Goal: Task Accomplishment & Management: Manage account settings

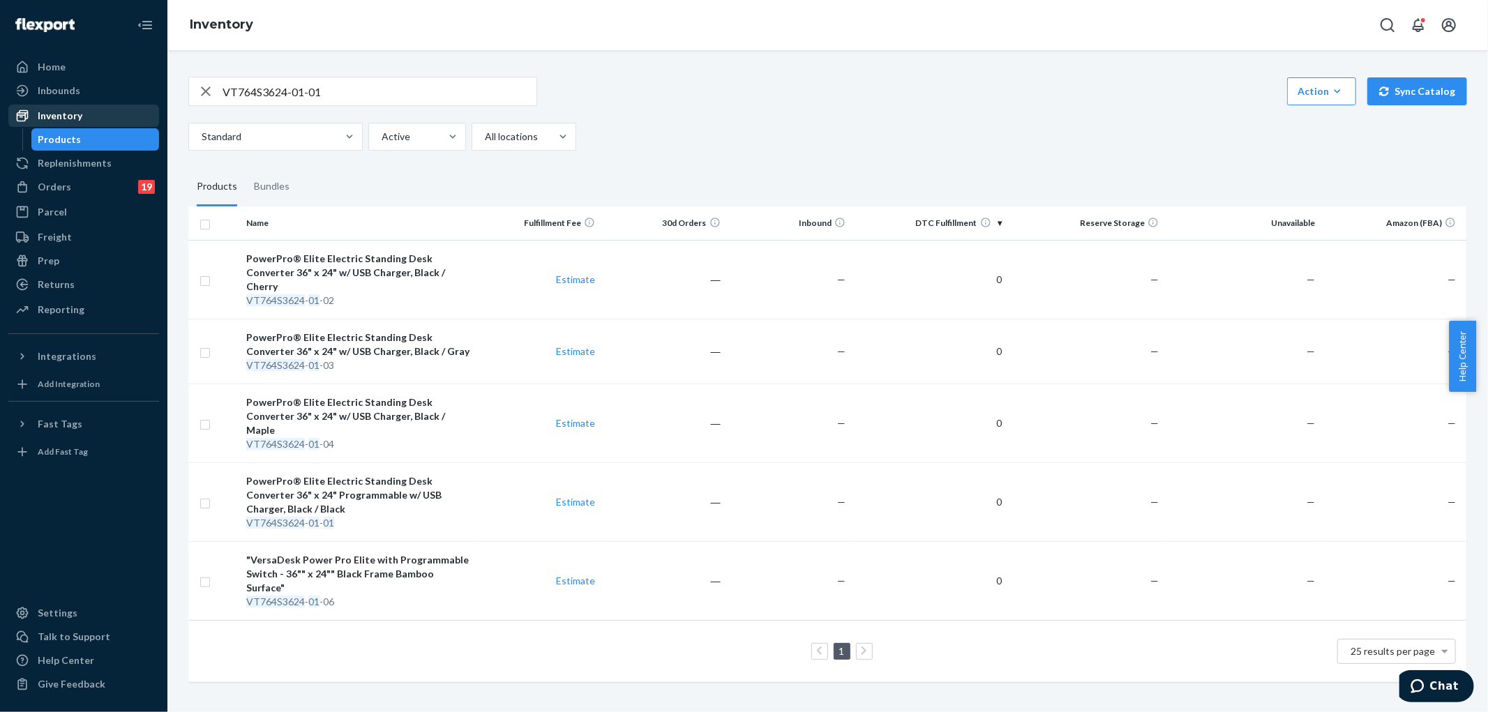
click at [68, 116] on div "Inventory" at bounding box center [60, 116] width 45 height 14
click at [54, 191] on div "Orders" at bounding box center [54, 187] width 33 height 14
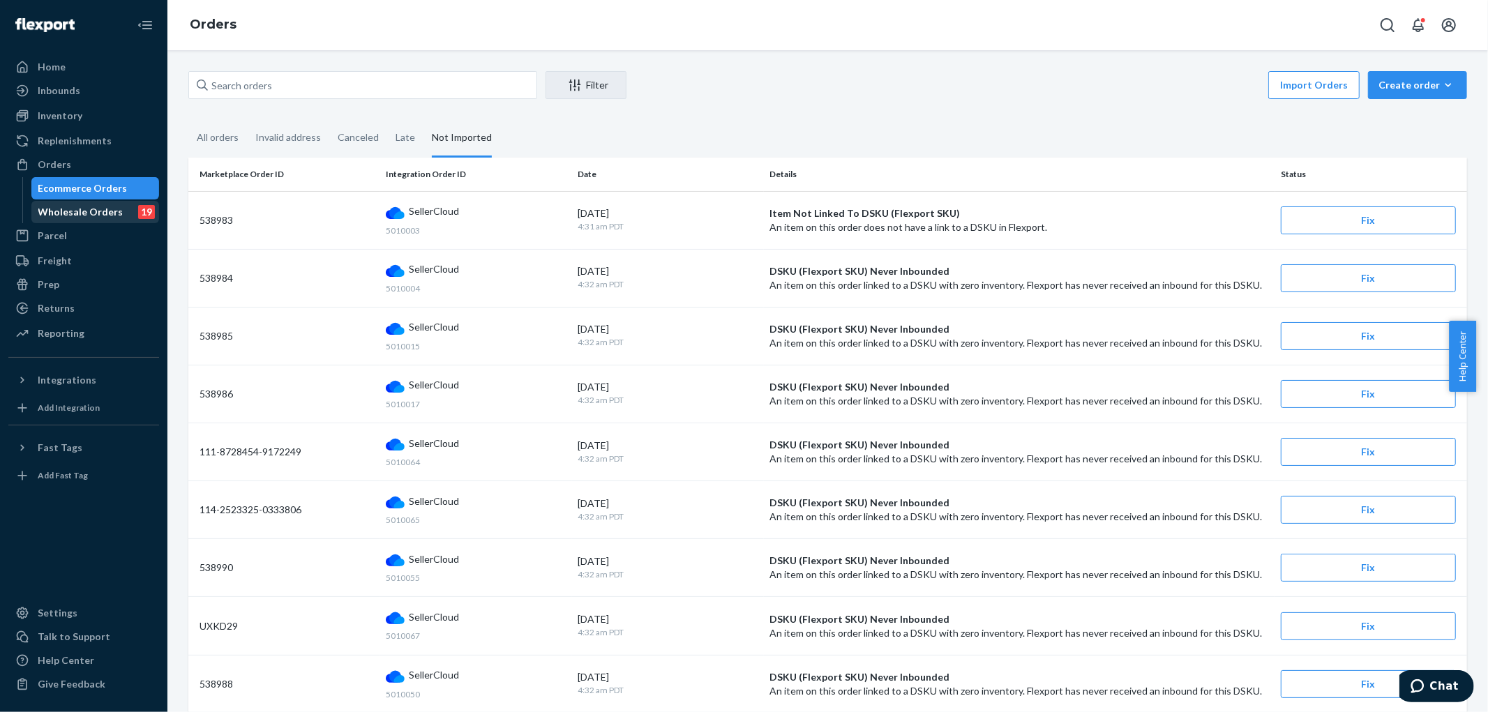
click at [59, 215] on div "Wholesale Orders" at bounding box center [80, 212] width 85 height 14
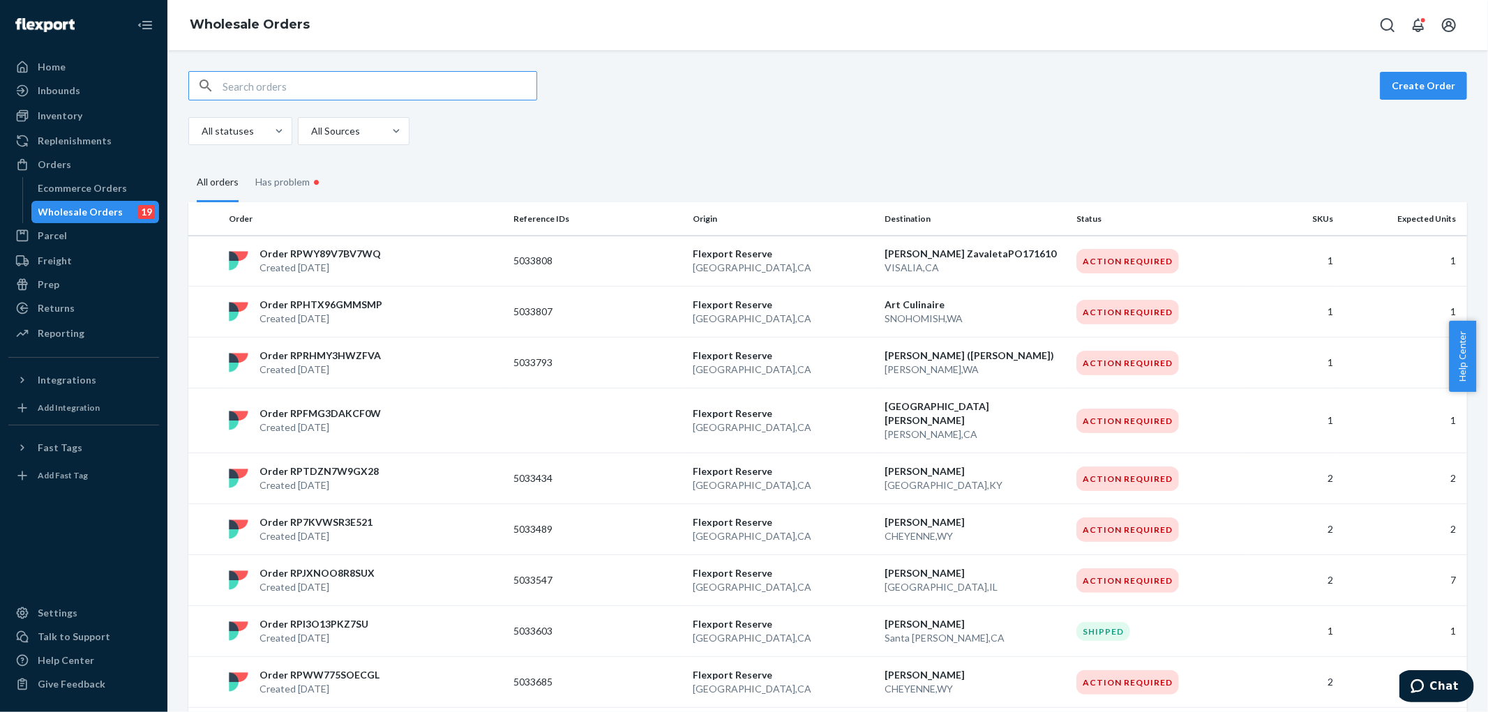
click at [342, 79] on input "text" at bounding box center [380, 86] width 314 height 28
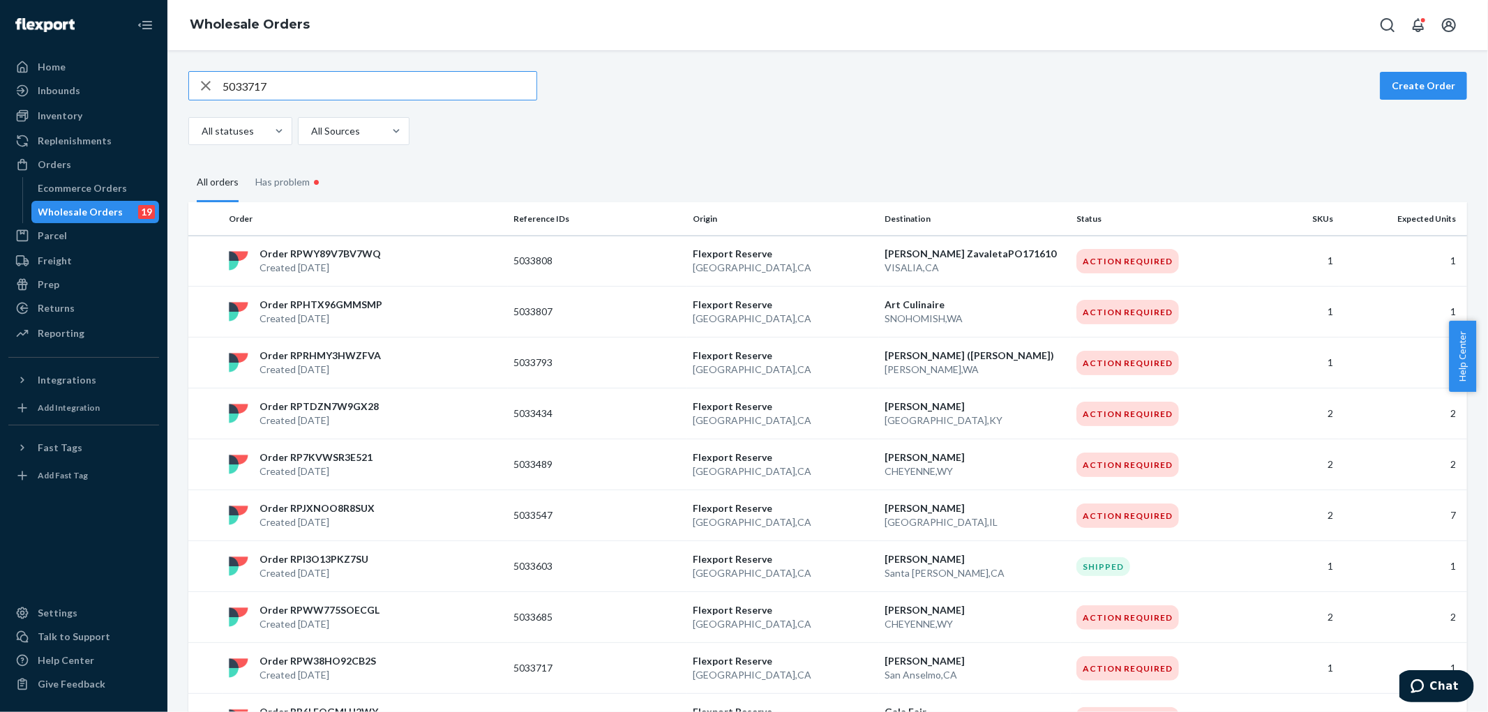
type input "5033717"
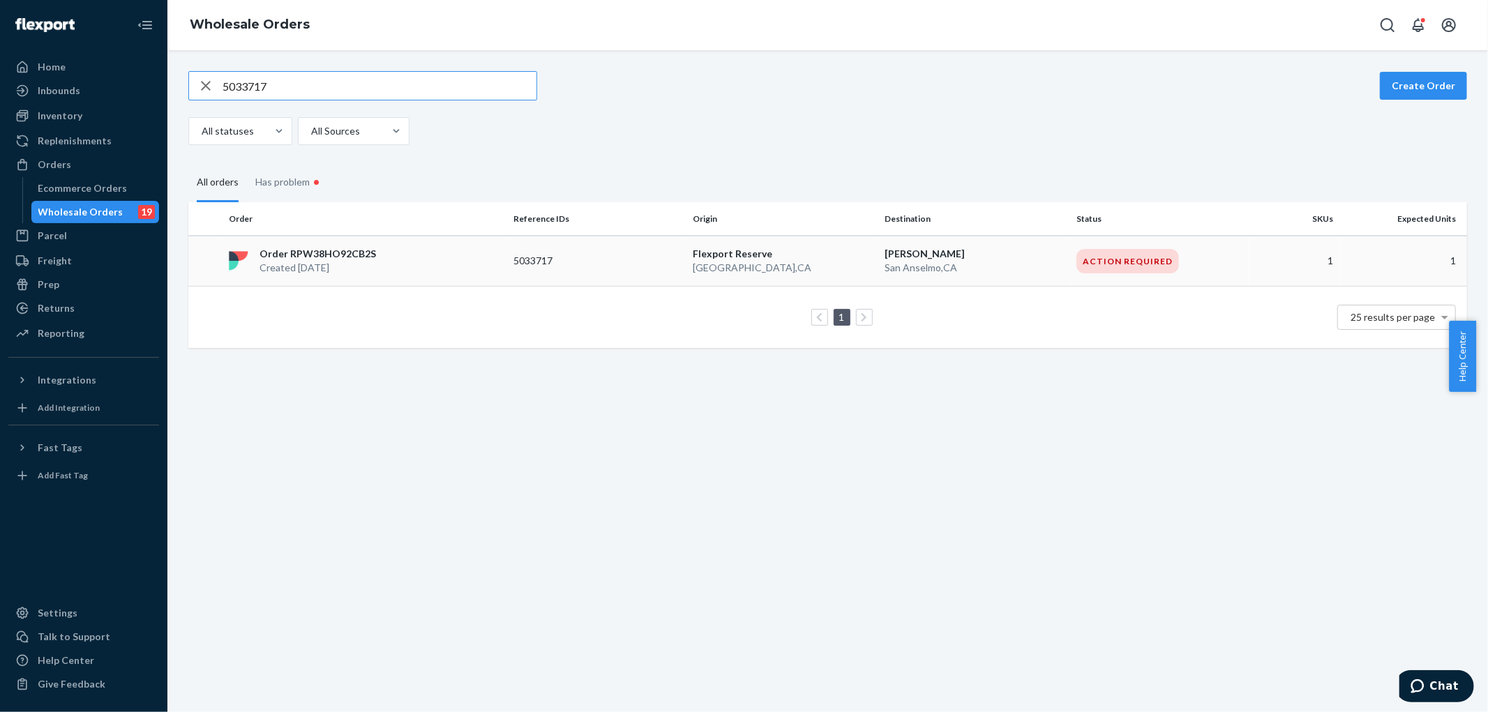
click at [455, 255] on div "Order RPW38HO92CB2S Created [DATE]" at bounding box center [365, 261] width 285 height 28
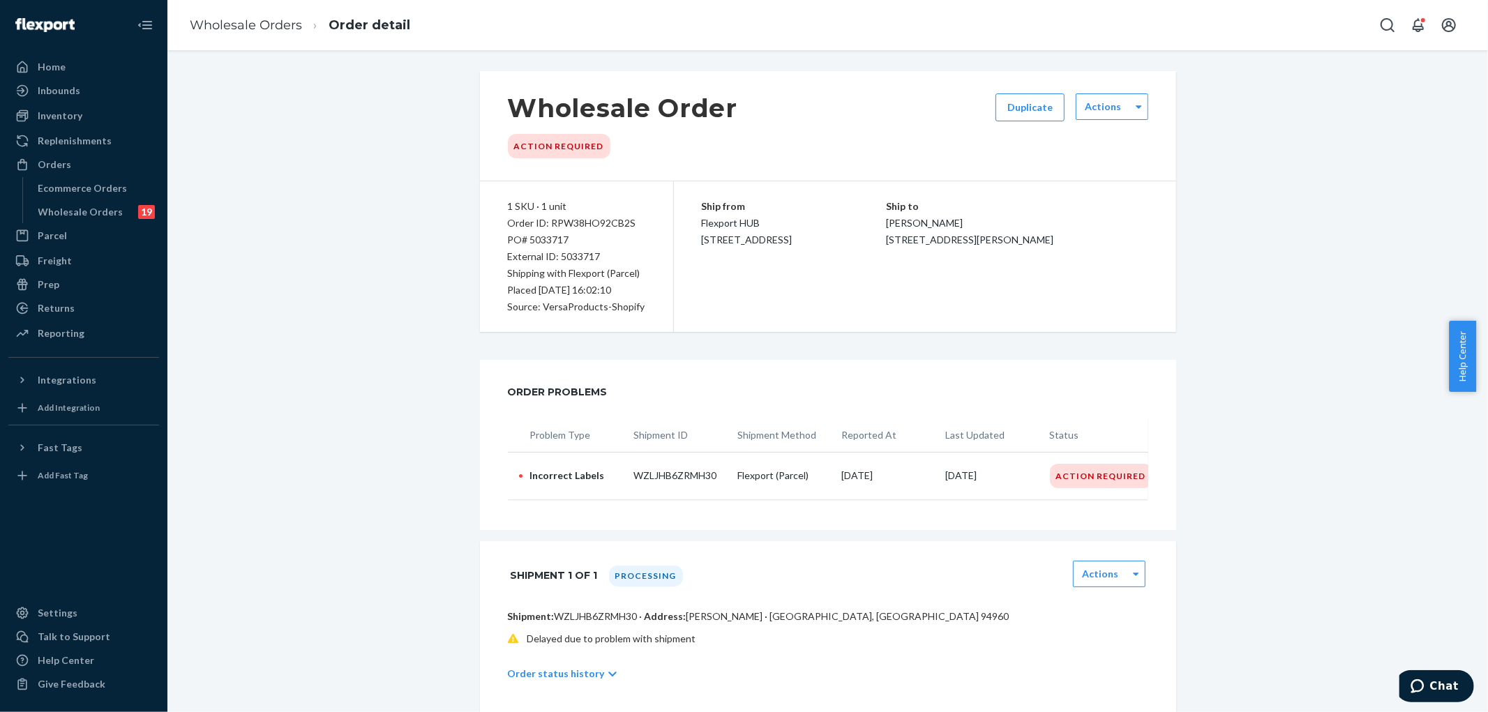
click at [1095, 121] on div "Actions" at bounding box center [1112, 125] width 73 height 65
click at [1101, 113] on label "Actions" at bounding box center [1103, 107] width 36 height 14
click at [1035, 105] on button "Duplicate" at bounding box center [1029, 107] width 69 height 28
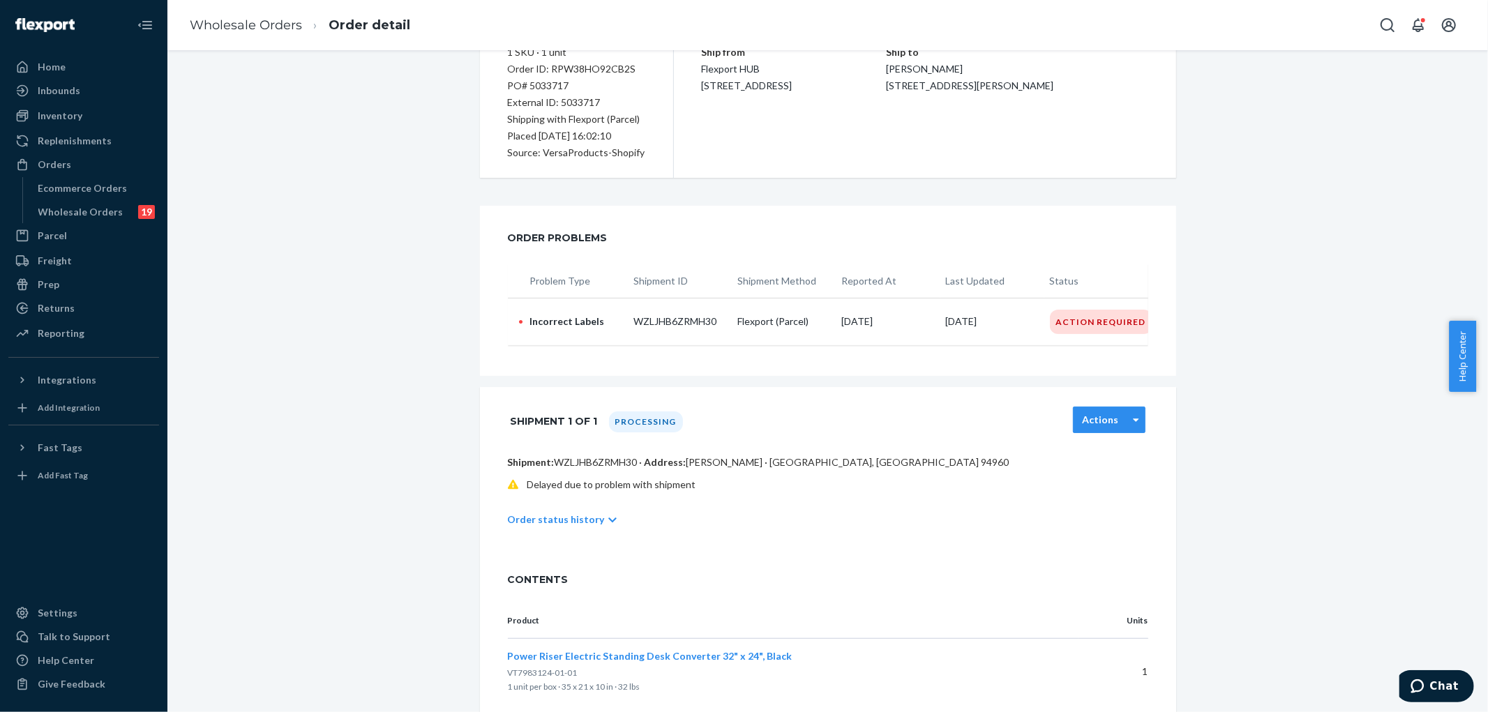
scroll to position [155, 0]
click at [1133, 424] on icon at bounding box center [1136, 419] width 6 height 10
click at [1117, 322] on div "Action Required" at bounding box center [1101, 321] width 103 height 24
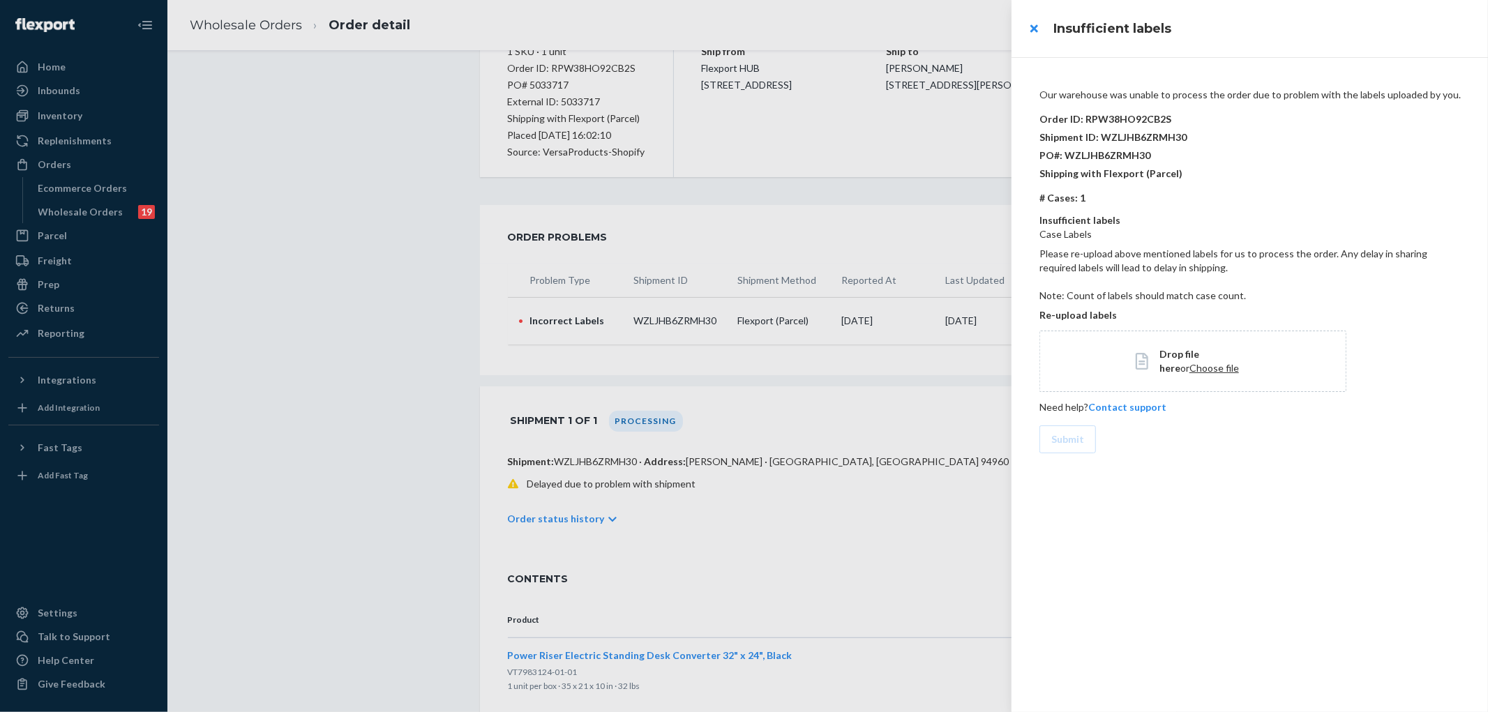
click at [1170, 492] on div "Our warehouse was unable to process the order due to problem with the labels up…" at bounding box center [1249, 384] width 476 height 655
click at [340, 244] on div at bounding box center [744, 356] width 1488 height 712
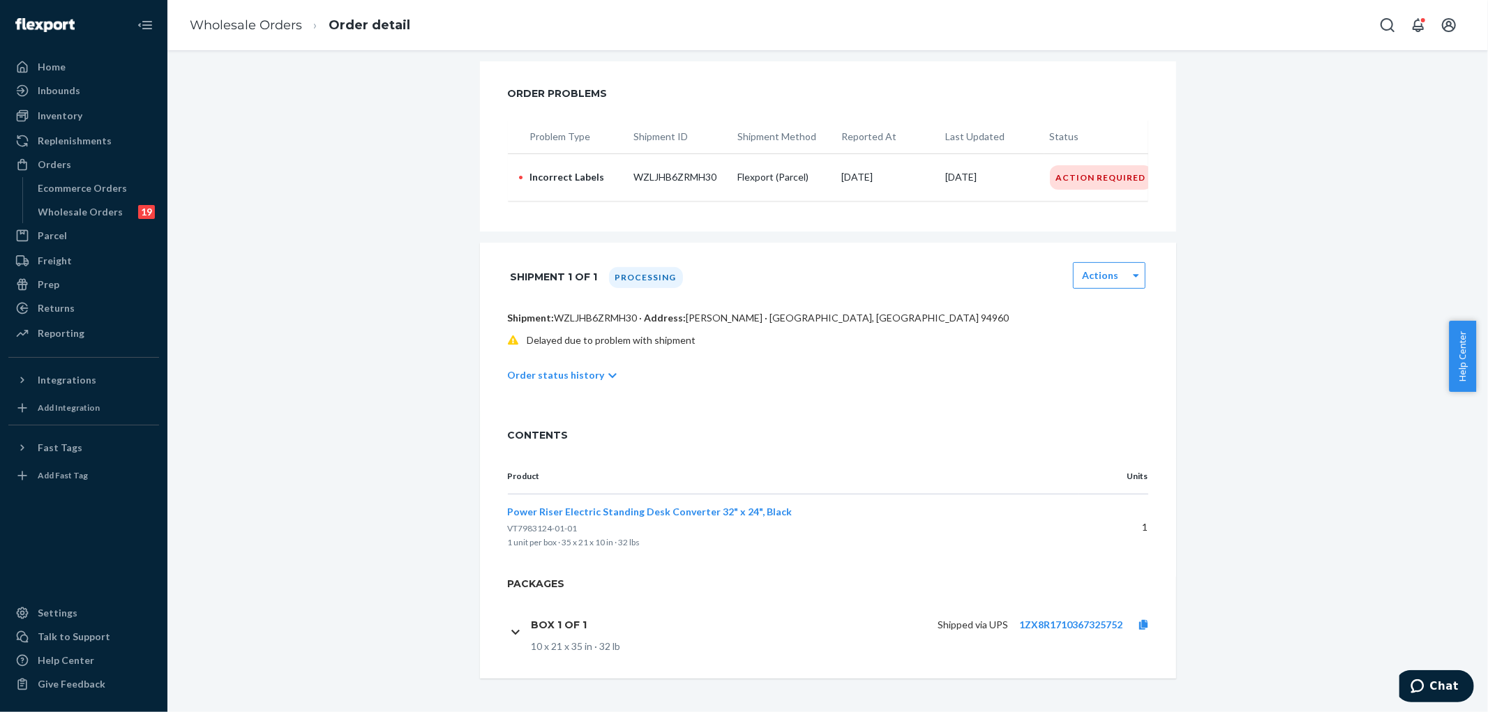
scroll to position [0, 0]
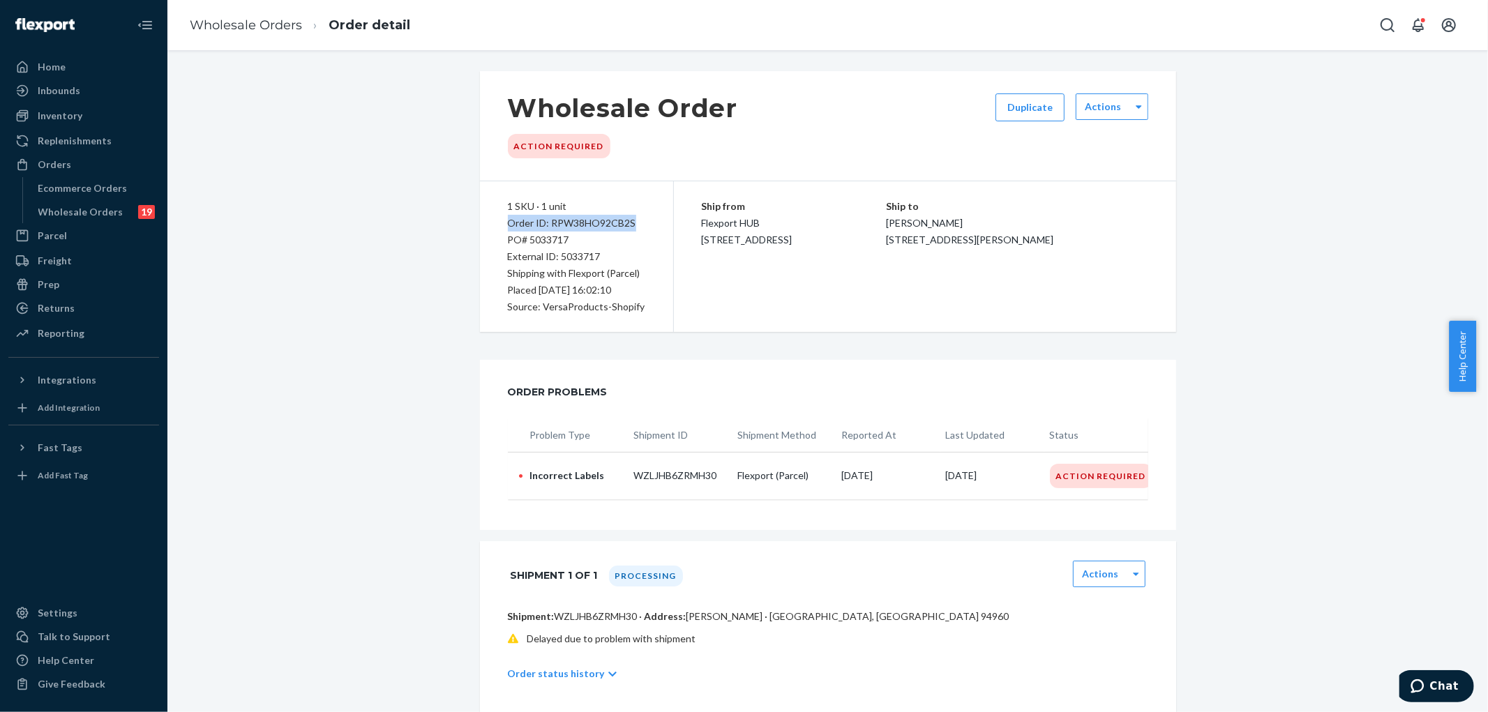
drag, startPoint x: 499, startPoint y: 225, endPoint x: 635, endPoint y: 222, distance: 136.0
click at [635, 222] on div "1 SKU · 1 unit Order ID: RPW38HO92CB2S PO# 5033717 External ID: 5033717 Shippin…" at bounding box center [577, 256] width 194 height 151
copy div "Order ID: RPW38HO92CB2S"
click at [1456, 682] on span "Chat" at bounding box center [1443, 685] width 29 height 13
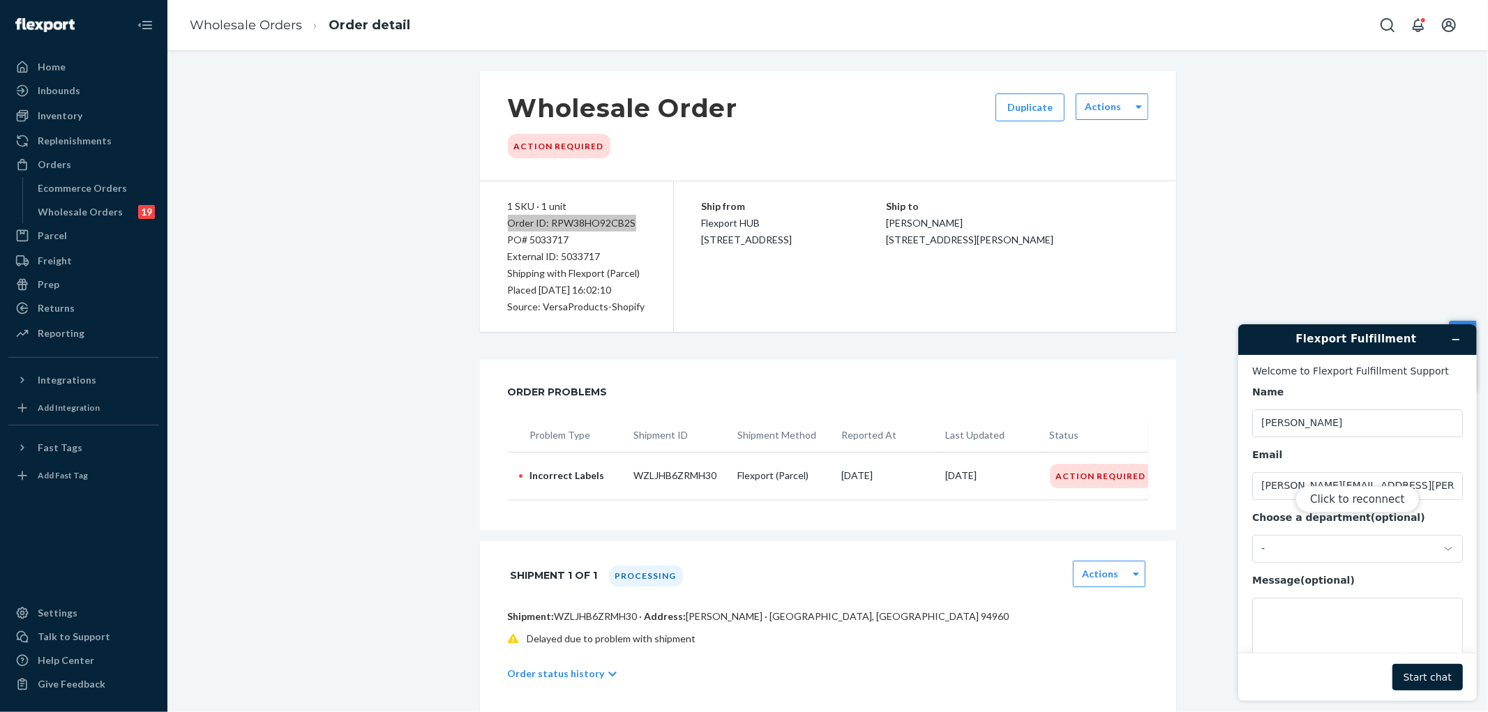
click at [1333, 528] on div "Click to reconnect" at bounding box center [1356, 512] width 239 height 377
click at [1334, 448] on div "Click to reconnect" at bounding box center [1356, 512] width 239 height 377
click at [1315, 585] on div "Click to reconnect" at bounding box center [1356, 512] width 239 height 377
click at [1366, 503] on button "Click to reconnect" at bounding box center [1356, 498] width 123 height 27
click at [1319, 555] on div "-" at bounding box center [1348, 548] width 176 height 13
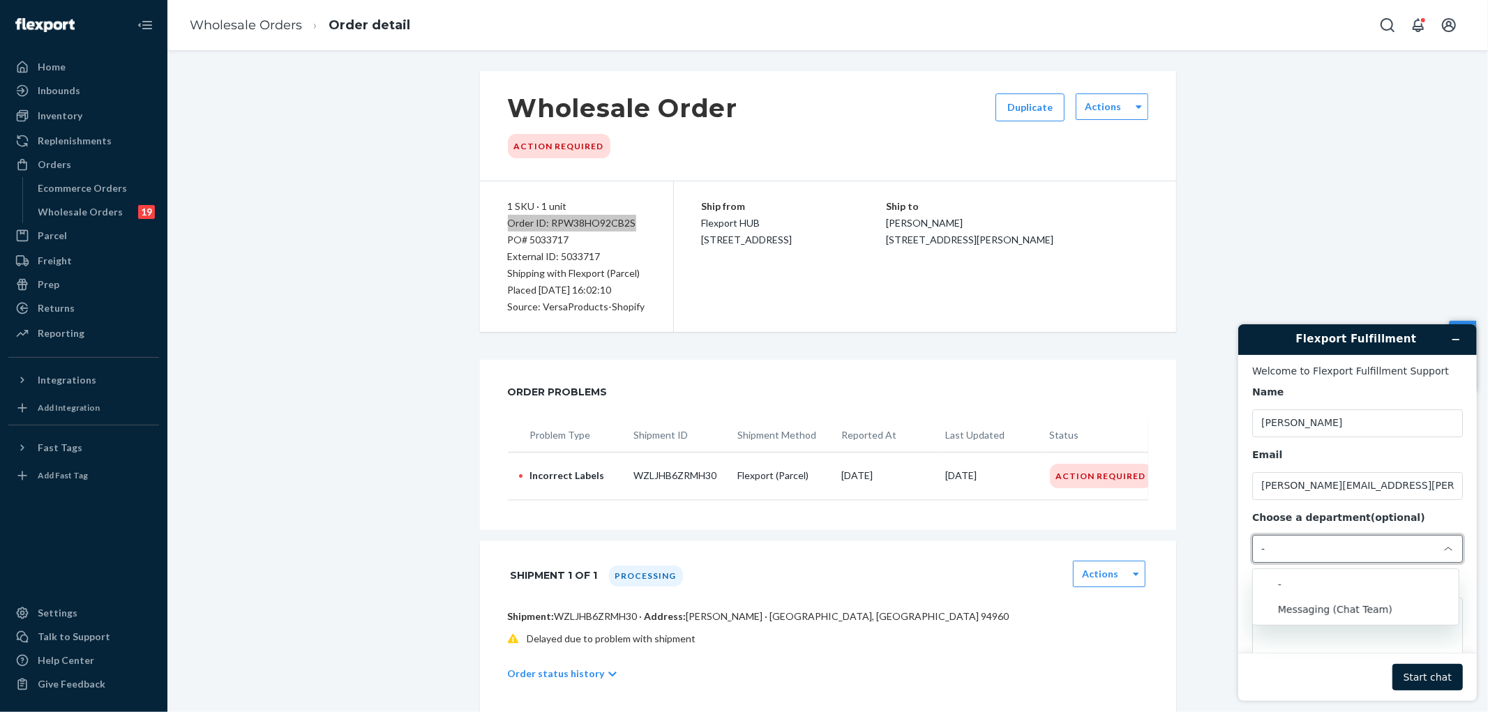
scroll to position [45, 0]
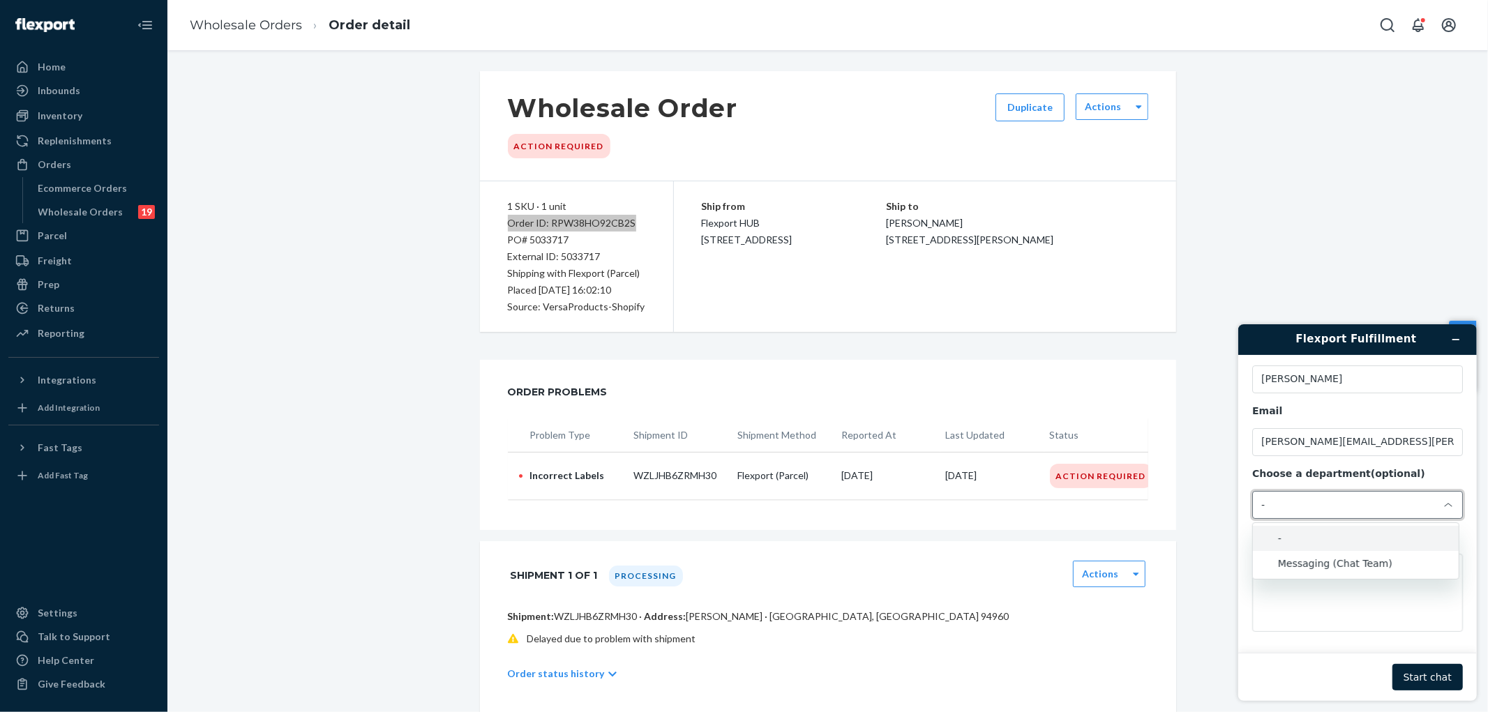
click at [1343, 498] on div "-" at bounding box center [1348, 504] width 176 height 13
click at [1328, 608] on textarea "Message (optional)" at bounding box center [1356, 592] width 211 height 78
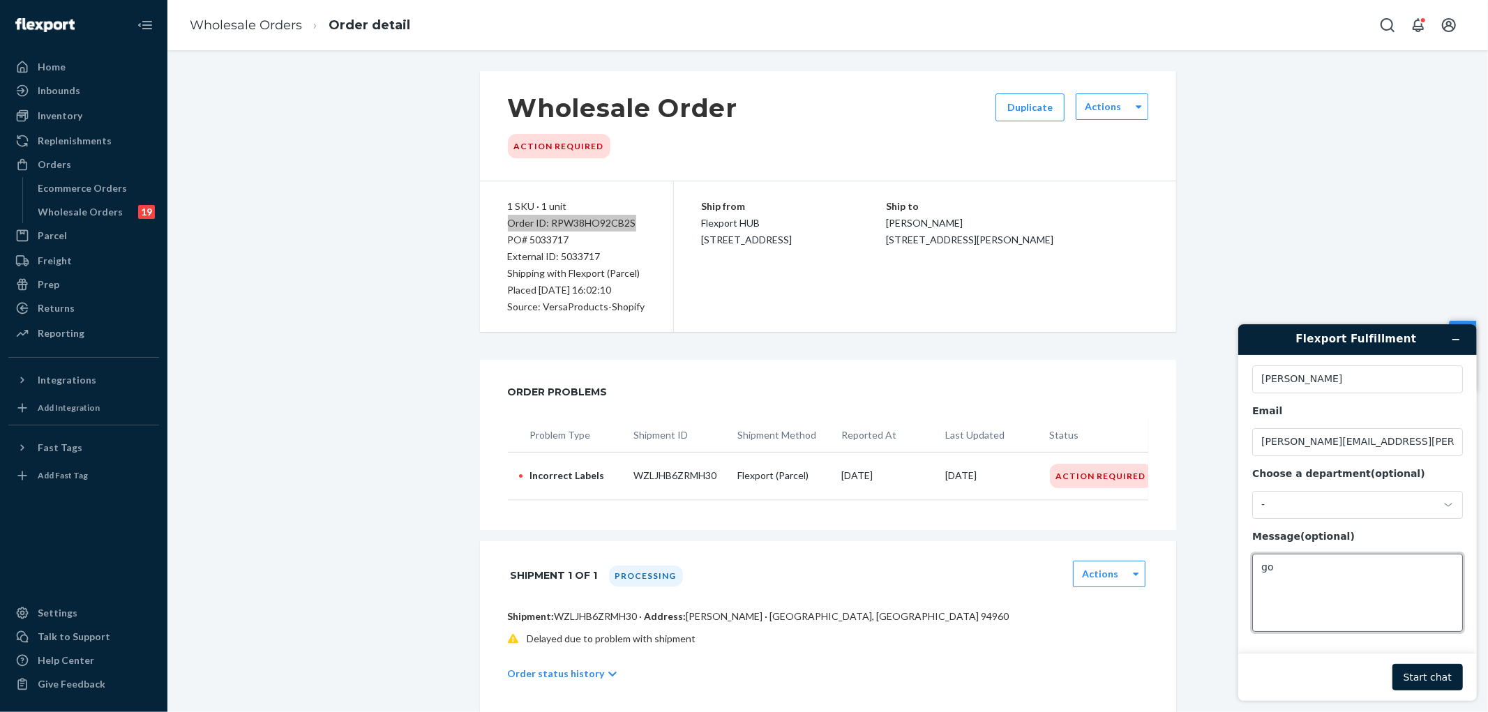
type textarea "g"
paste textarea "Order ID: RPW38HO92CB2S"
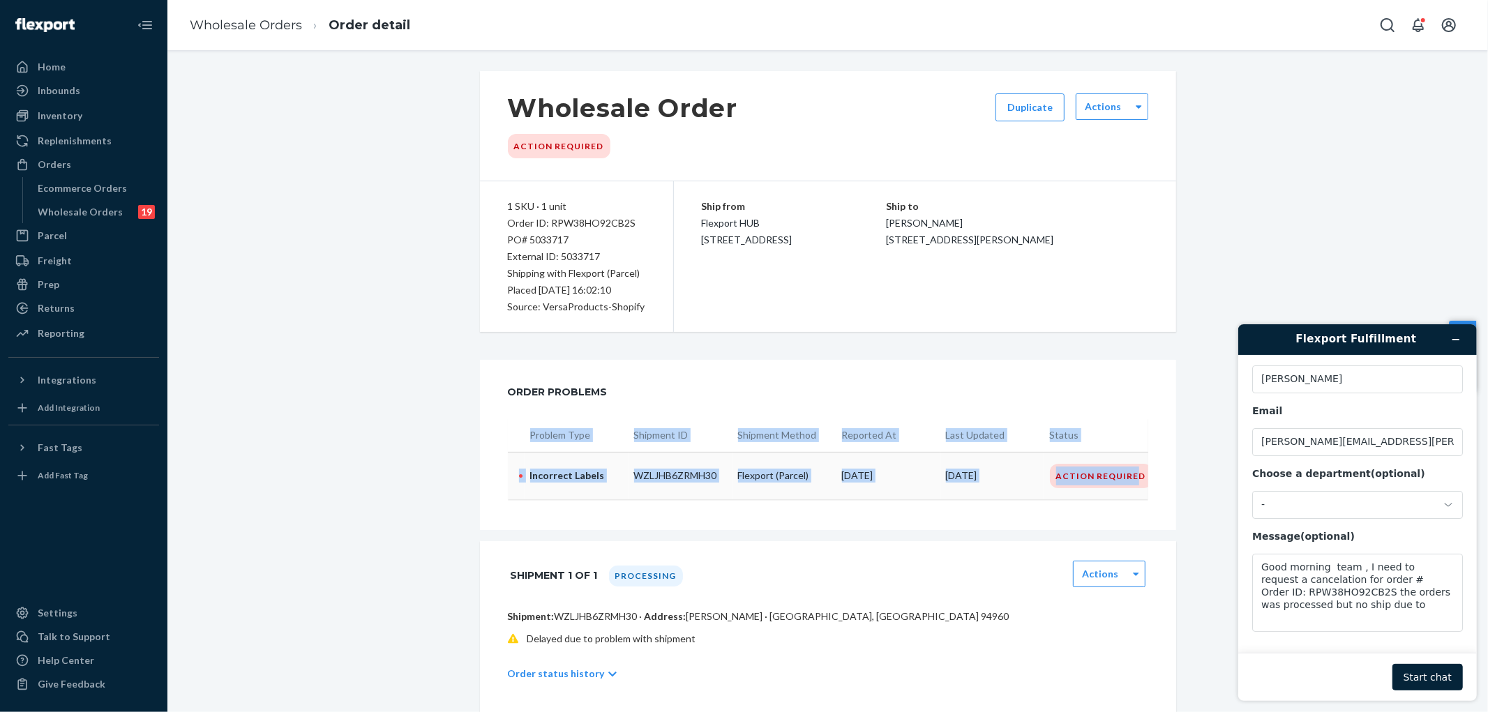
scroll to position [0, 1]
drag, startPoint x: 1156, startPoint y: 482, endPoint x: 1046, endPoint y: 472, distance: 110.0
click at [1046, 472] on div "Problem Type Shipment ID Shipment Method Reported At Last Updated Status • Inco…" at bounding box center [828, 475] width 696 height 112
copy table "Problem Type Shipment ID Shipment Method Reported At Last Updated Status • Inco…"
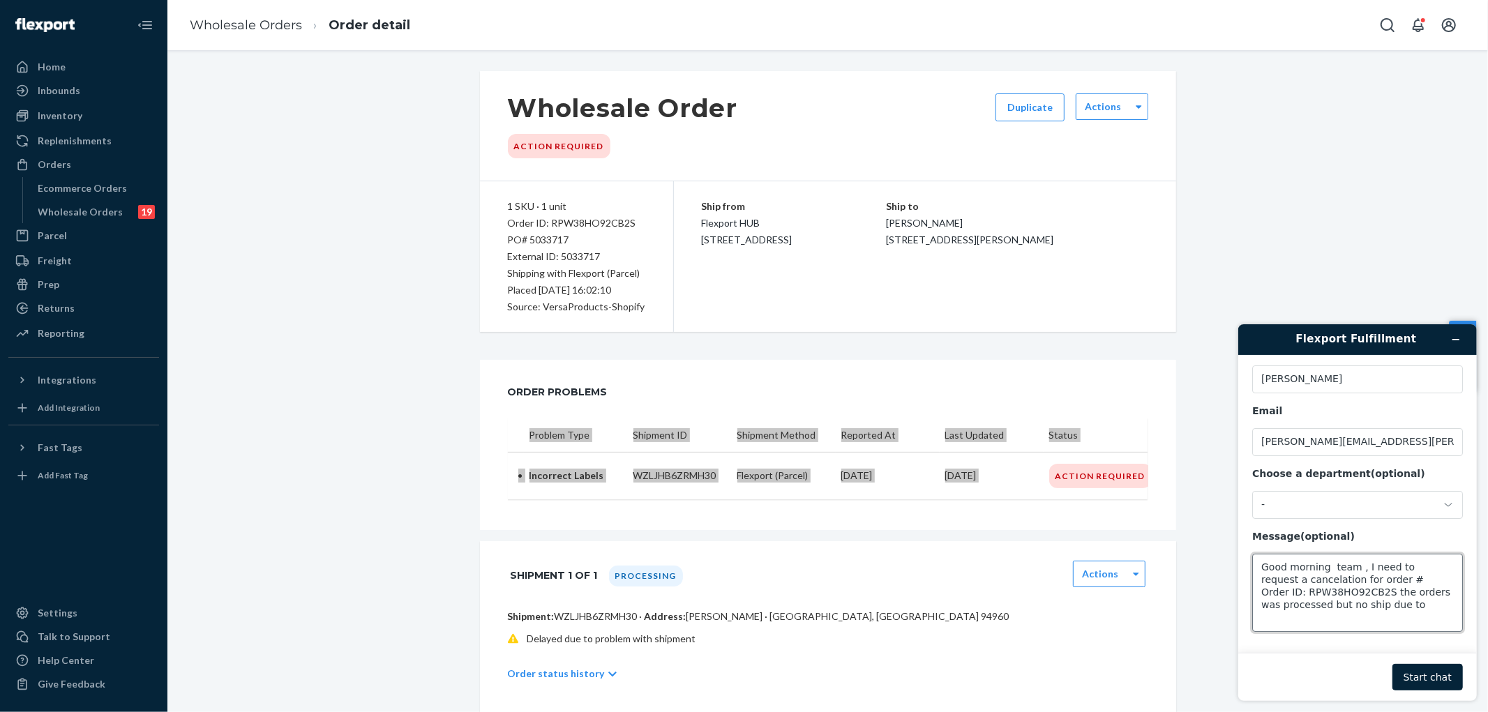
click at [1401, 610] on textarea "Good morning team , I need to request a cancelation for order # Order ID: RPW38…" at bounding box center [1356, 592] width 211 height 78
paste textarea "Action Required"
click at [1318, 616] on textarea "Good morning team , I need to request a cancelation for order # Order ID: RPW38…" at bounding box center [1356, 592] width 211 height 78
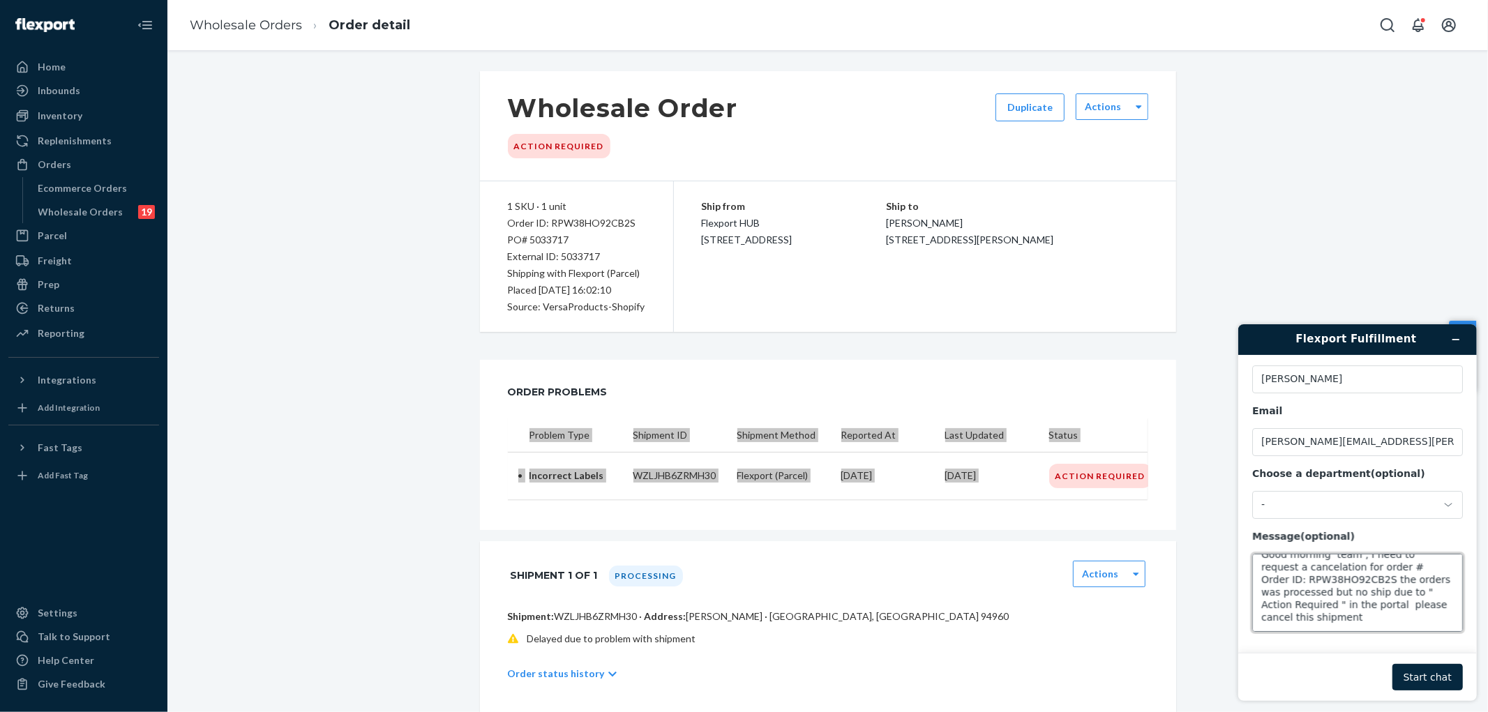
type textarea "Good morning team , I need to request a cancelation for order # Order ID: RPW38…"
click at [1421, 674] on button "Start chat" at bounding box center [1427, 676] width 70 height 27
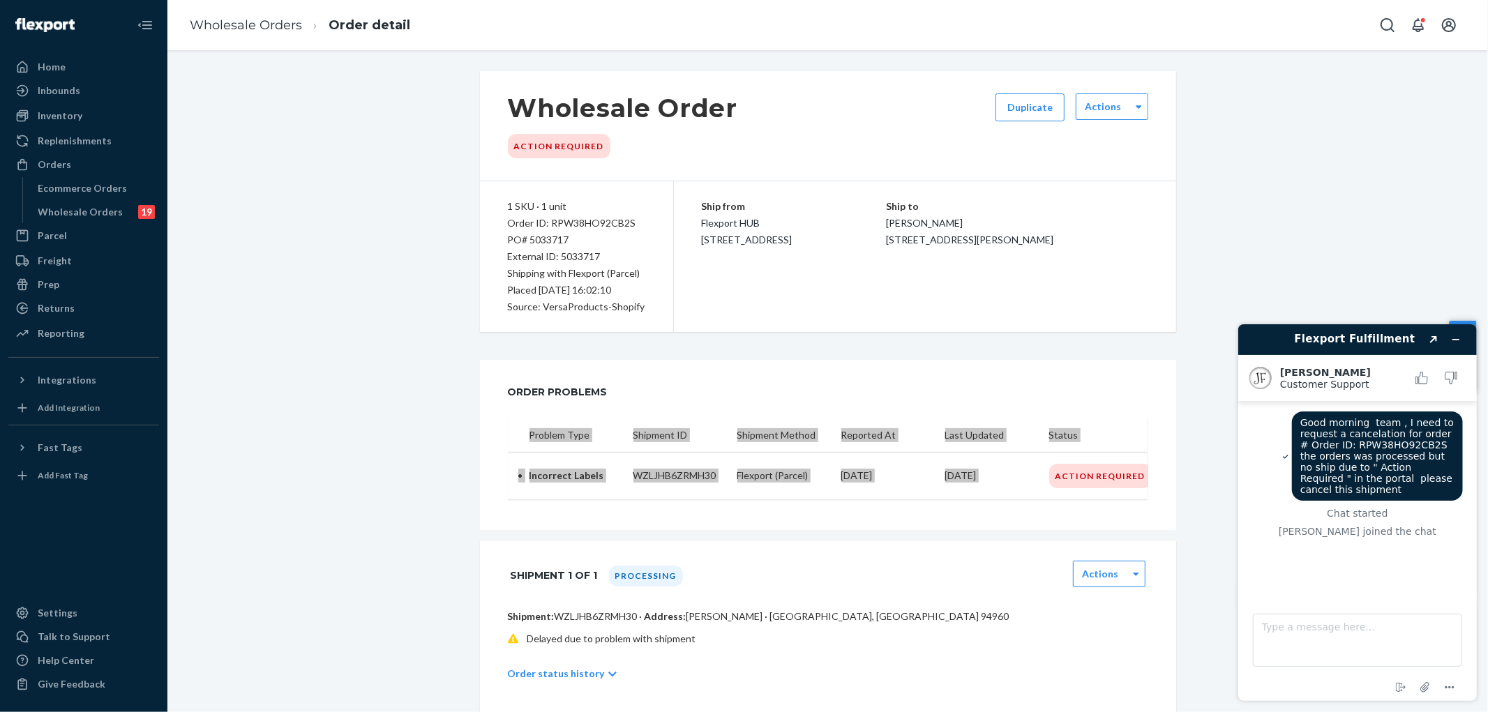
scroll to position [31, 0]
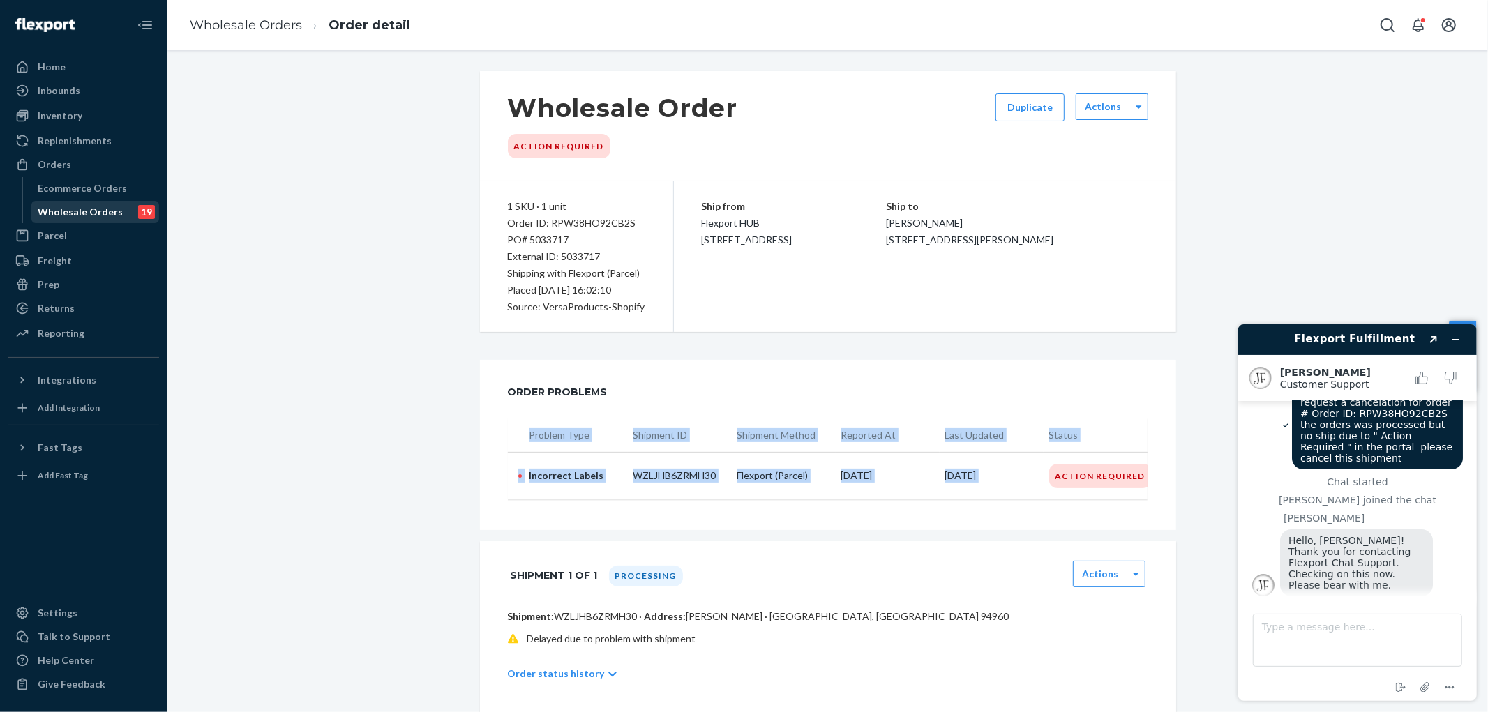
click at [56, 215] on div "Wholesale Orders" at bounding box center [80, 212] width 85 height 14
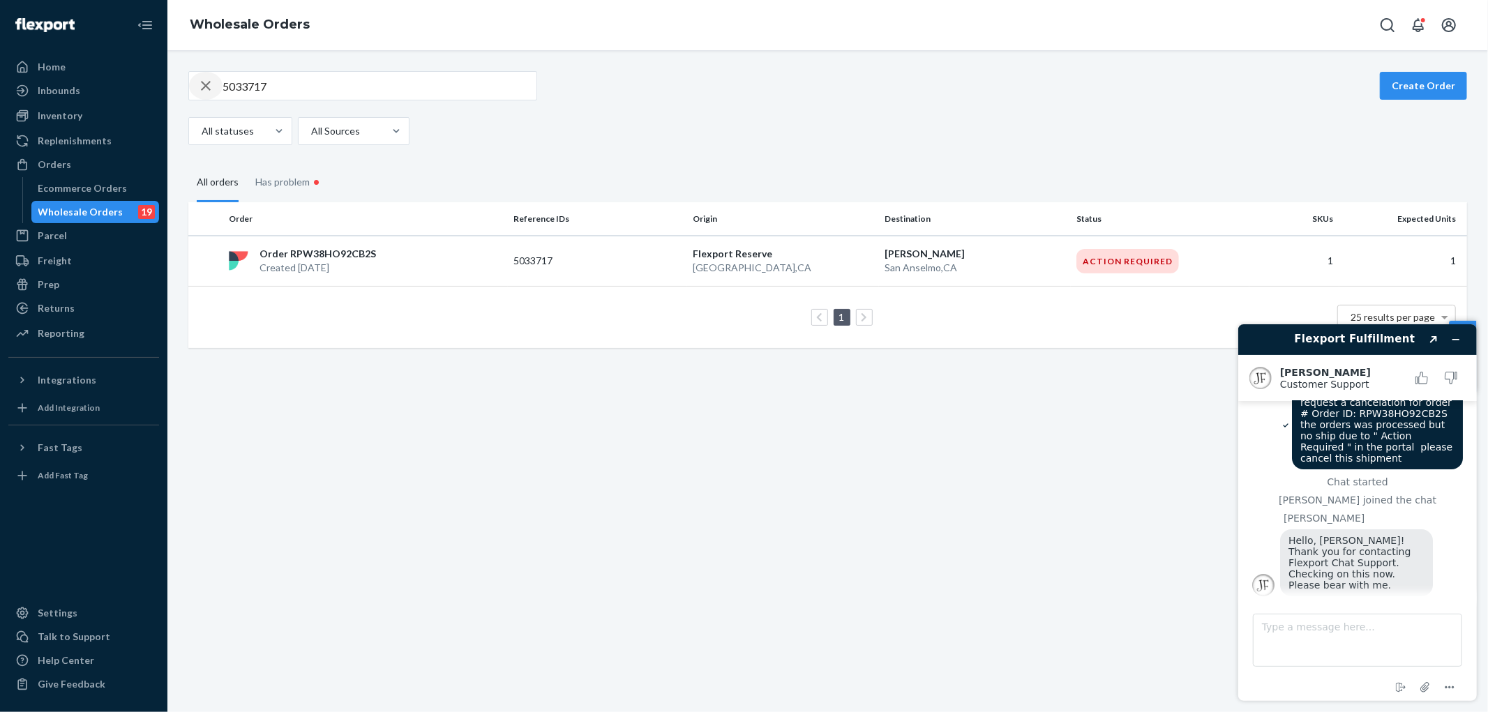
click at [207, 91] on icon "button" at bounding box center [205, 86] width 17 height 28
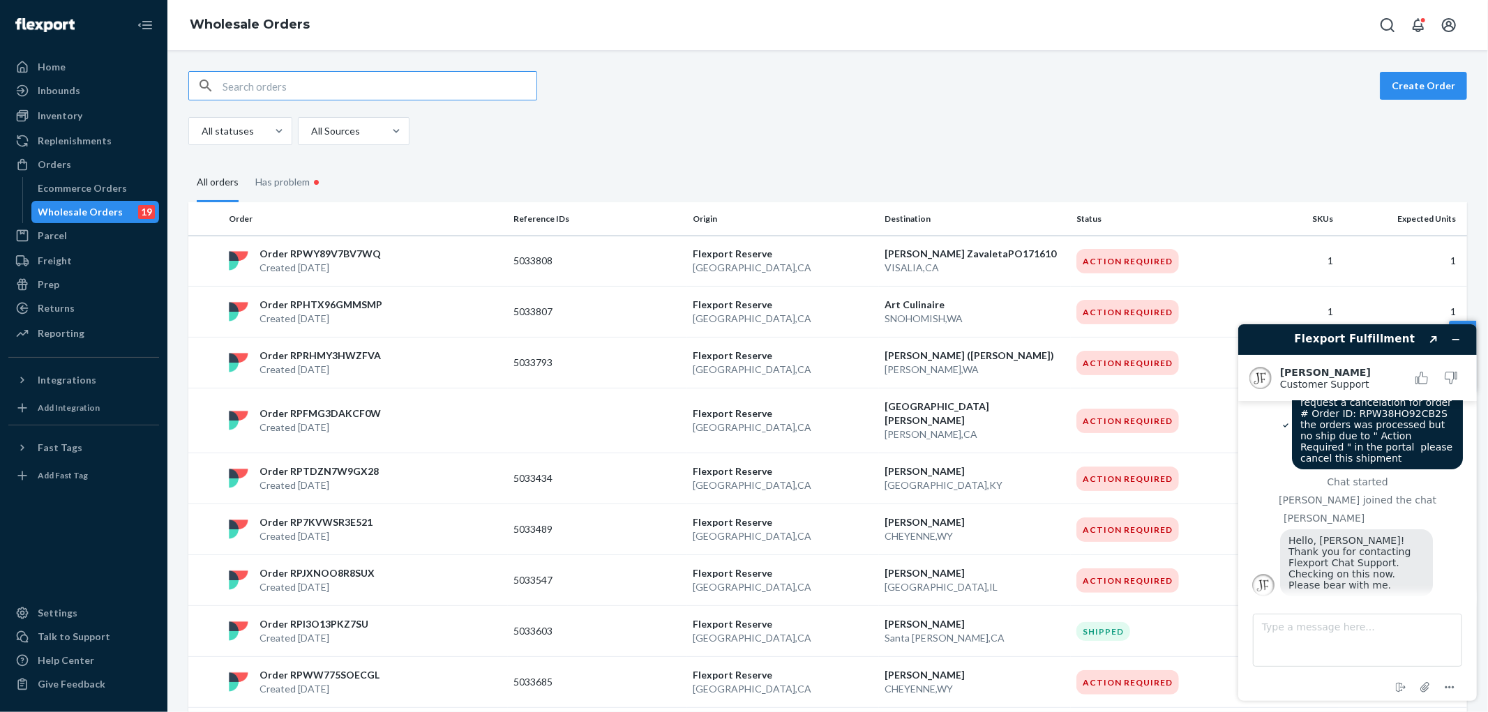
click at [295, 94] on input "text" at bounding box center [380, 86] width 314 height 28
type input "5033122"
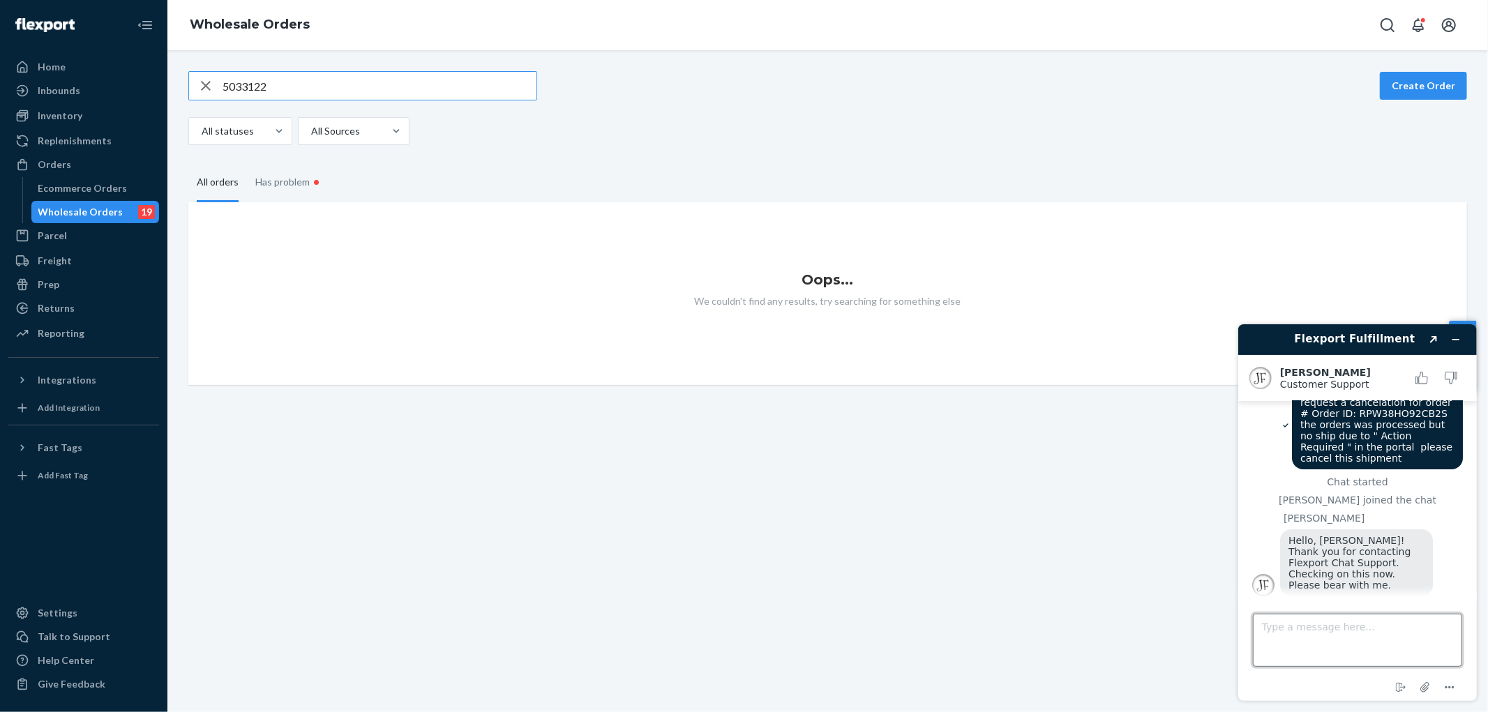
click at [1321, 626] on textarea "Type a message here..." at bounding box center [1356, 639] width 209 height 53
type textarea "ok"
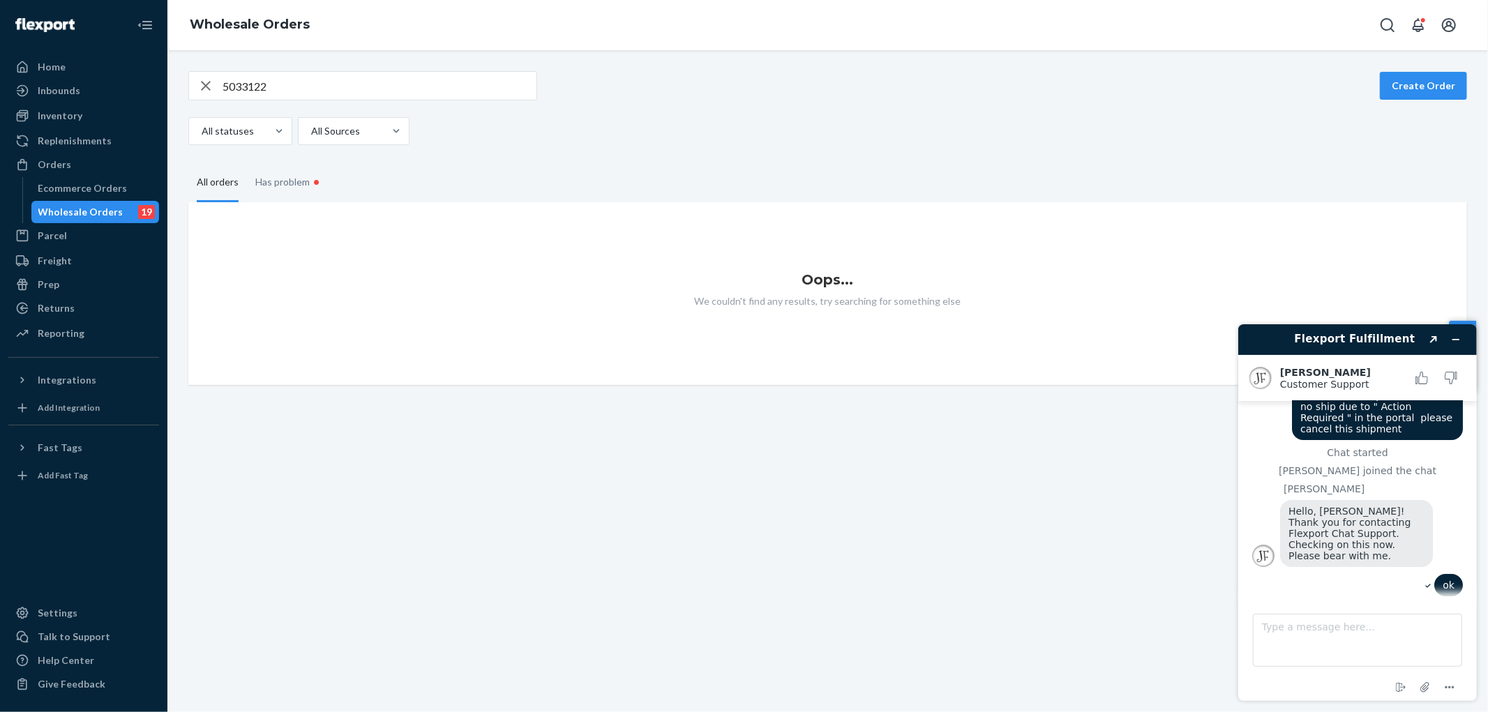
drag, startPoint x: 1408, startPoint y: 79, endPoint x: 1409, endPoint y: 65, distance: 14.0
click at [1408, 77] on button "Create Order" at bounding box center [1423, 86] width 87 height 28
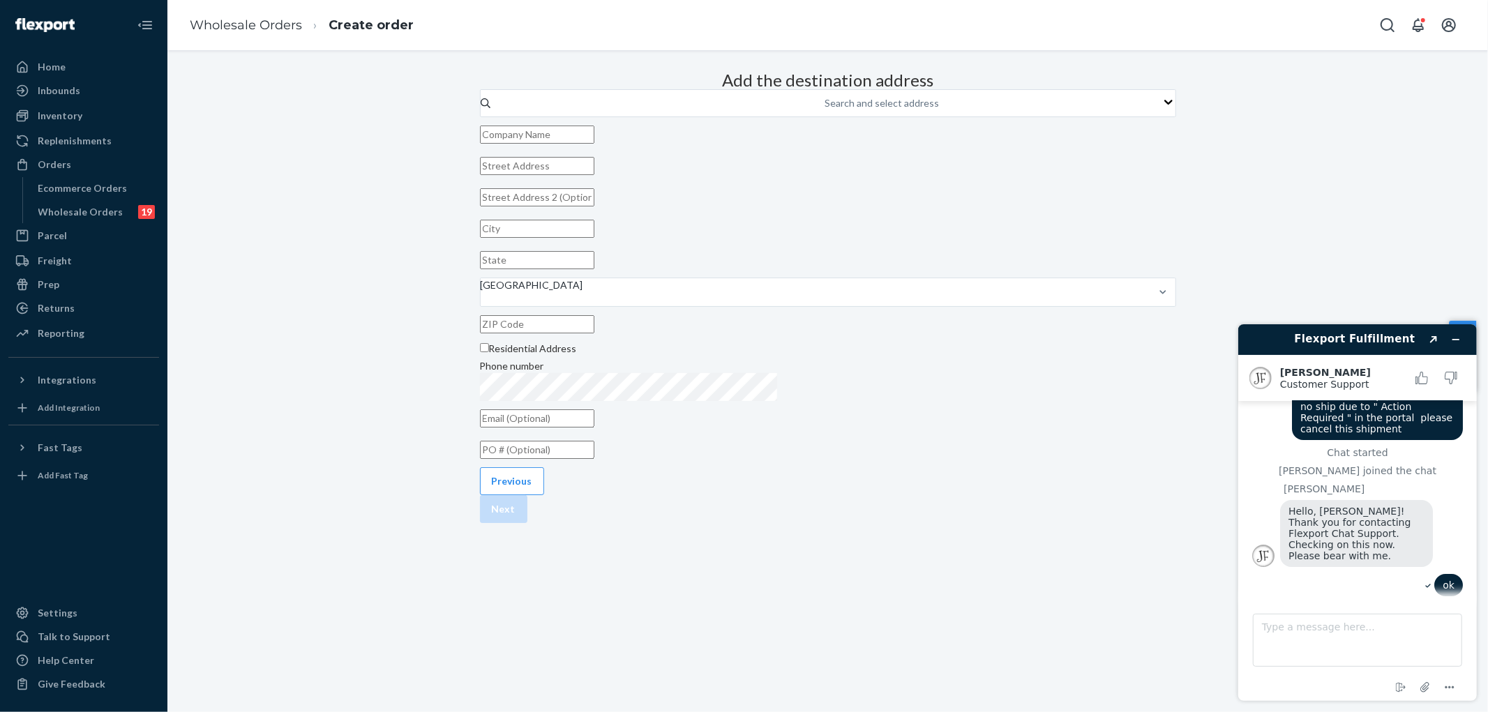
click at [594, 144] on input "text" at bounding box center [537, 135] width 114 height 18
paste input "CENTRAL WAREHOUSE"
type input "CENTRAL WAREHOUSE"
click at [1147, 169] on div "Add the destination address Search and select address [GEOGRAPHIC_DATA] Residen…" at bounding box center [828, 265] width 696 height 398
click at [594, 175] on input "text" at bounding box center [537, 166] width 114 height 18
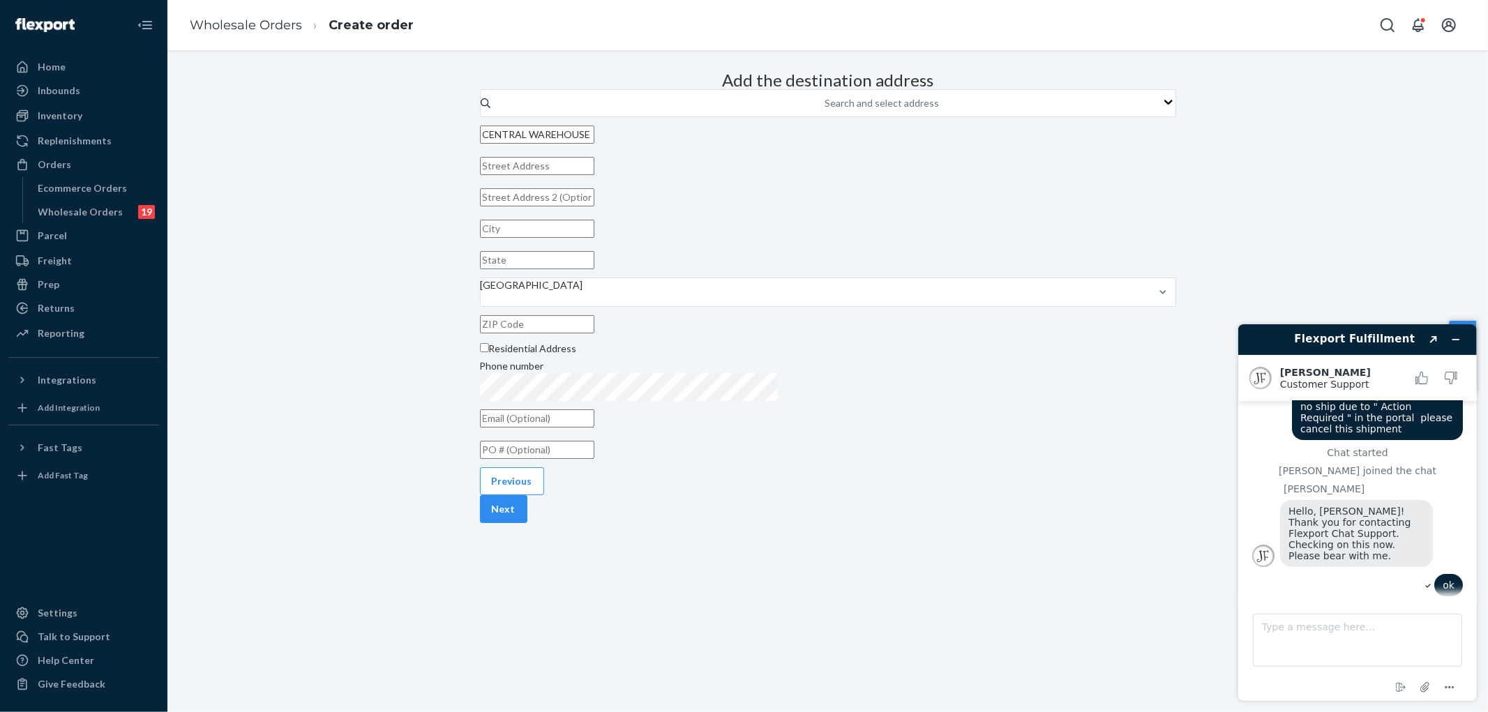
paste input "[STREET_ADDRESS]"
type input "[STREET_ADDRESS]"
type input "Edison"
type input "NJ"
type input "08817"
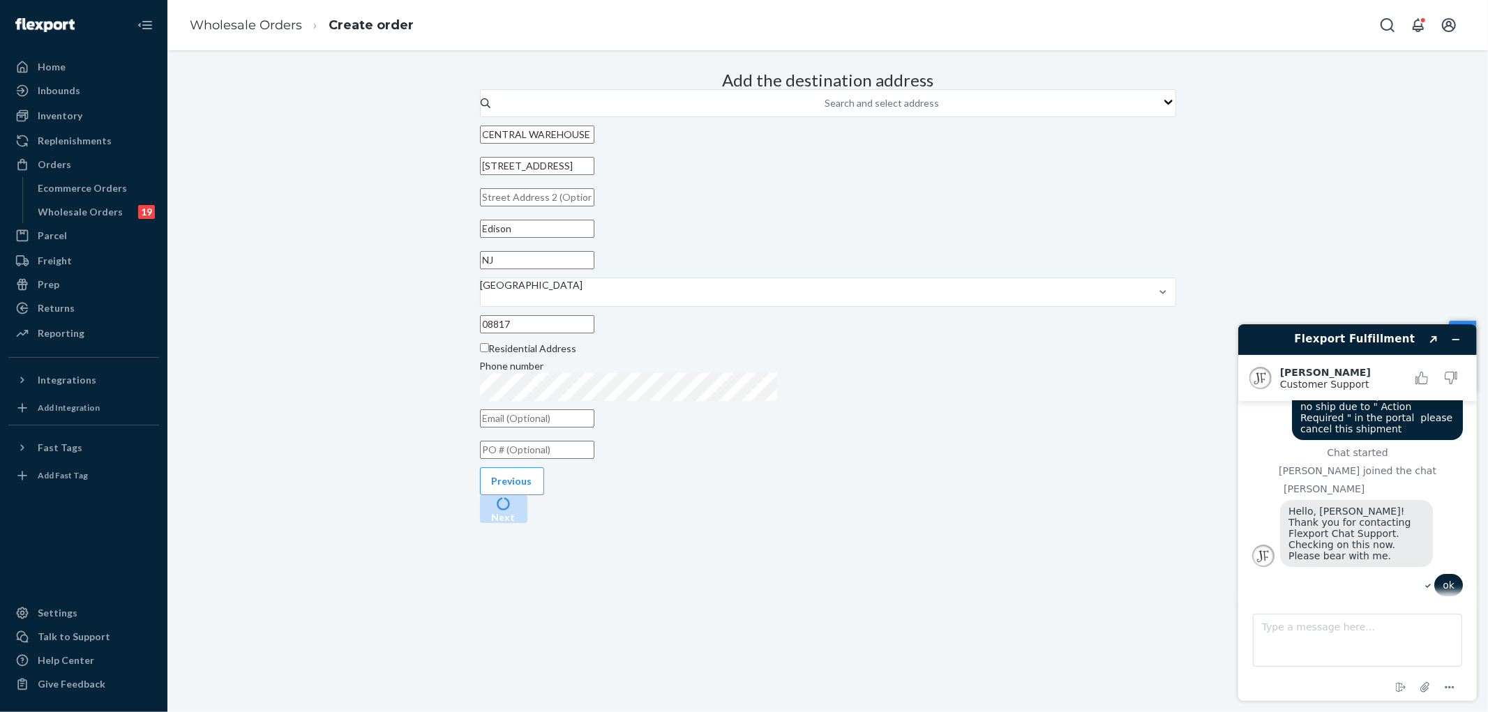
click at [1078, 184] on div "Add the destination address Search and select address [GEOGRAPHIC_DATA][STREET_…" at bounding box center [828, 265] width 696 height 398
click at [594, 206] on input "text" at bounding box center [537, 197] width 114 height 18
paste input "DOORS 47-49"
type input "DOORS 47-49"
click at [594, 144] on input "CENTRAL WAREHOUSE" at bounding box center [537, 135] width 114 height 18
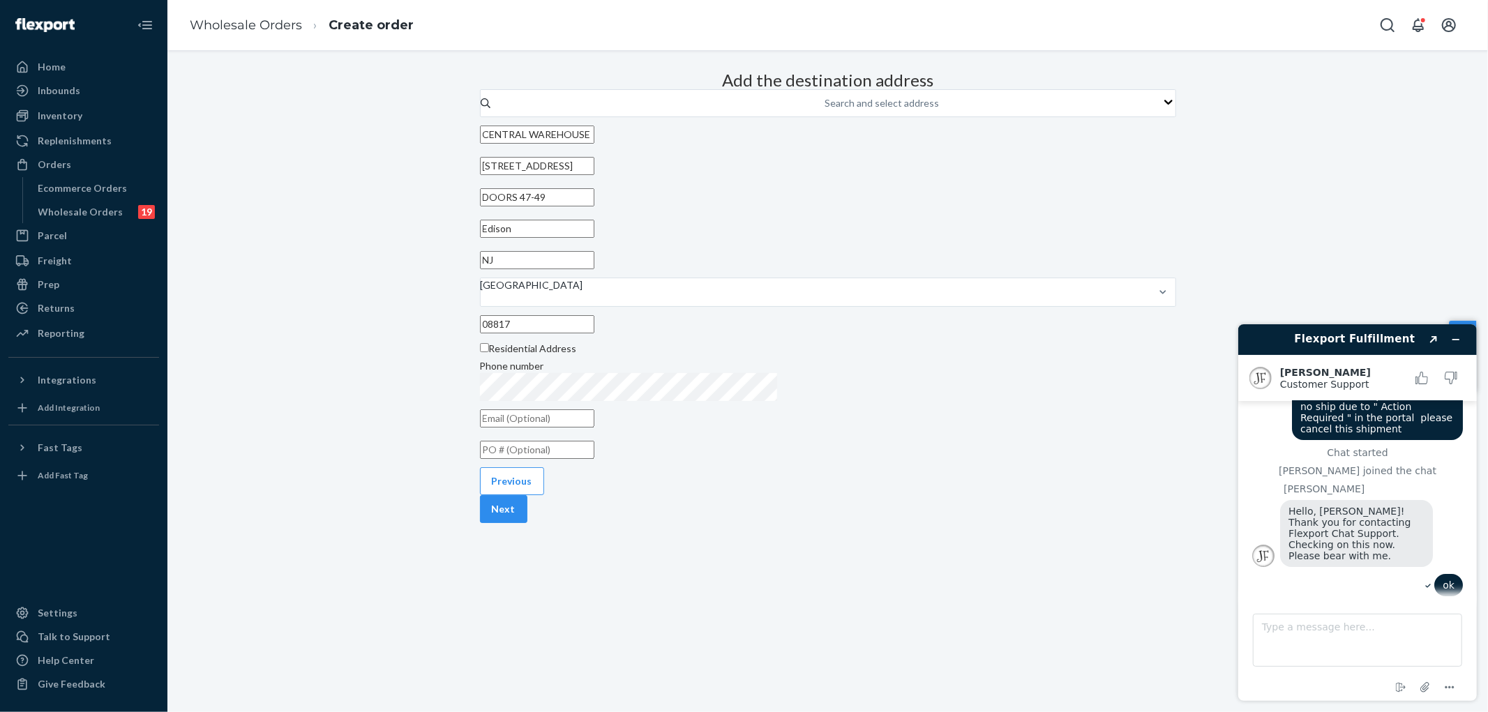
type input "CENTRAL WAREHOUSE / HMH IT"
click at [1148, 155] on div "Add the destination address Search and select address CENTRAL WAREHOUSE / HMH I…" at bounding box center [828, 265] width 696 height 398
click at [594, 459] on input "text" at bounding box center [537, 450] width 114 height 18
type input "5033122"
click at [527, 523] on button "Next" at bounding box center [503, 509] width 47 height 28
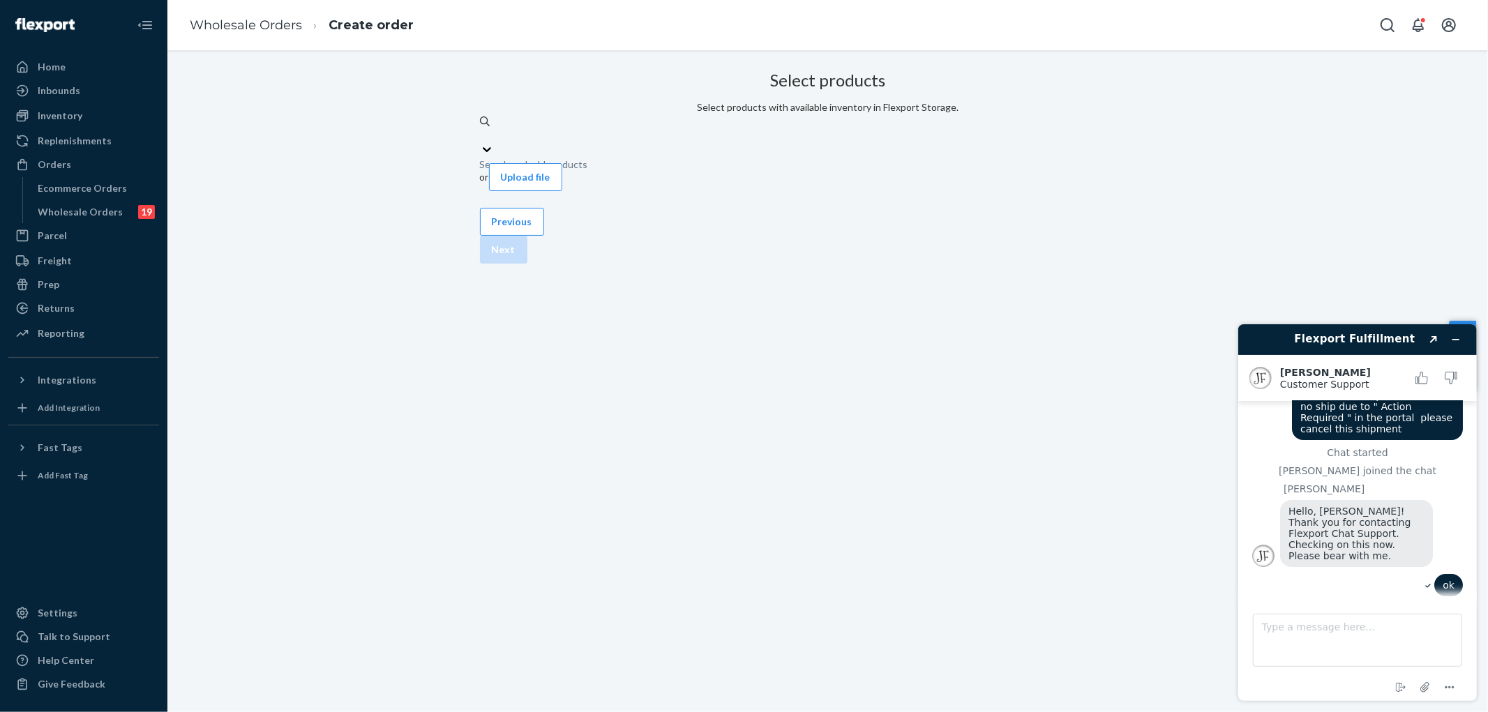
click at [723, 142] on div "Search and add products" at bounding box center [828, 135] width 696 height 14
click at [481, 142] on input "0 results available. Use Up and Down to choose options, press Enter to select t…" at bounding box center [480, 135] width 1 height 14
type input "VT7643624"
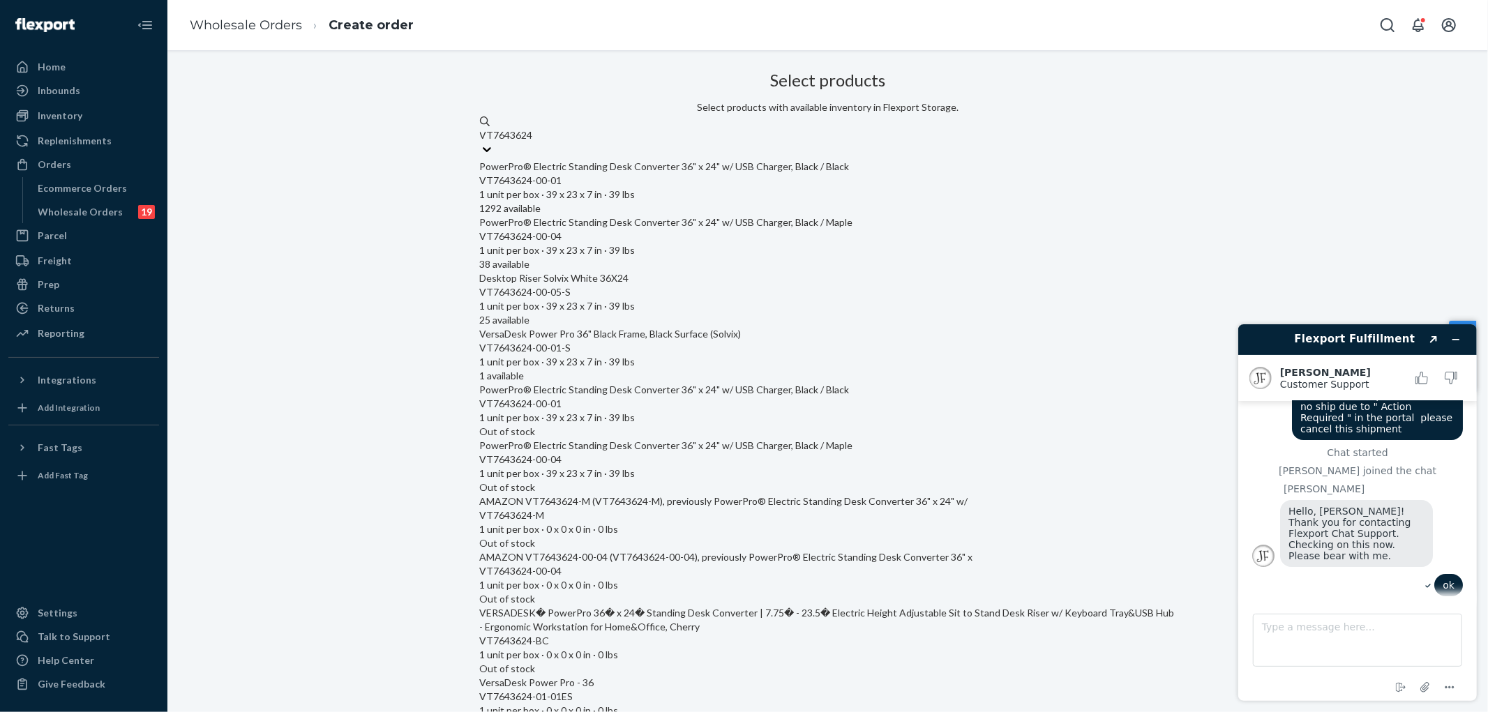
click at [658, 188] on div "VT7643624-00-01" at bounding box center [828, 181] width 696 height 14
click at [534, 142] on input "VT7643624" at bounding box center [507, 135] width 54 height 14
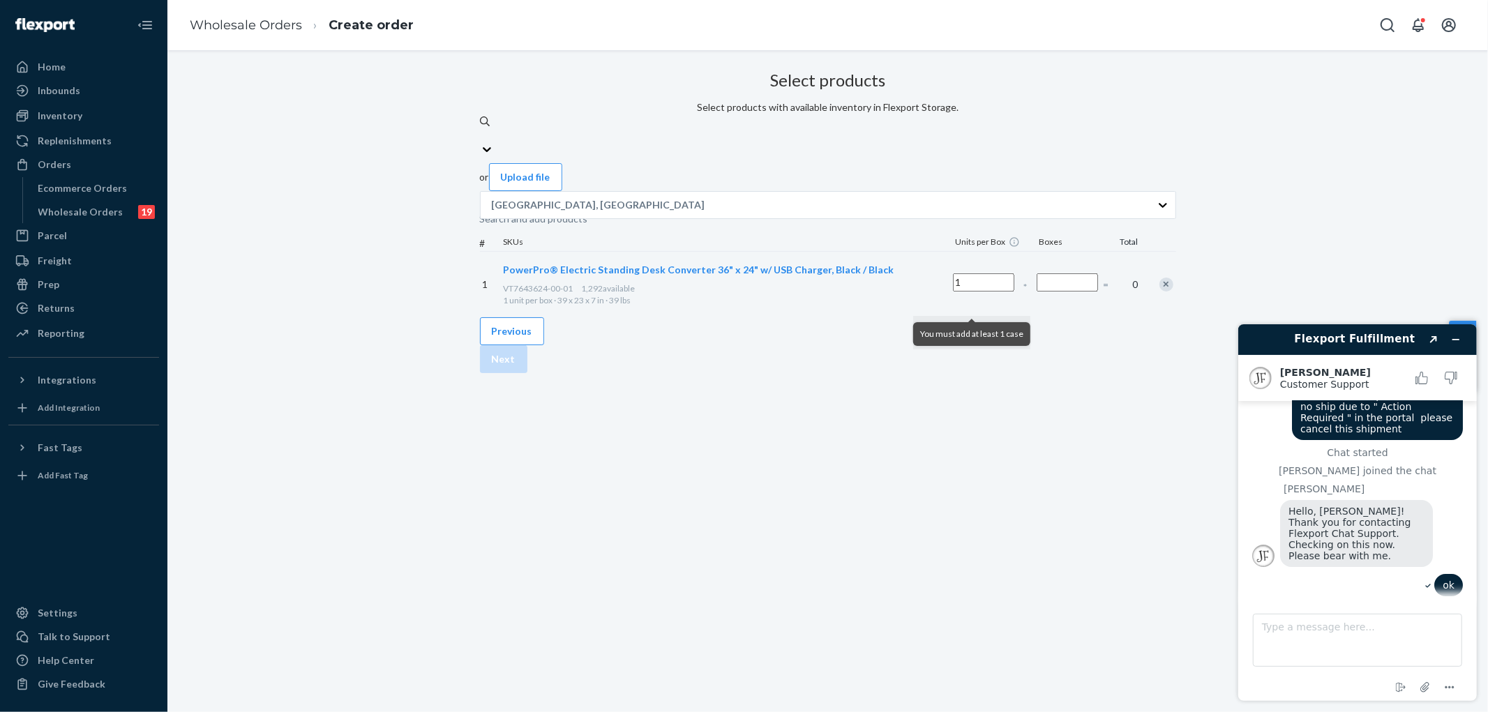
click at [1037, 292] on input "Number of boxes" at bounding box center [1067, 282] width 61 height 18
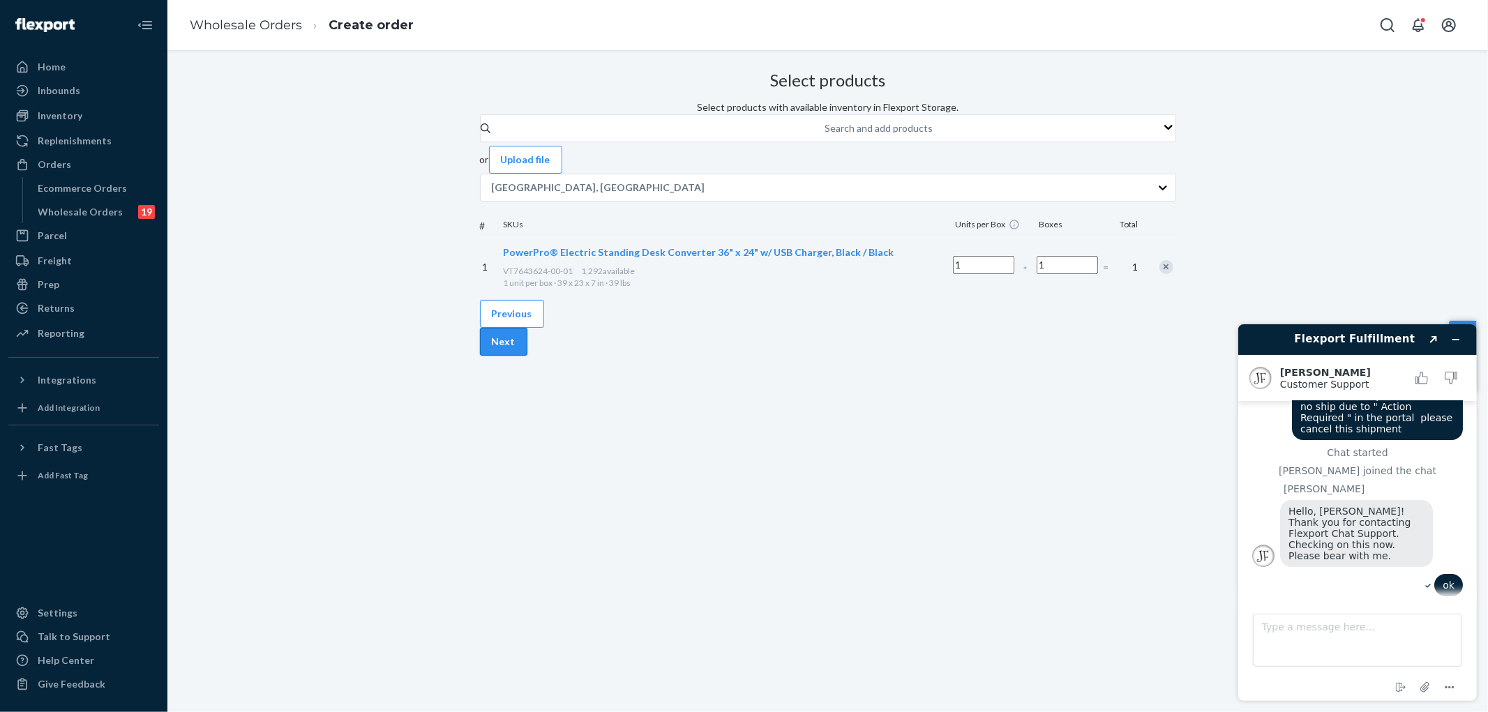
type input "1"
click at [527, 356] on button "Next" at bounding box center [503, 342] width 47 height 28
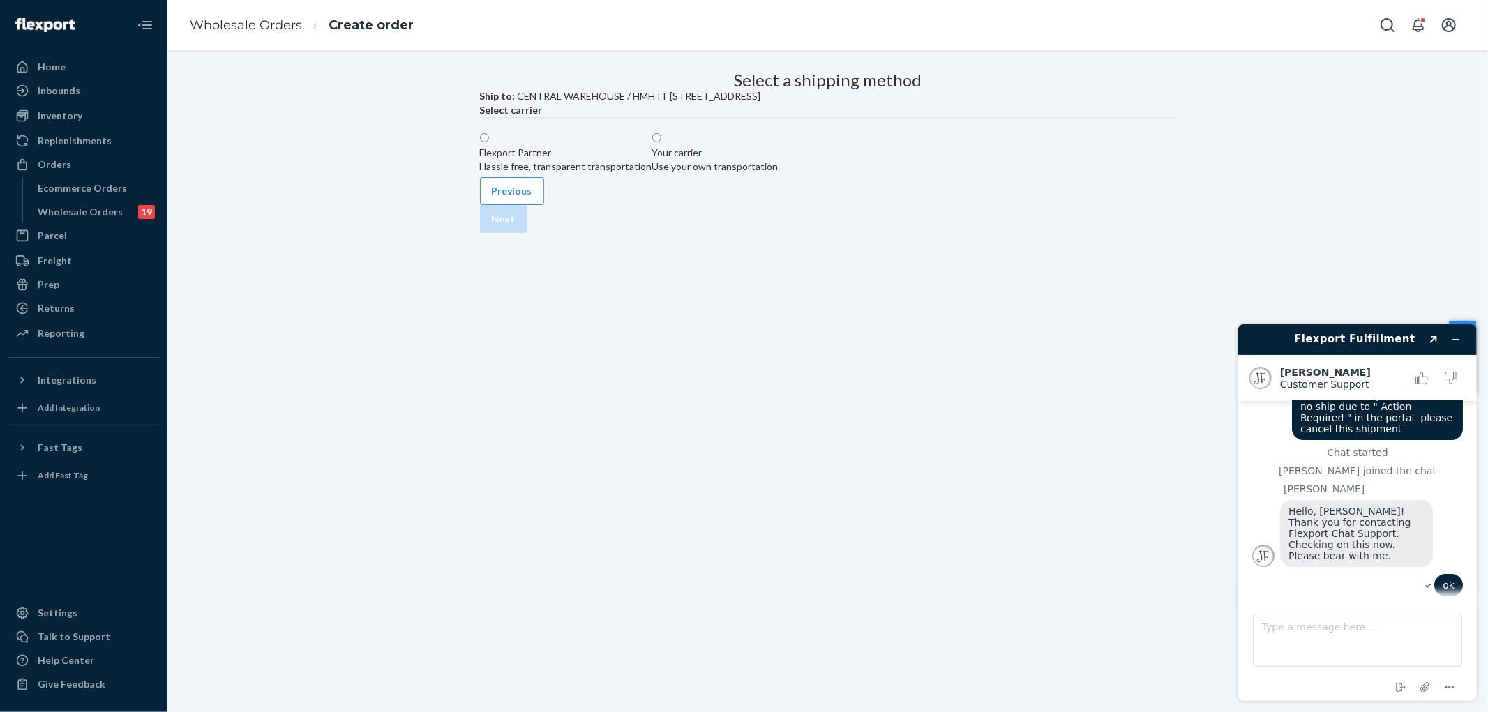
click at [583, 174] on div "Hassle free, transparent transportation" at bounding box center [566, 167] width 172 height 14
click at [489, 142] on input "Flexport Partner Hassle free, transparent transportation" at bounding box center [484, 137] width 9 height 9
radio input "true"
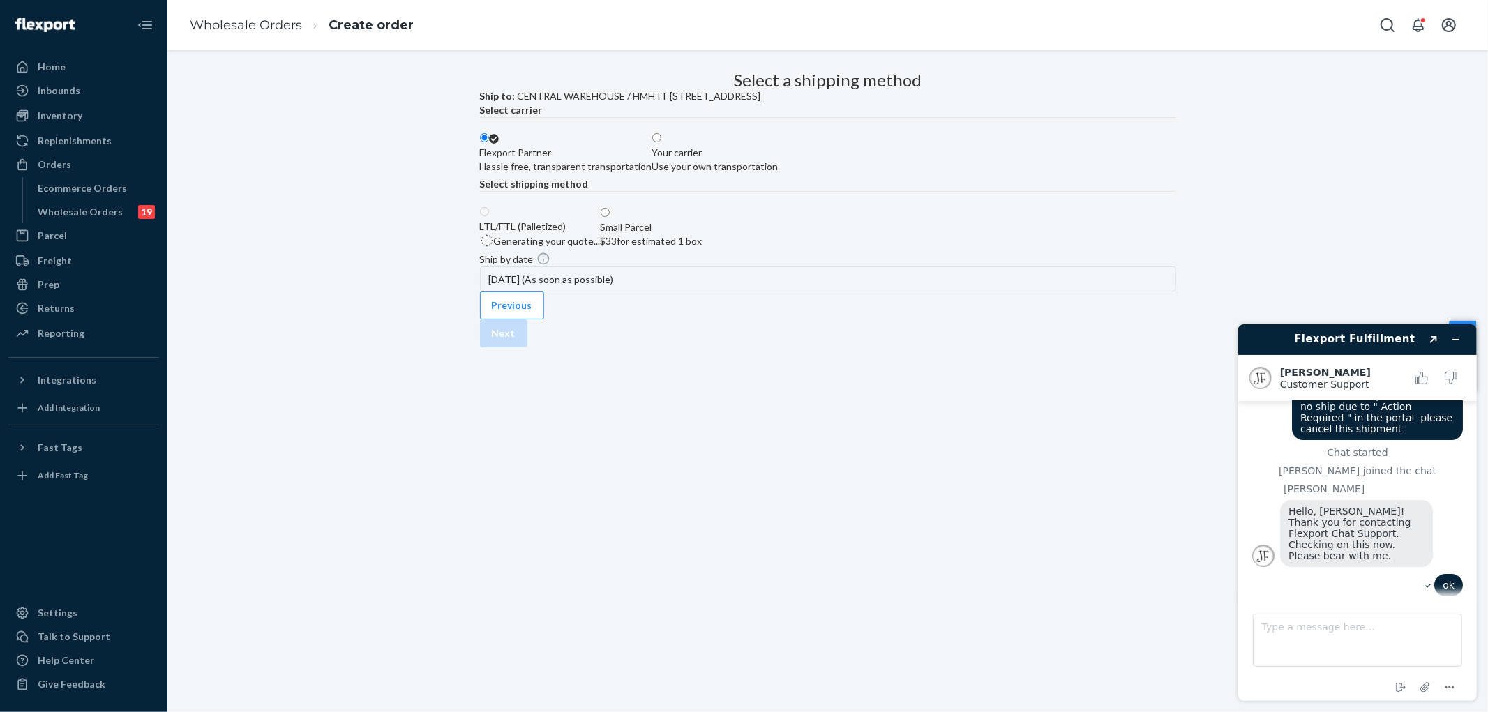
click at [702, 248] on div "$33 for estimated 1 box" at bounding box center [652, 241] width 102 height 14
click at [610, 217] on input "Small Parcel $33 for estimated 1 box" at bounding box center [605, 212] width 9 height 9
radio input "true"
click at [527, 347] on button "Next" at bounding box center [503, 333] width 47 height 28
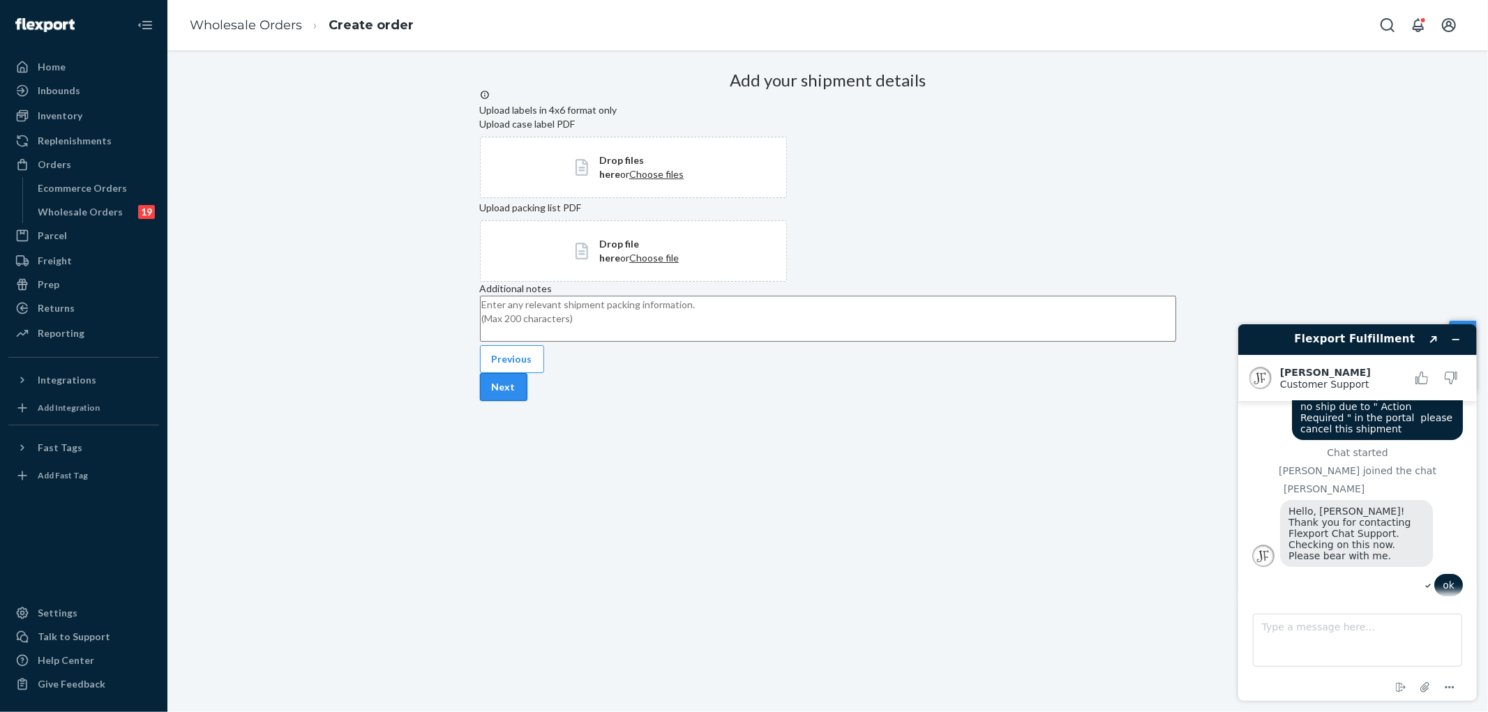
click at [527, 401] on button "Next" at bounding box center [503, 387] width 47 height 28
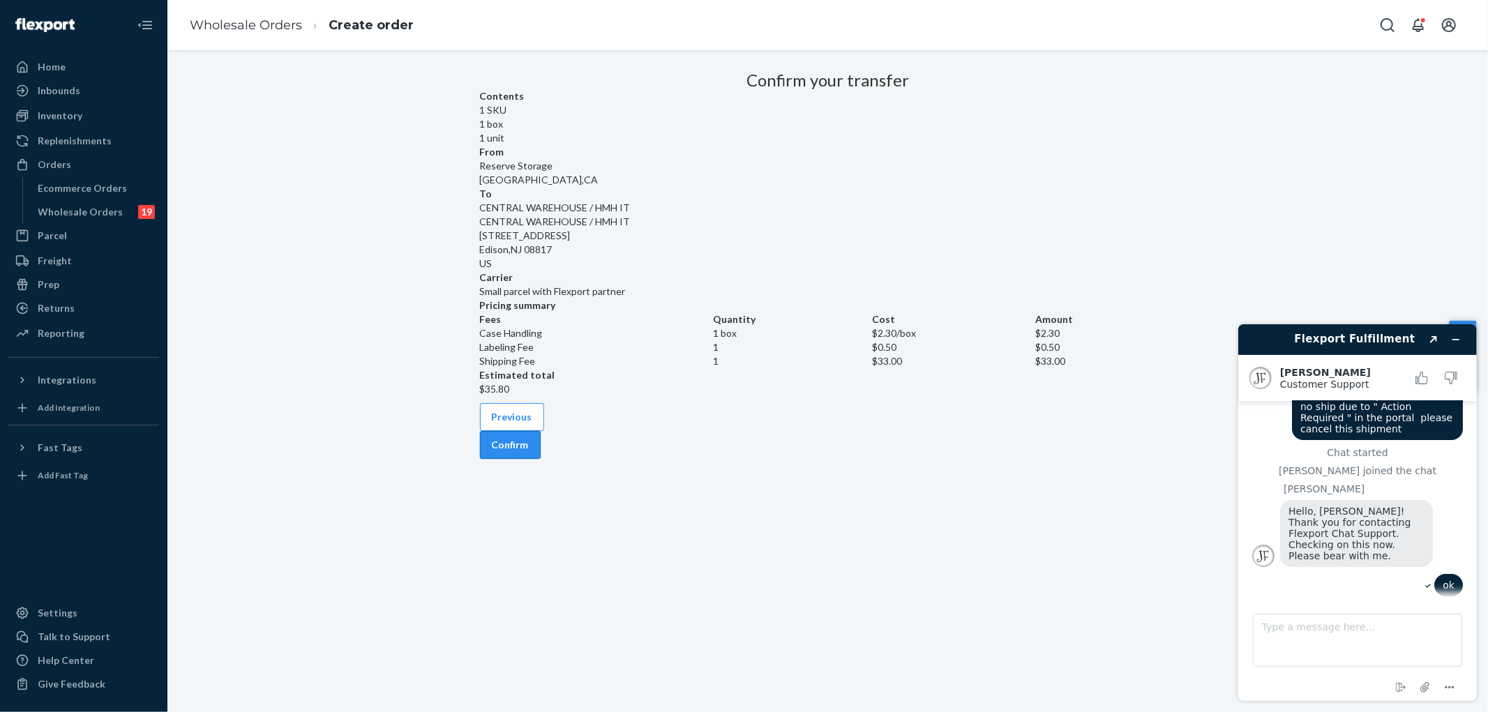
click at [541, 459] on button "Confirm" at bounding box center [510, 445] width 61 height 28
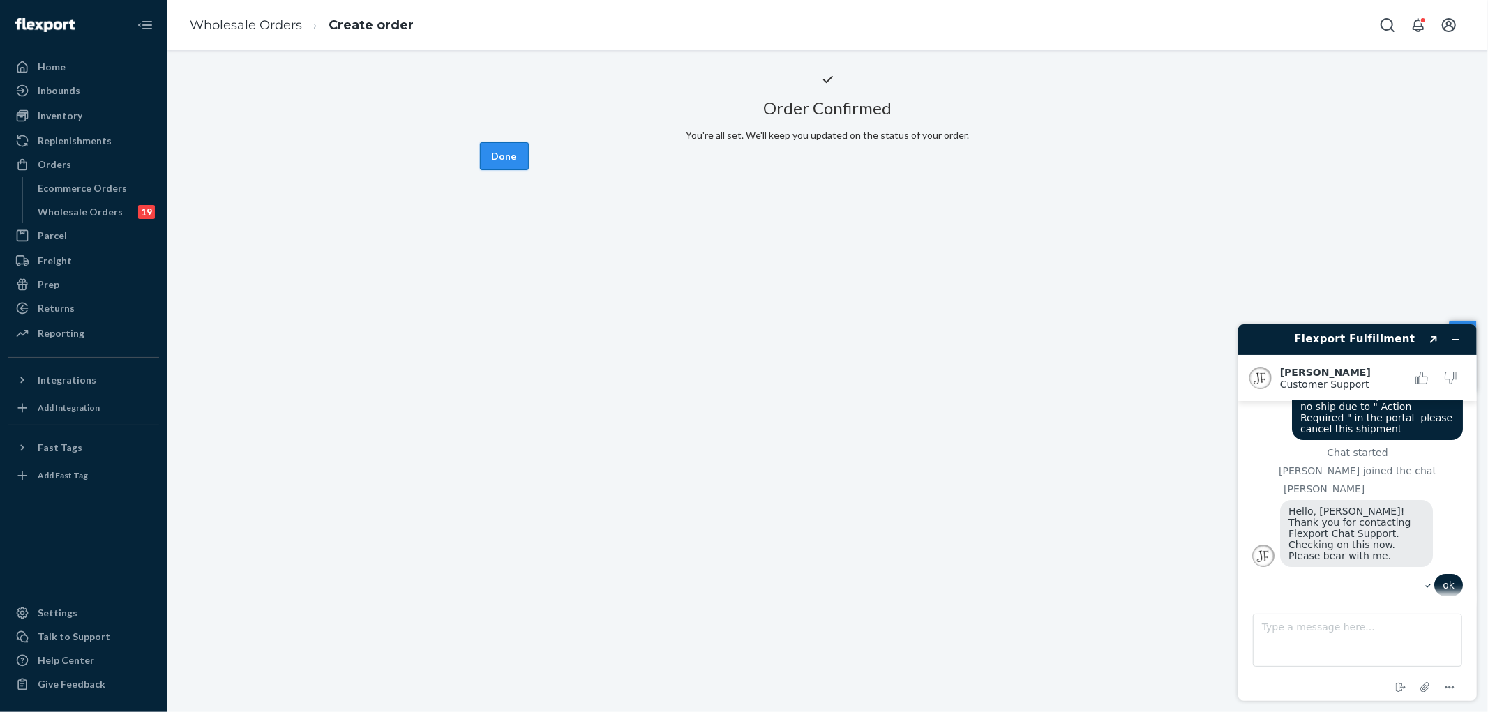
click at [529, 170] on button "Done" at bounding box center [504, 156] width 49 height 28
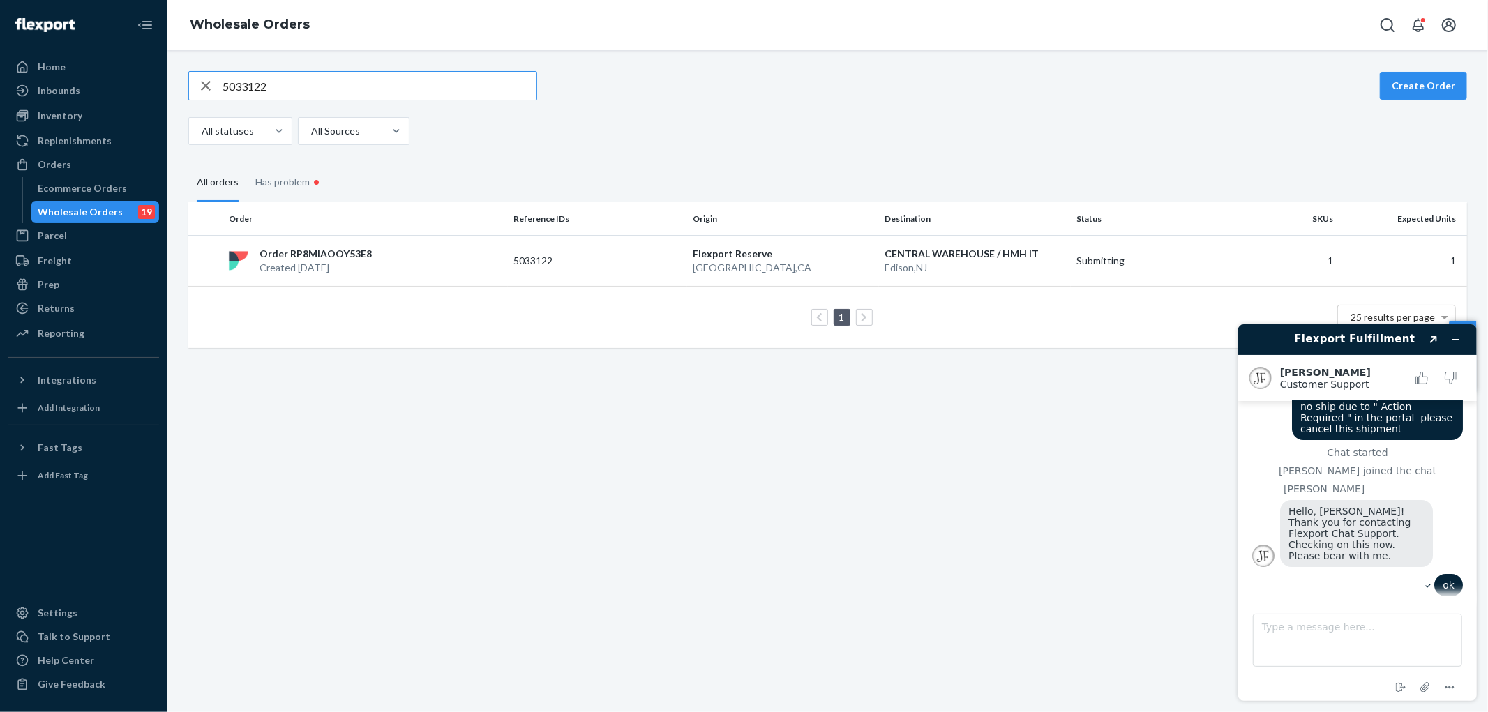
click at [547, 543] on div "5033122 Create Order All statuses All Sources All orders Has problem • Order Re…" at bounding box center [827, 381] width 1320 height 662
click at [112, 211] on div "Wholesale Orders" at bounding box center [80, 212] width 85 height 14
click at [204, 84] on icon "button" at bounding box center [206, 86] width 10 height 10
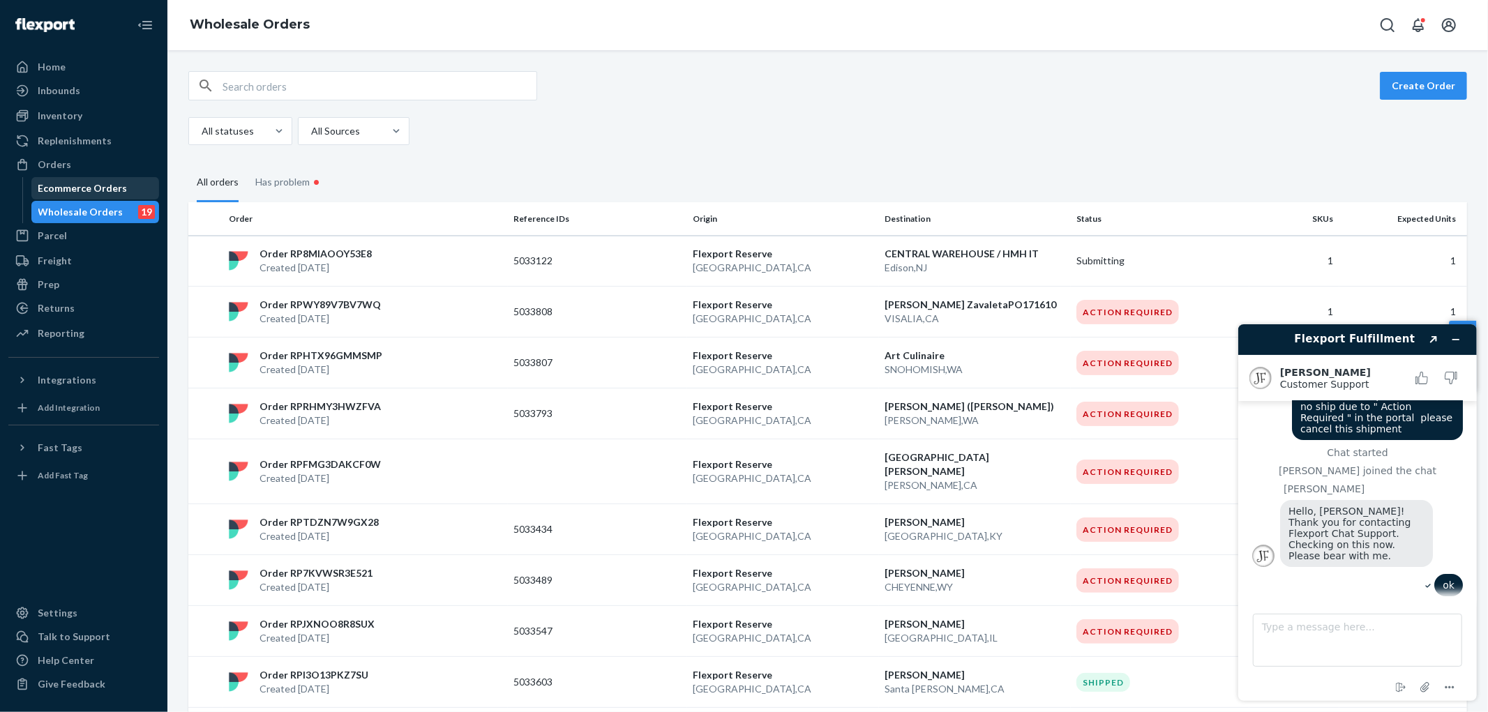
click at [127, 197] on div "Ecommerce Orders" at bounding box center [96, 189] width 126 height 20
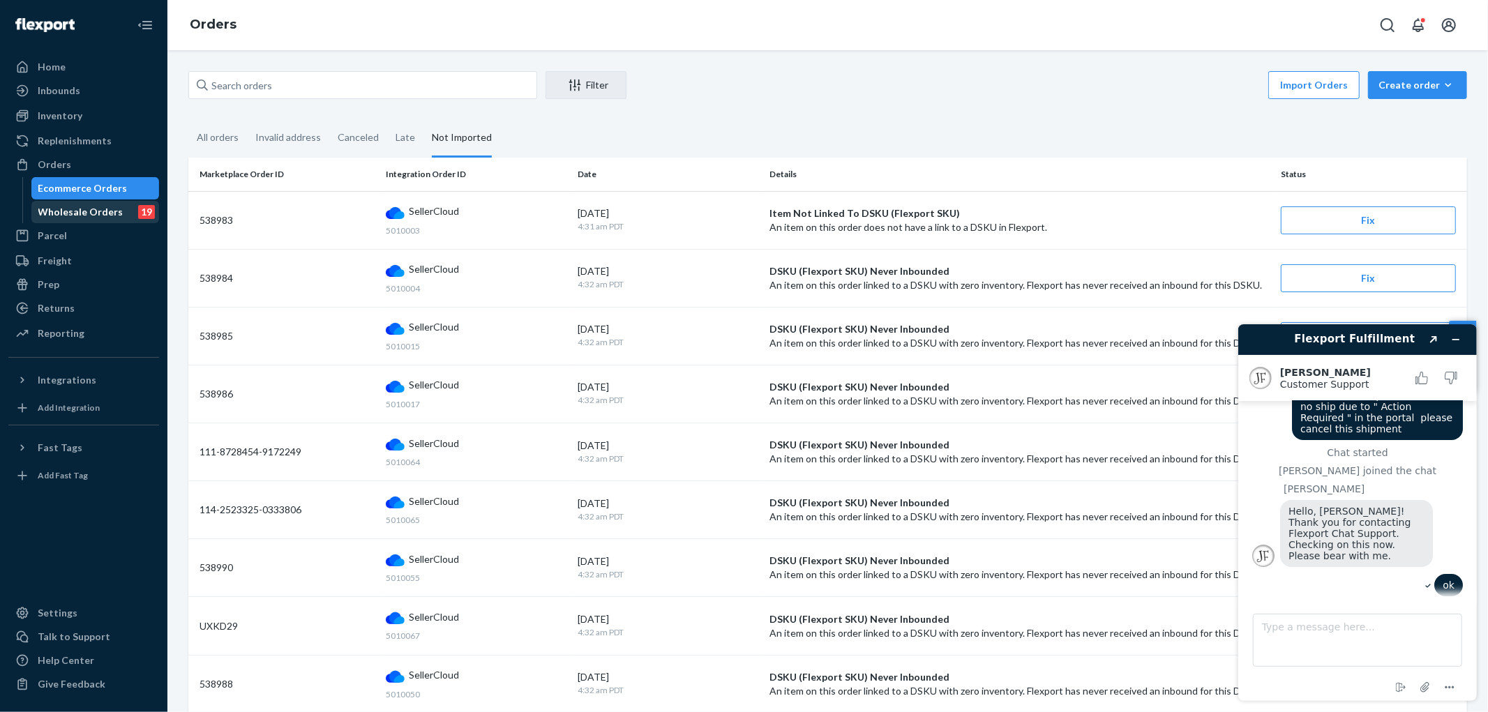
click at [80, 206] on div "Wholesale Orders" at bounding box center [80, 212] width 85 height 14
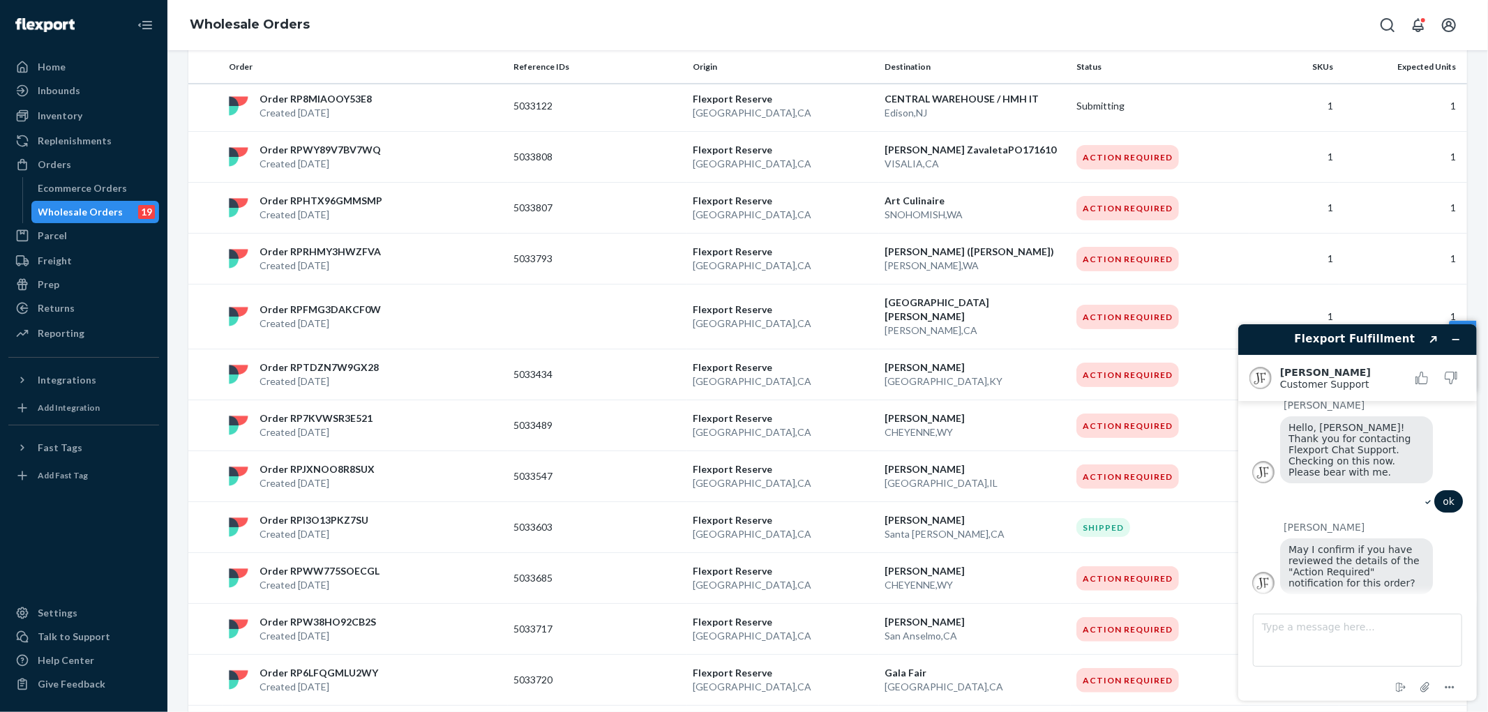
scroll to position [227, 0]
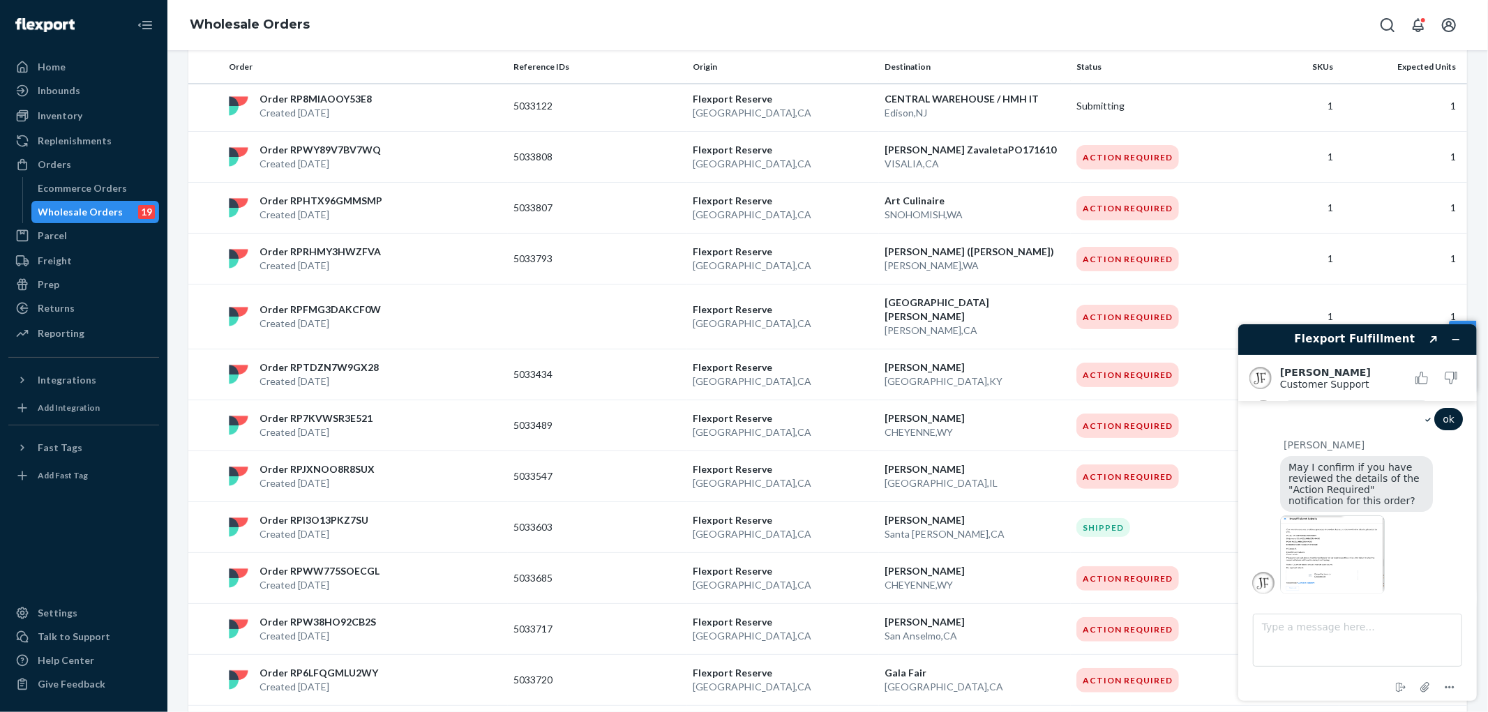
click at [1343, 521] on img at bounding box center [1331, 554] width 105 height 79
click at [1288, 631] on textarea "Type a message here..." at bounding box center [1356, 639] width 209 height 53
drag, startPoint x: 1404, startPoint y: 629, endPoint x: 1391, endPoint y: 627, distance: 13.4
click at [1403, 629] on textarea "Yes I did , but I do not unterstand" at bounding box center [1356, 639] width 209 height 53
click at [1390, 627] on textarea "Yes I did , but I do not unterstand" at bounding box center [1356, 639] width 209 height 53
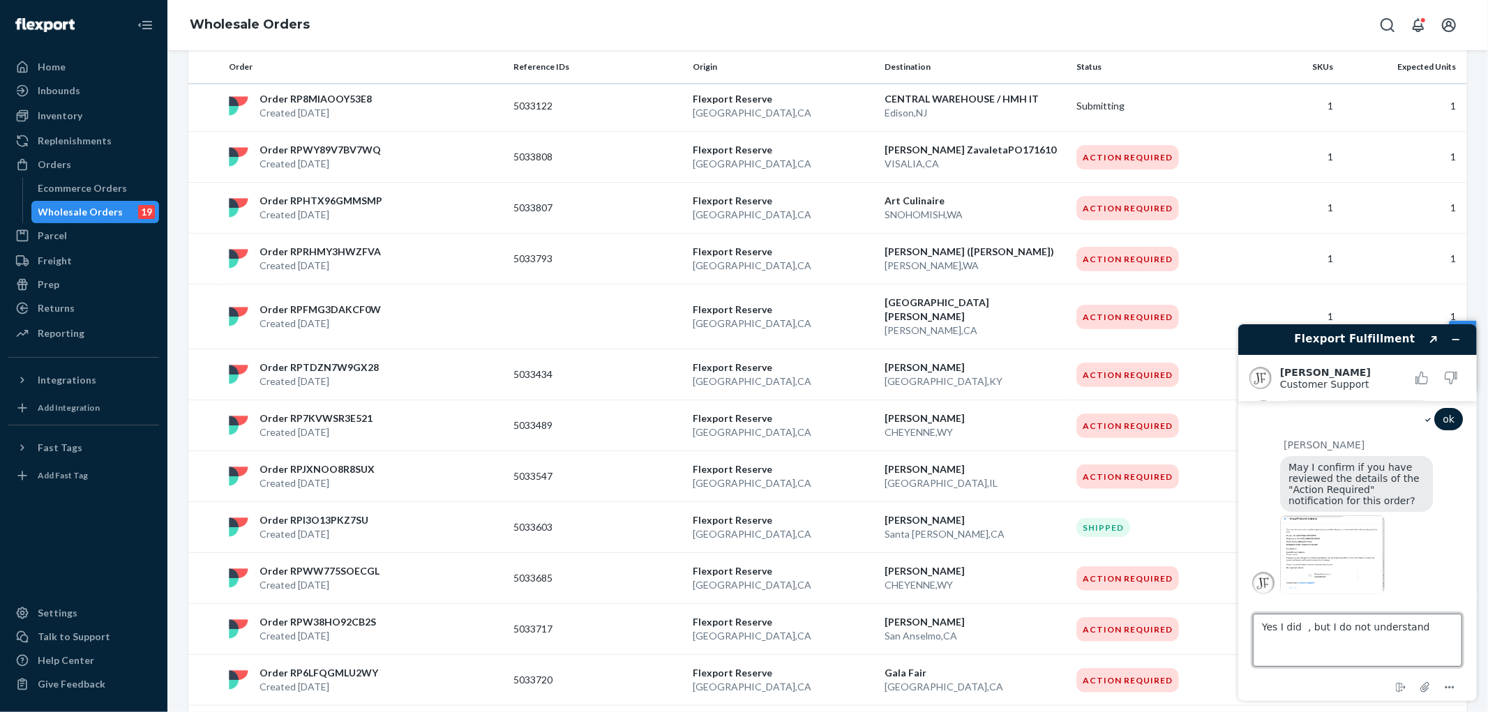
click at [1433, 628] on textarea "Yes I did , but I do not understand" at bounding box center [1356, 639] width 209 height 53
type textarea "Yes I did , but I do not understand what labels are requires , there are 19 ord…"
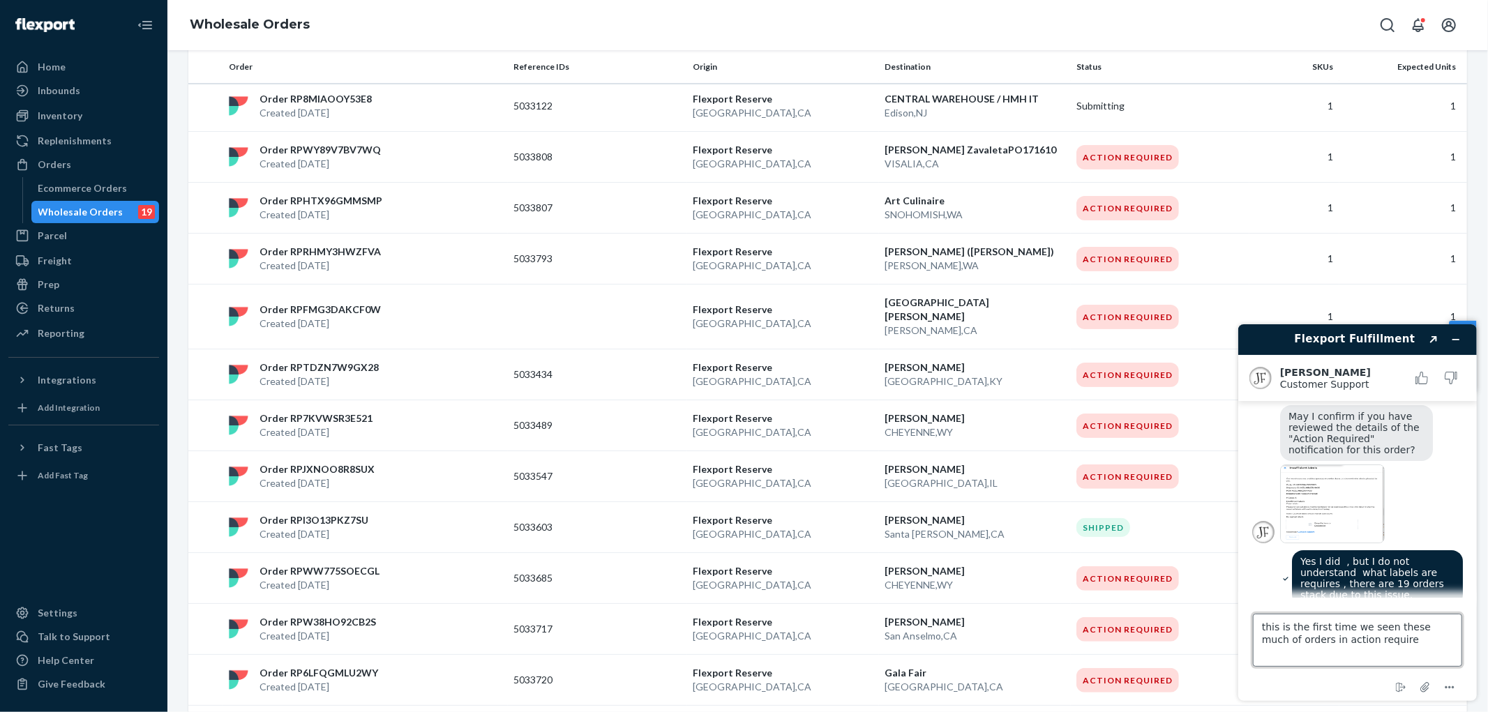
type textarea "this is the first time we seen these much of orders in action required"
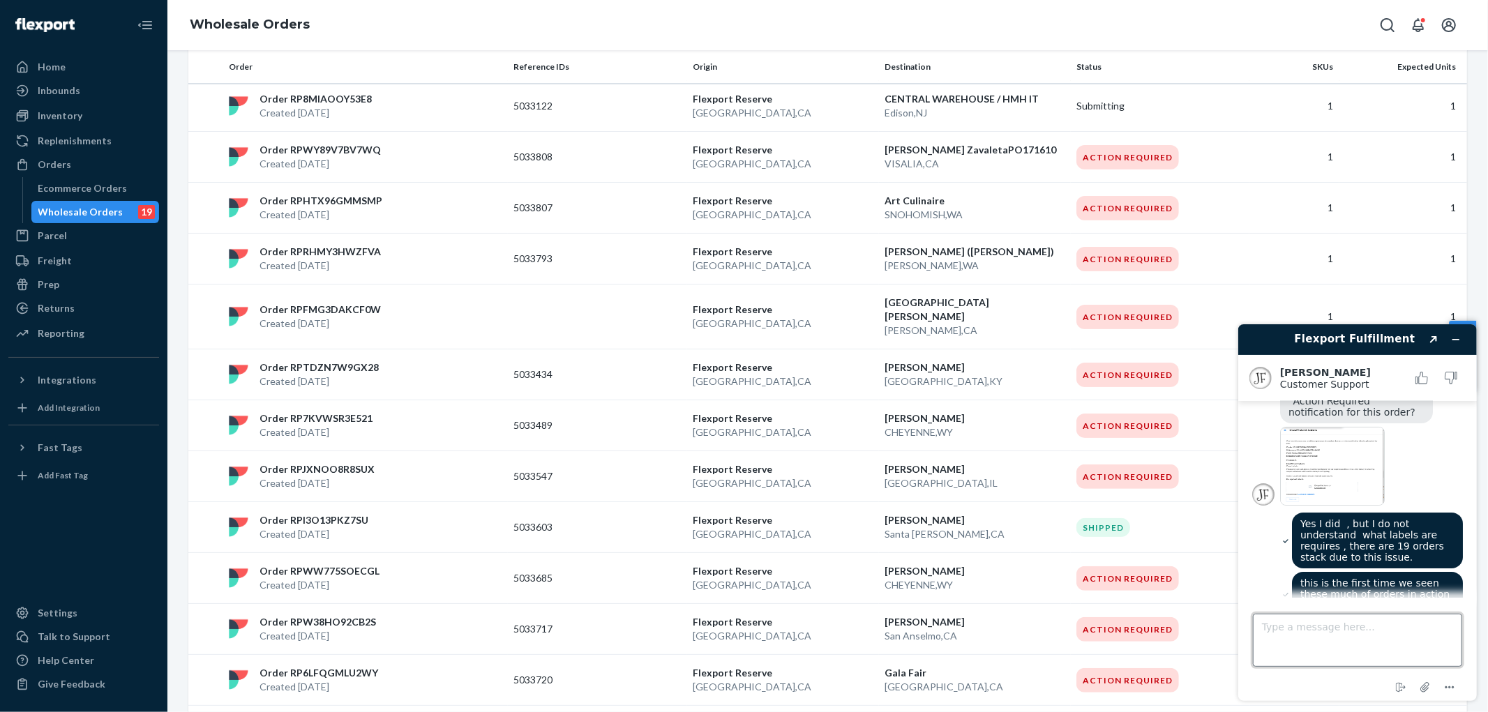
click at [1337, 633] on textarea "Type a message here..." at bounding box center [1356, 639] width 209 height 53
type textarea "c"
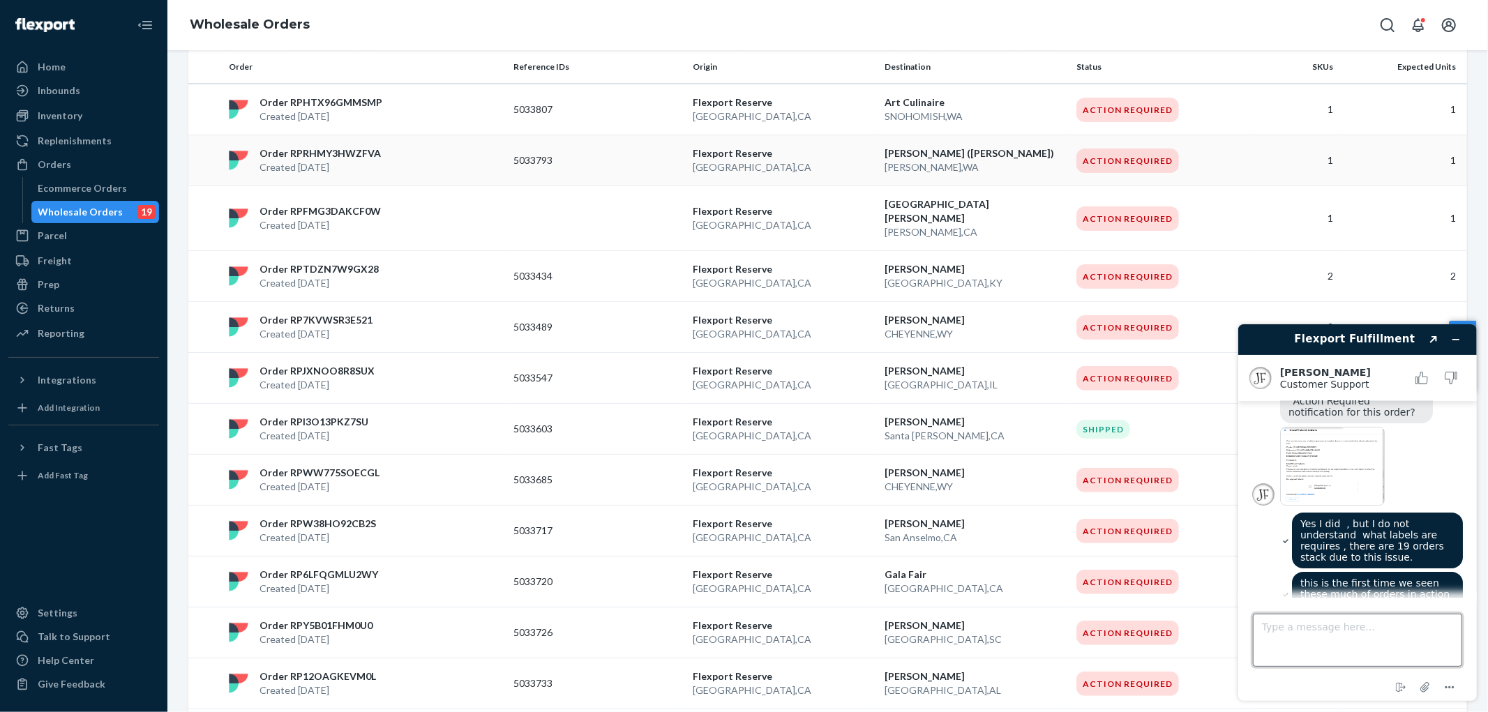
scroll to position [0, 0]
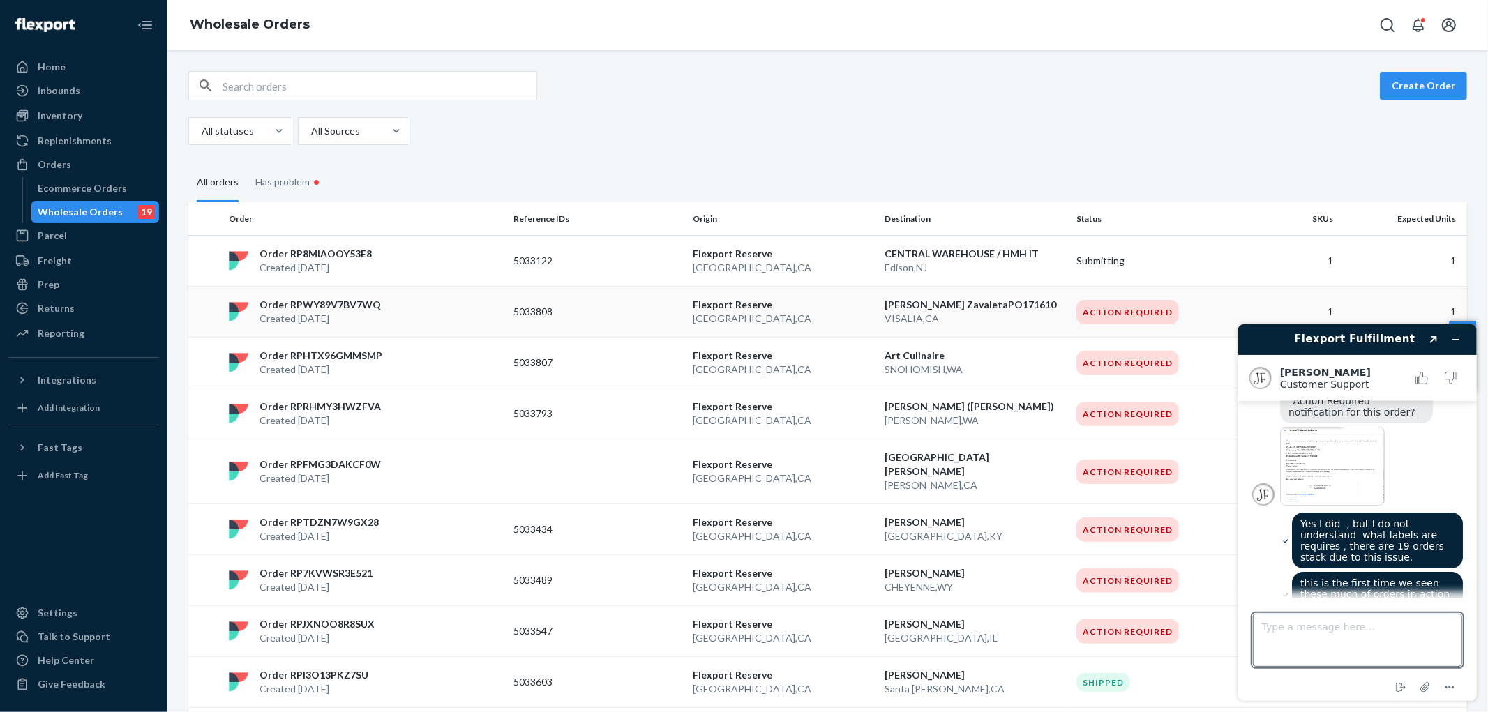
click at [326, 312] on p "Created [DATE]" at bounding box center [319, 319] width 121 height 14
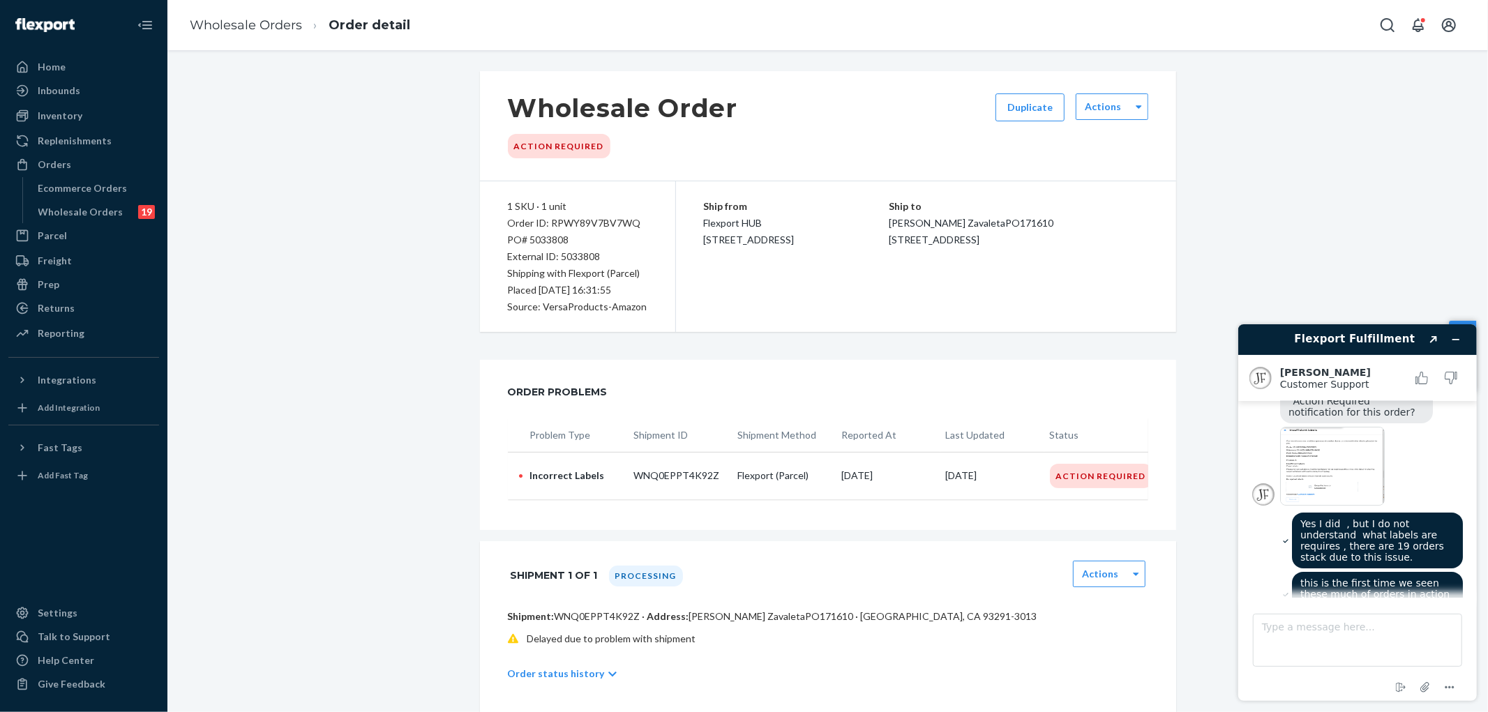
scroll to position [319, 0]
click at [1329, 644] on textarea "Type a message here..." at bounding box center [1356, 639] width 209 height 53
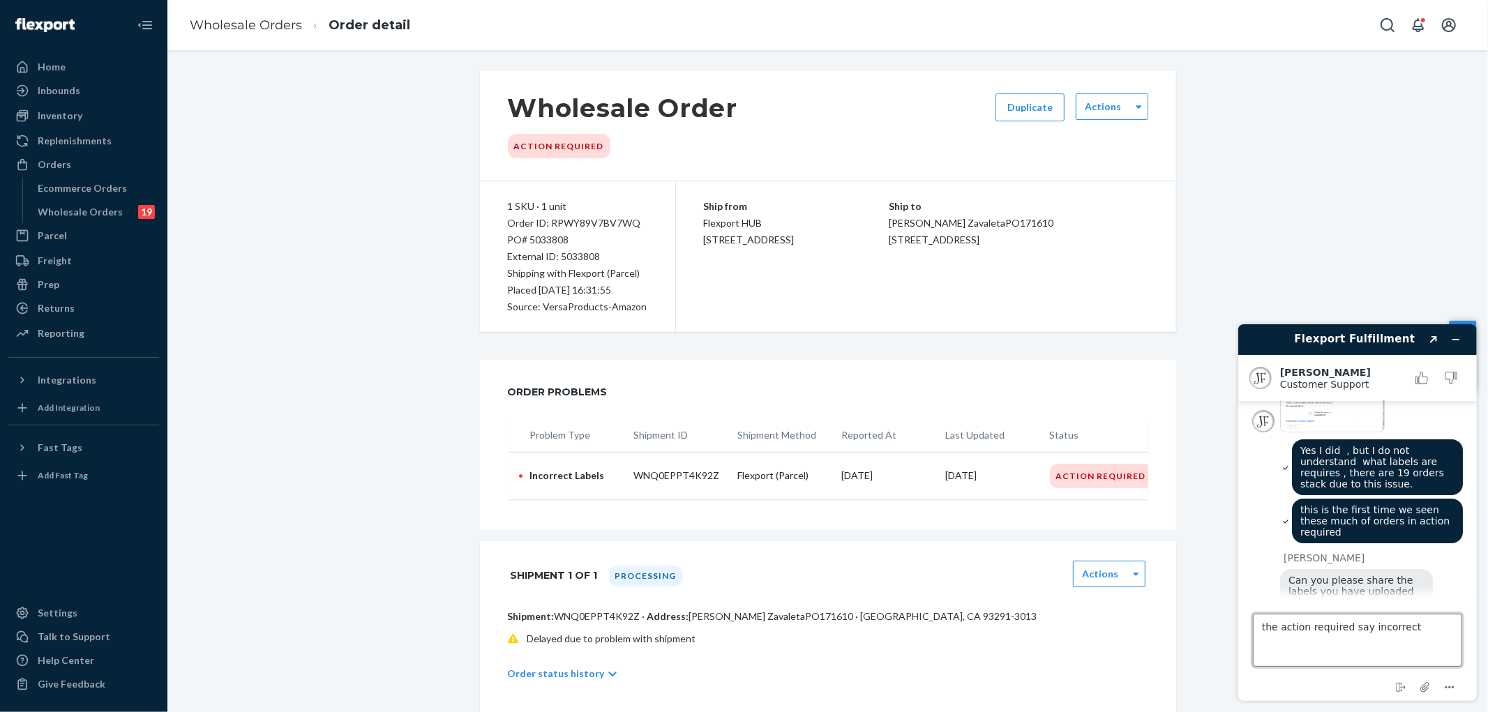
scroll to position [387, 0]
type textarea "the action required say incorrect labels , but I don't know what labels , these…"
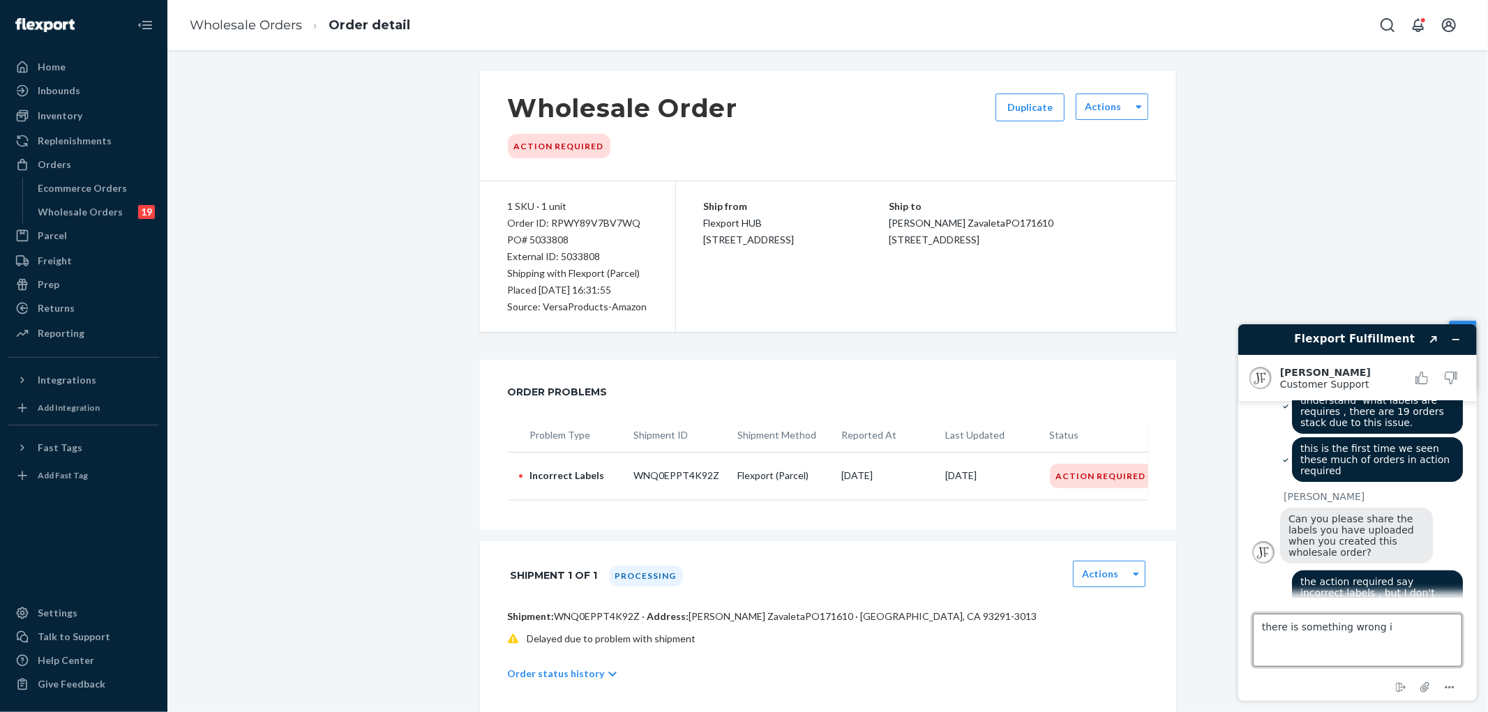
type textarea "there is something wrong"
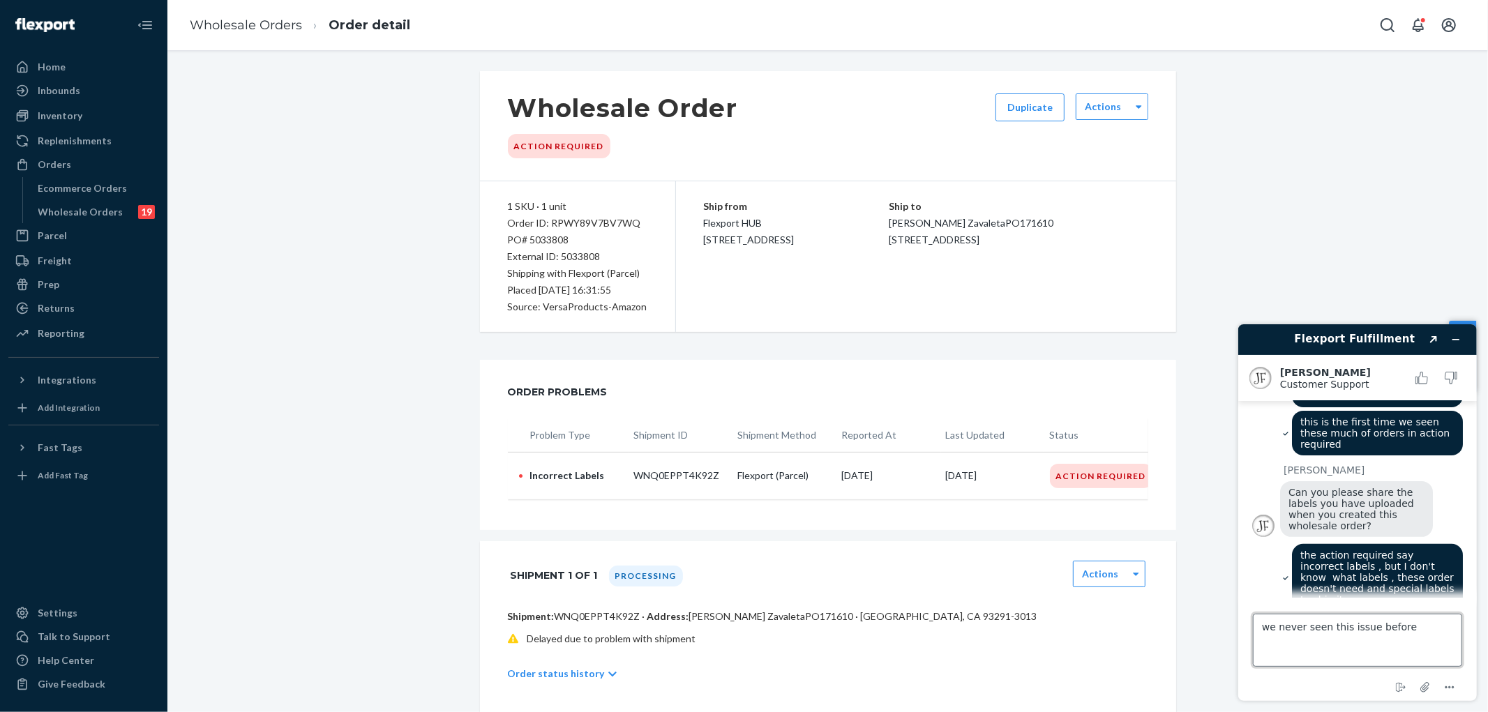
type textarea "we never seen this issue before"
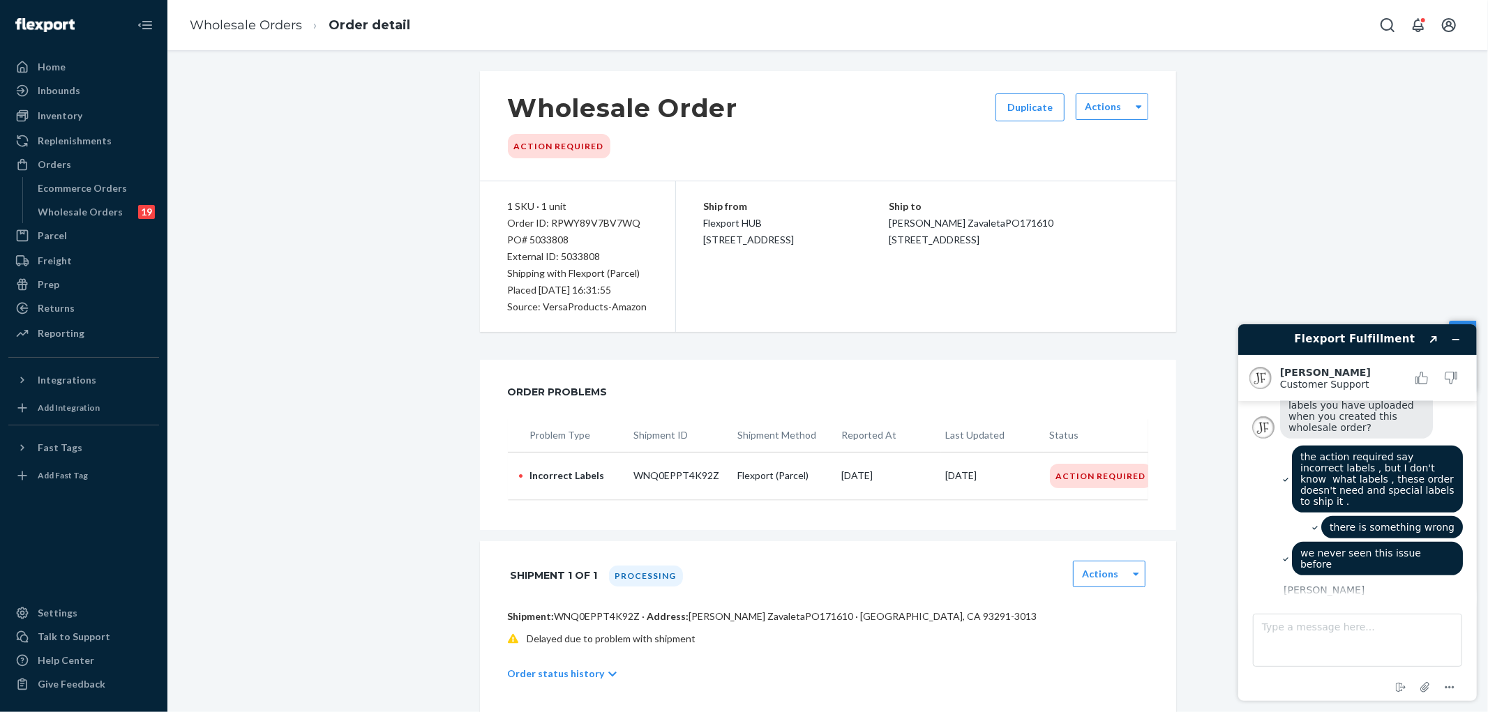
scroll to position [657, 0]
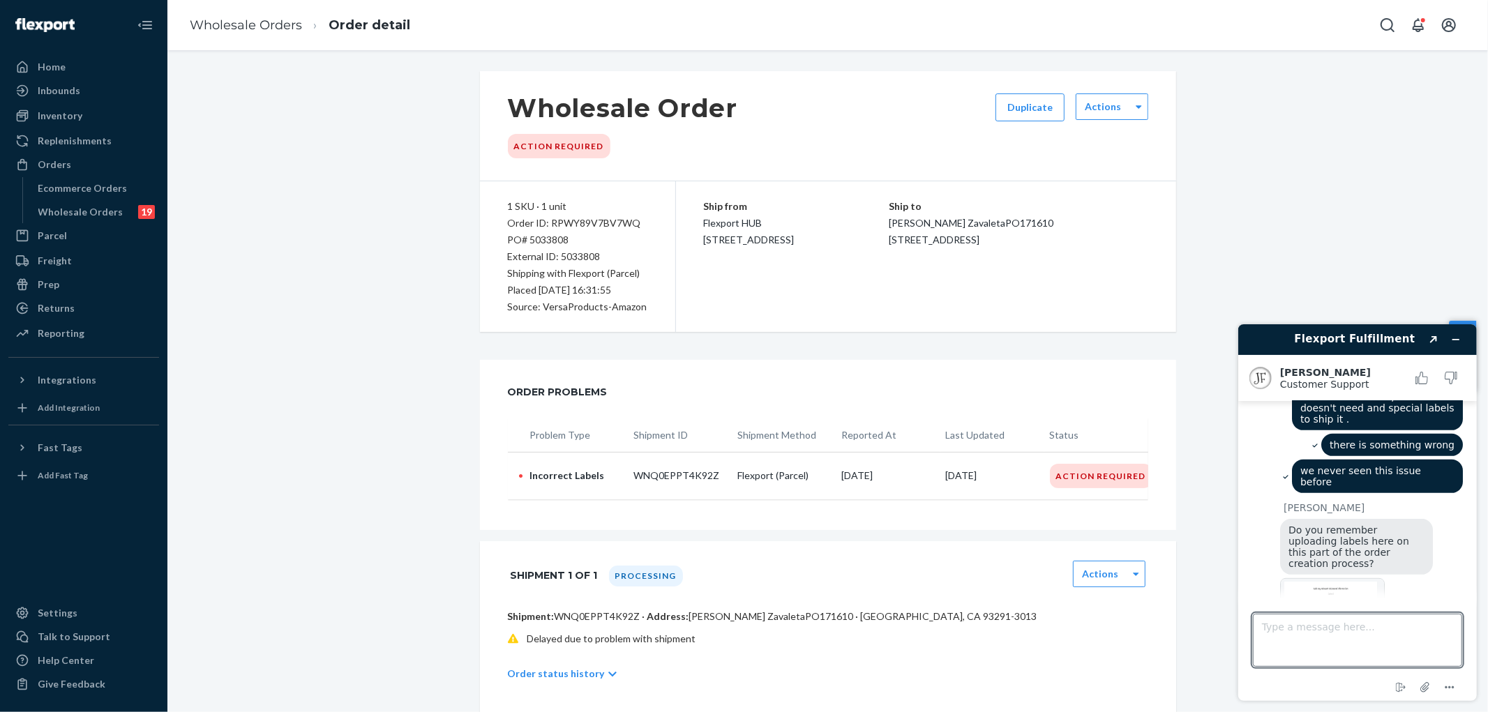
click at [1343, 578] on img at bounding box center [1331, 617] width 105 height 79
click at [1364, 633] on textarea "Type a message here..." at bounding box center [1356, 639] width 209 height 53
type textarea "we only upload these labels for our customer SOLVIX not for all customers order…"
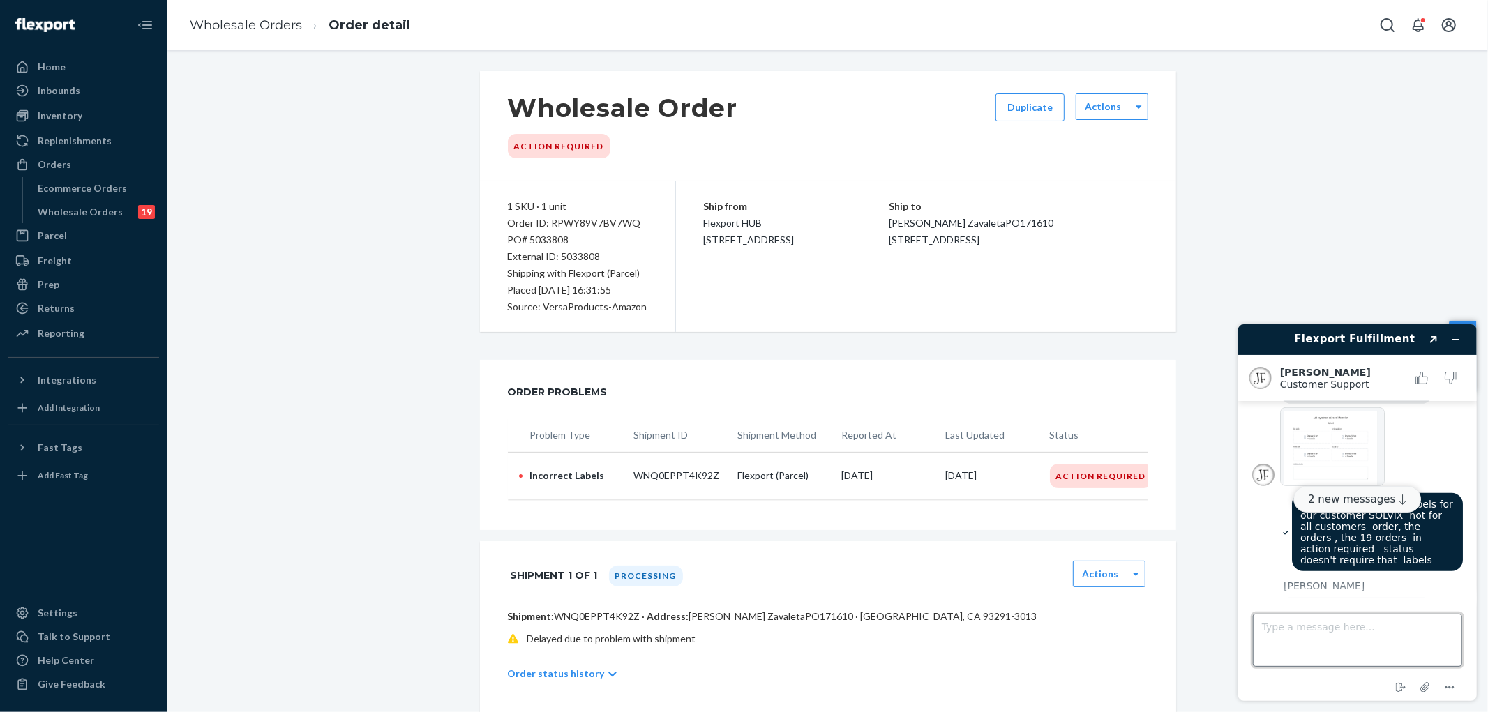
scroll to position [907, 0]
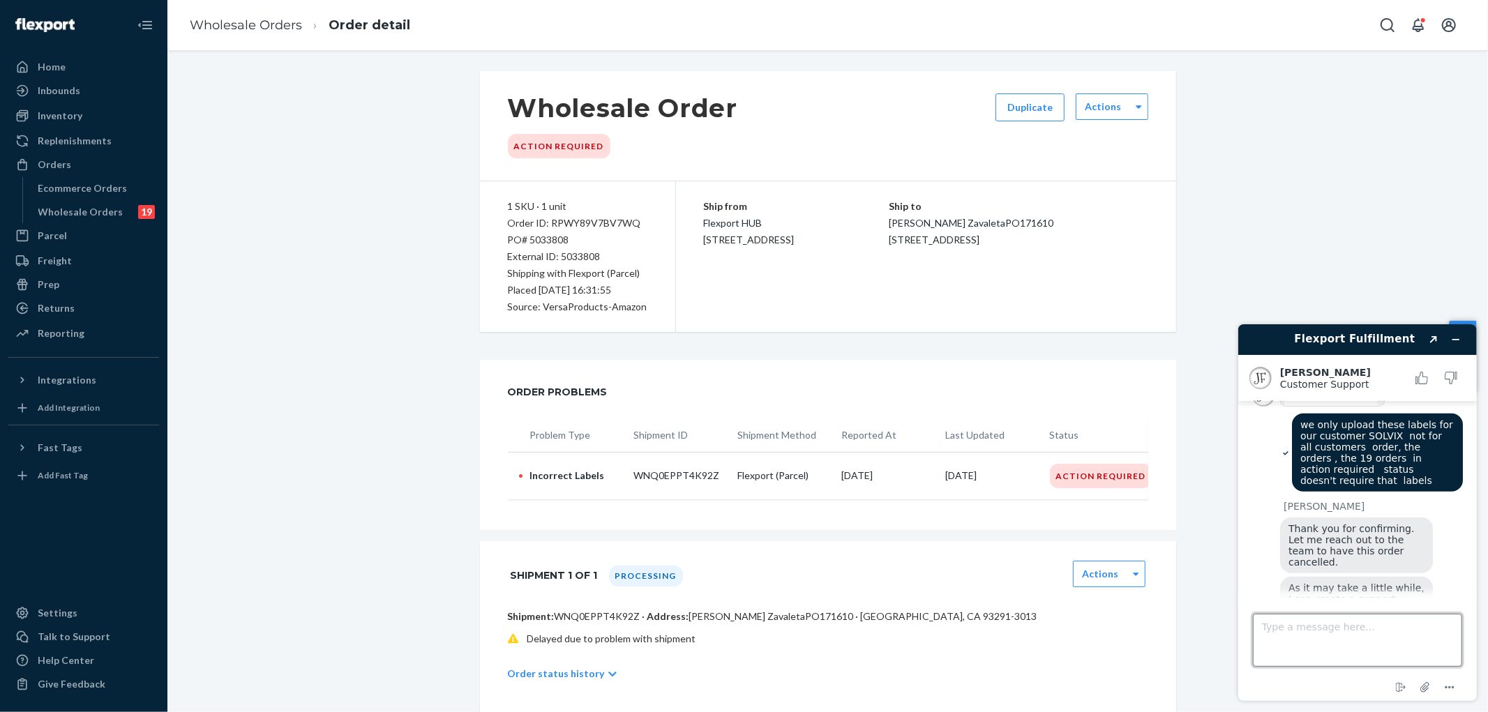
click at [1343, 638] on textarea "Type a message here..." at bounding box center [1356, 639] width 209 height 53
type textarea "yes"
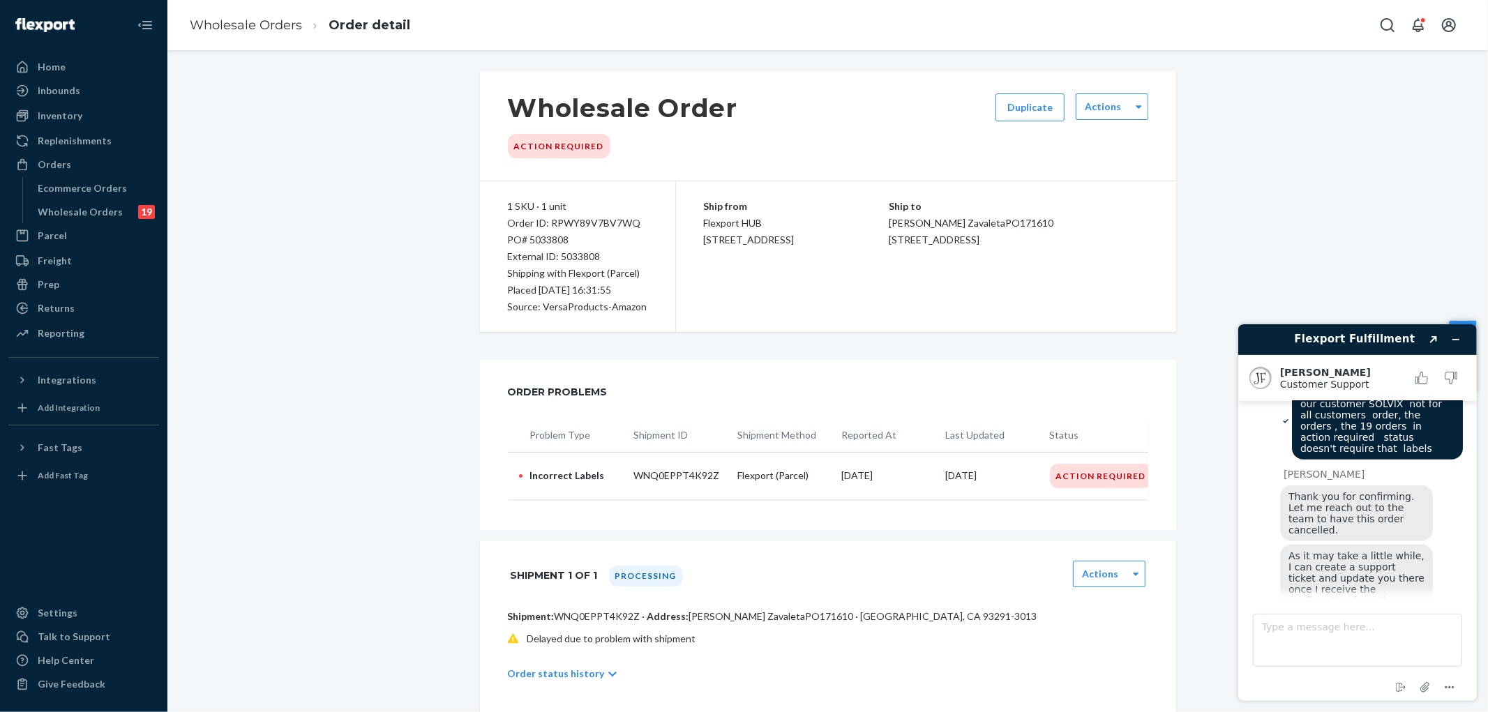
scroll to position [1054, 0]
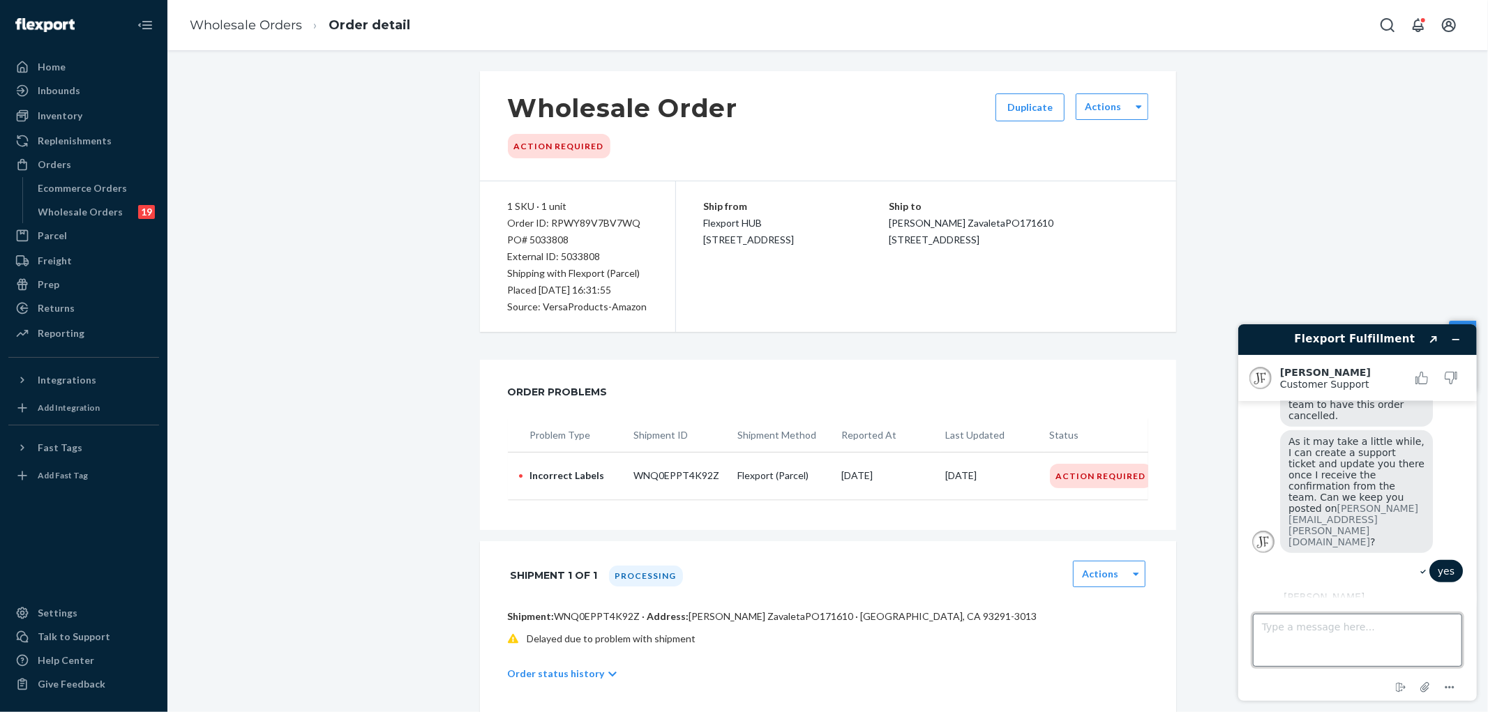
click at [1359, 633] on textarea "Type a message here..." at bounding box center [1356, 639] width 209 height 53
type textarea "t"
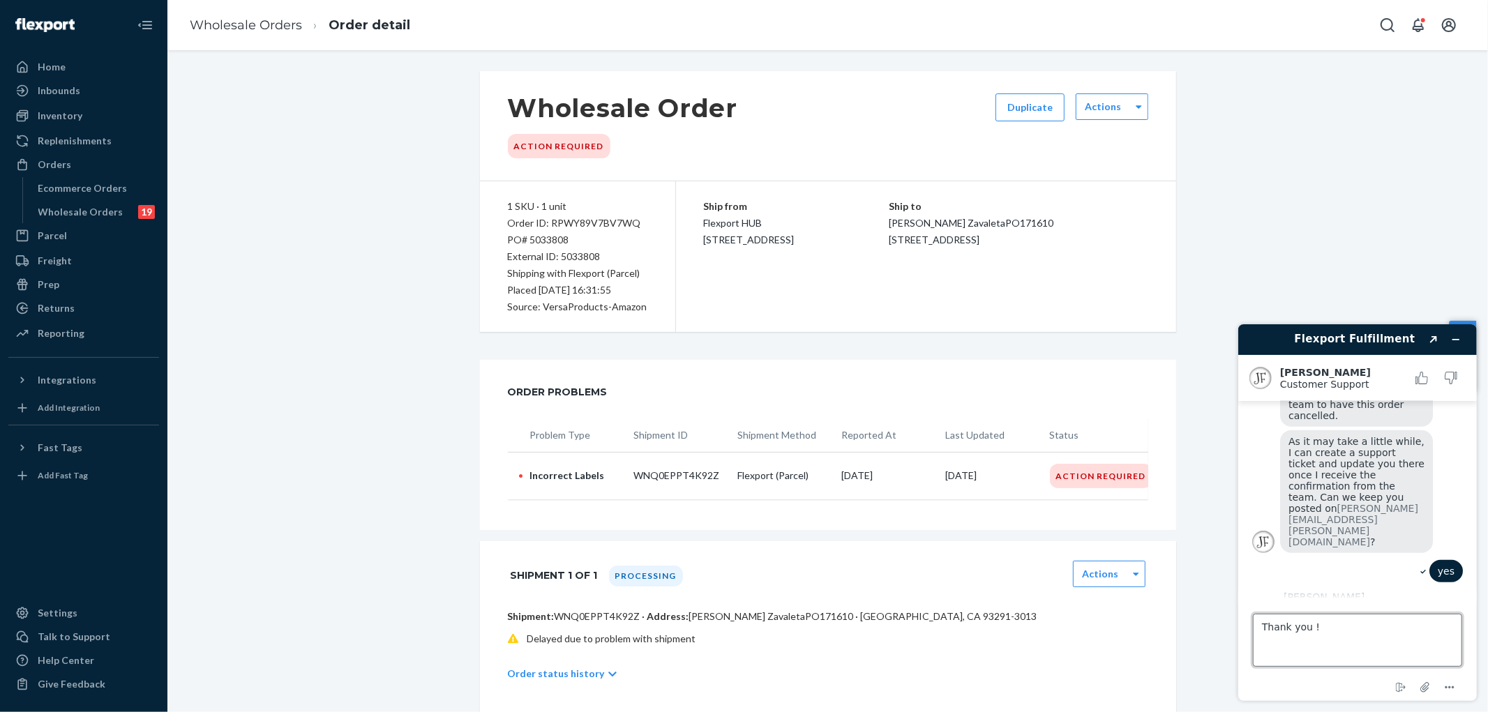
type textarea "Thank you !"
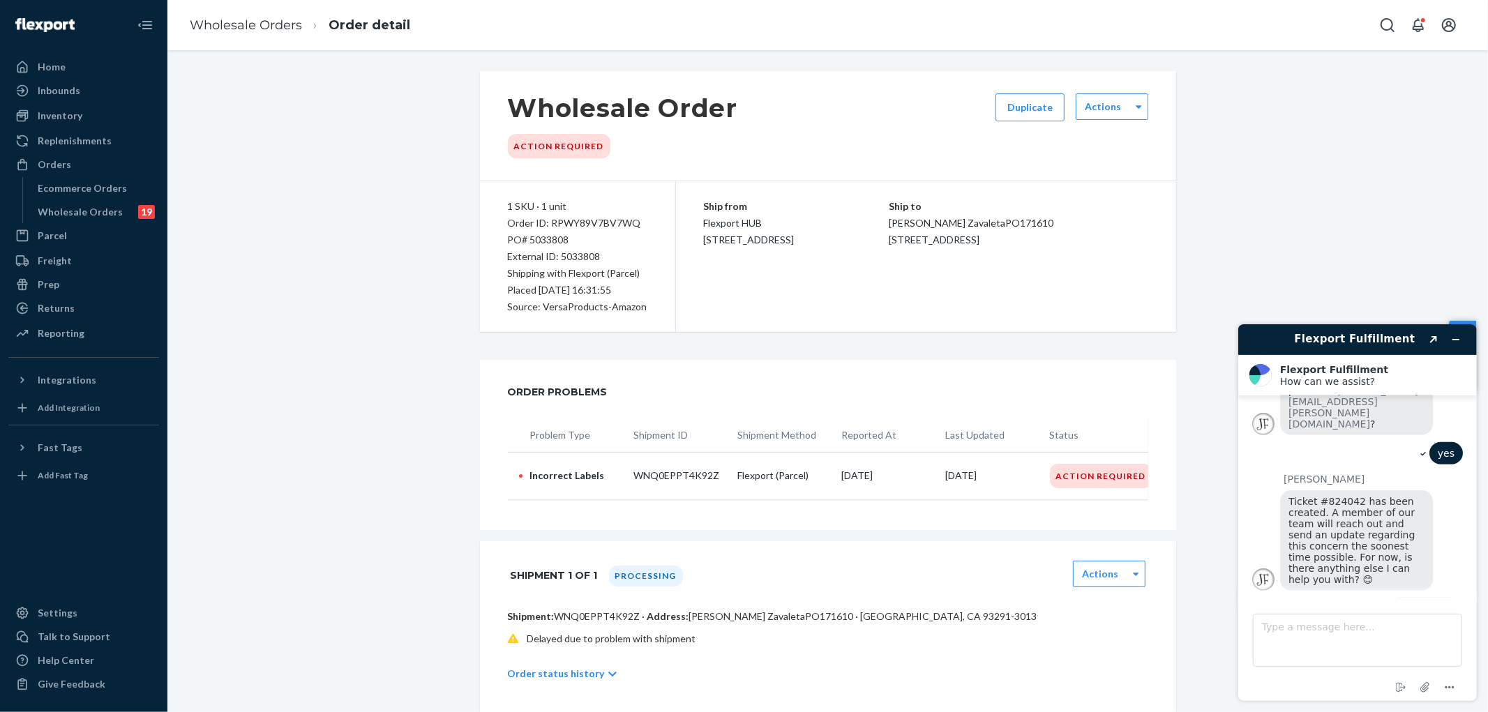
scroll to position [1235, 0]
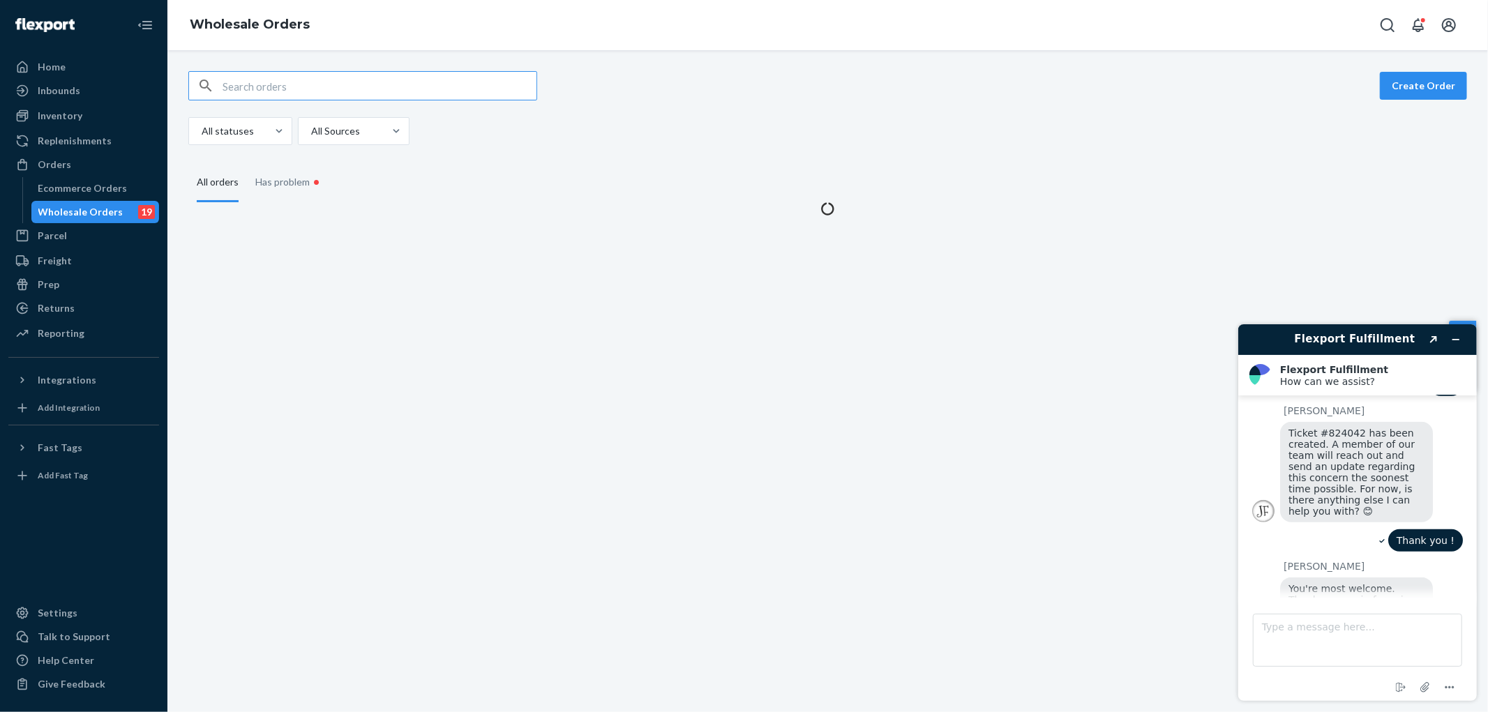
click at [109, 207] on div "Wholesale Orders" at bounding box center [80, 212] width 85 height 14
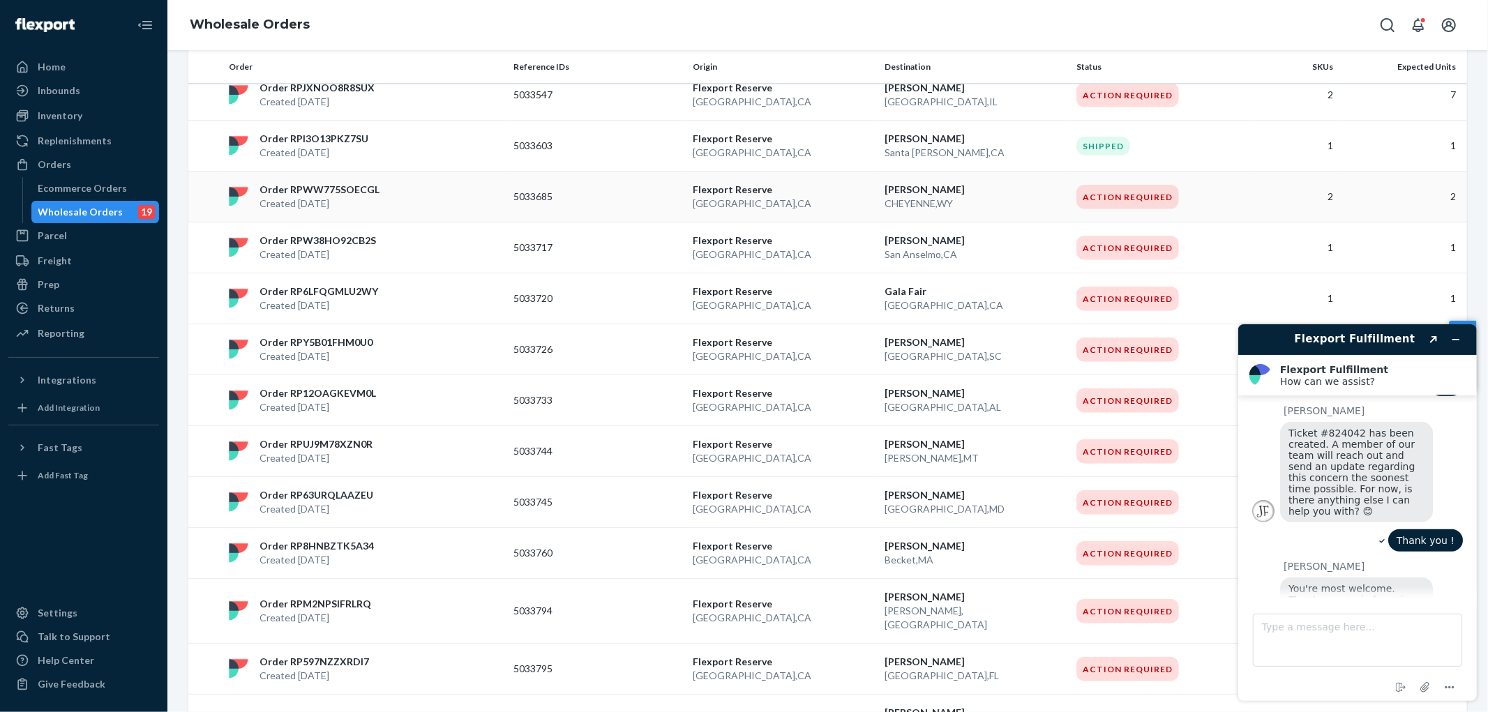
scroll to position [873, 0]
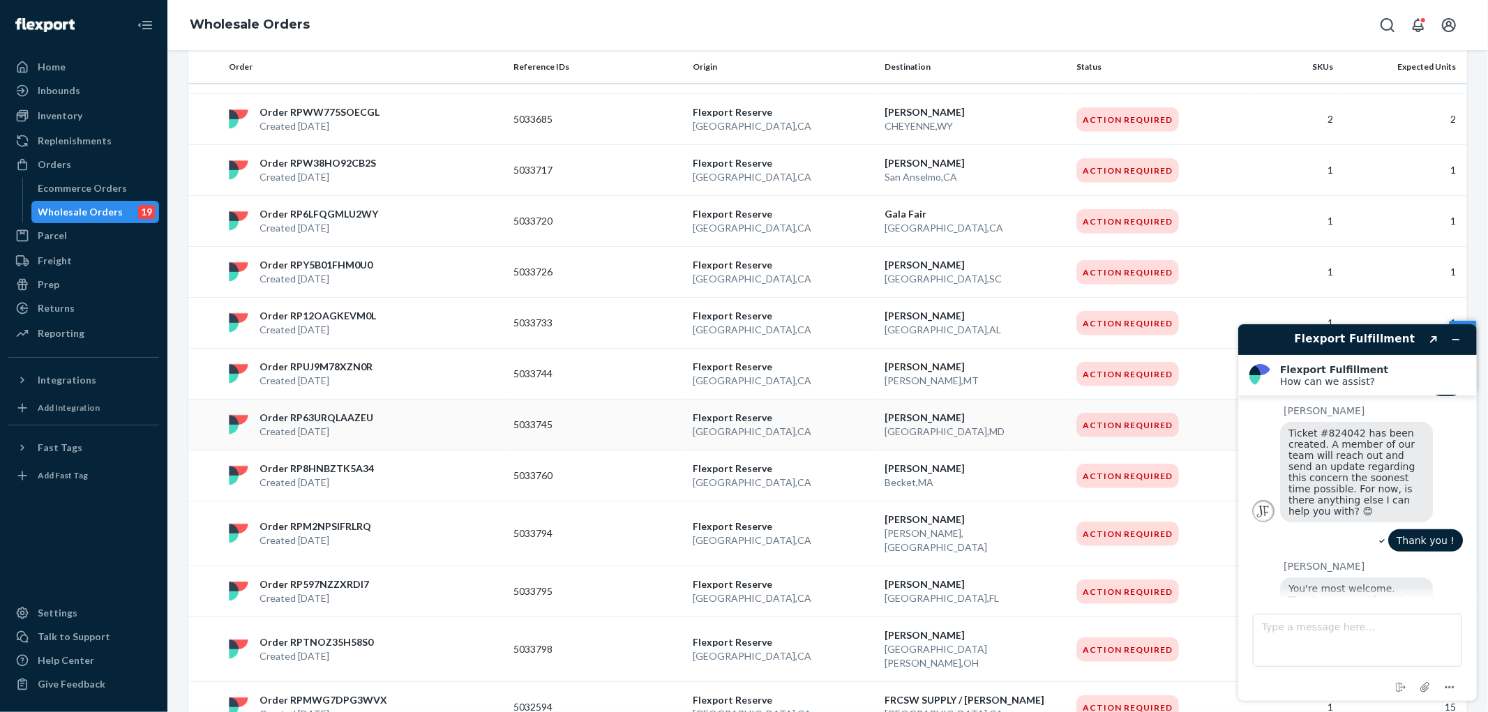
click at [308, 425] on p "Created [DATE]" at bounding box center [316, 432] width 114 height 14
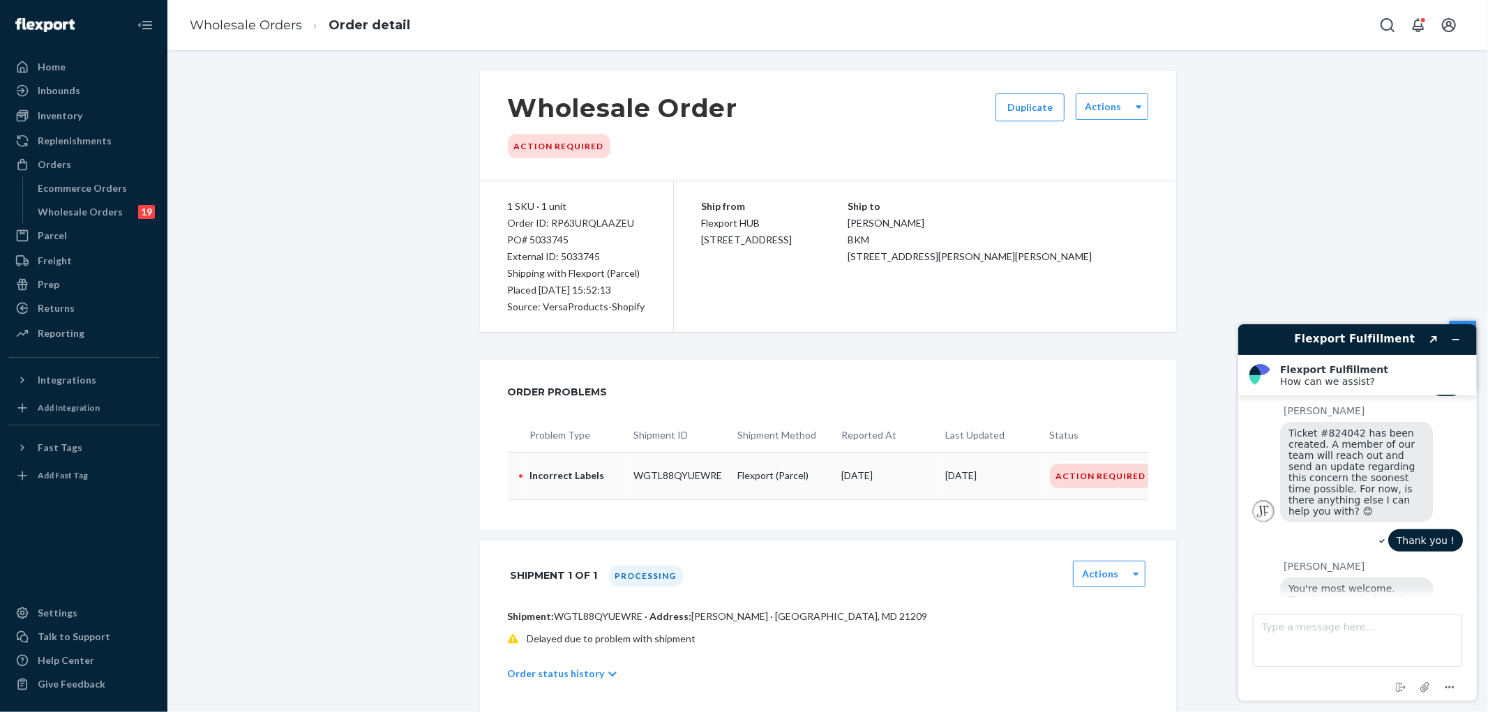
click at [591, 472] on p "Incorrect Labels" at bounding box center [576, 476] width 93 height 14
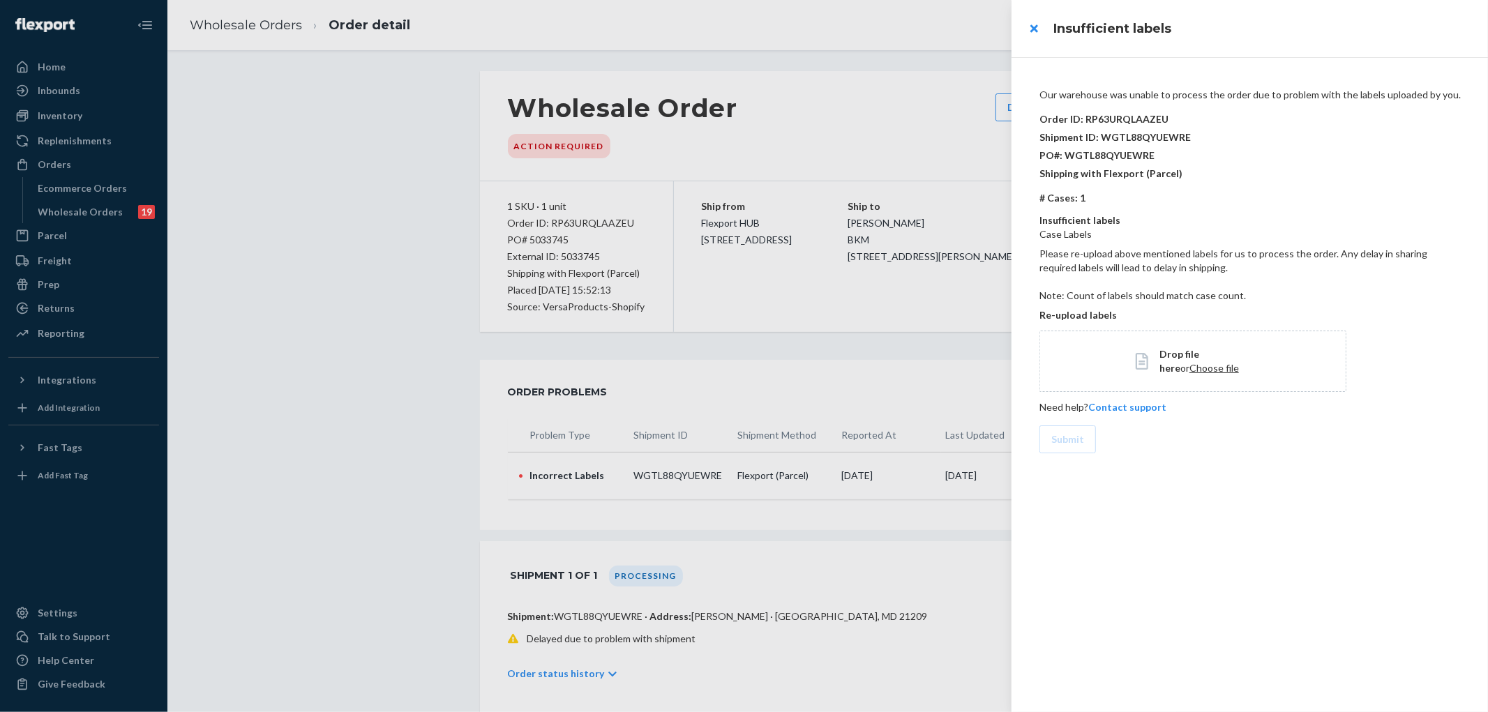
click at [1239, 197] on p "# Cases: 1" at bounding box center [1252, 198] width 426 height 14
click at [1132, 409] on span "Contact support" at bounding box center [1127, 407] width 78 height 12
click at [1110, 402] on span "Contact support" at bounding box center [1127, 407] width 78 height 12
click at [1116, 402] on span "Contact support" at bounding box center [1127, 407] width 78 height 12
click at [1124, 409] on span "Contact support" at bounding box center [1127, 407] width 78 height 12
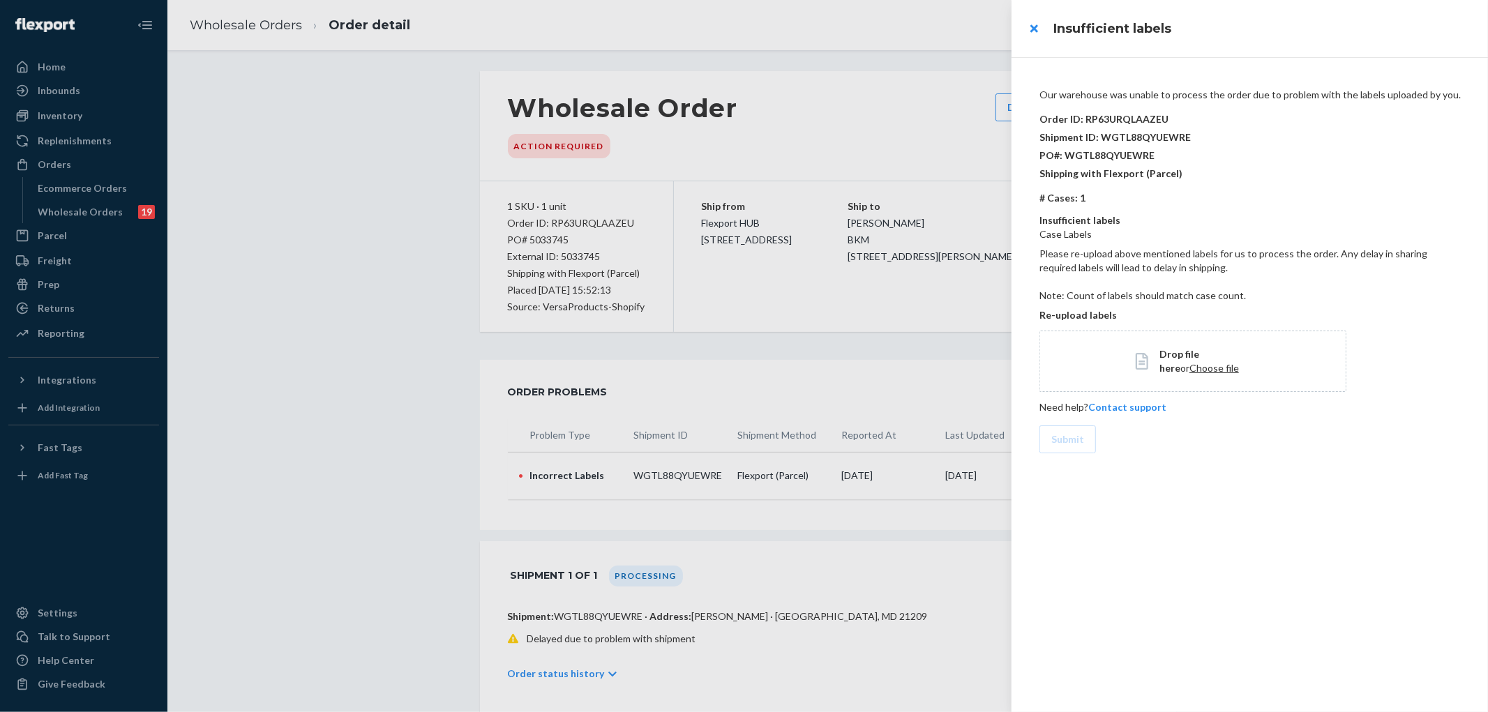
click at [1124, 409] on span "Contact support" at bounding box center [1127, 407] width 78 height 12
click at [1127, 405] on span "Contact support" at bounding box center [1127, 407] width 78 height 12
click at [1124, 405] on span "Contact support" at bounding box center [1127, 407] width 78 height 12
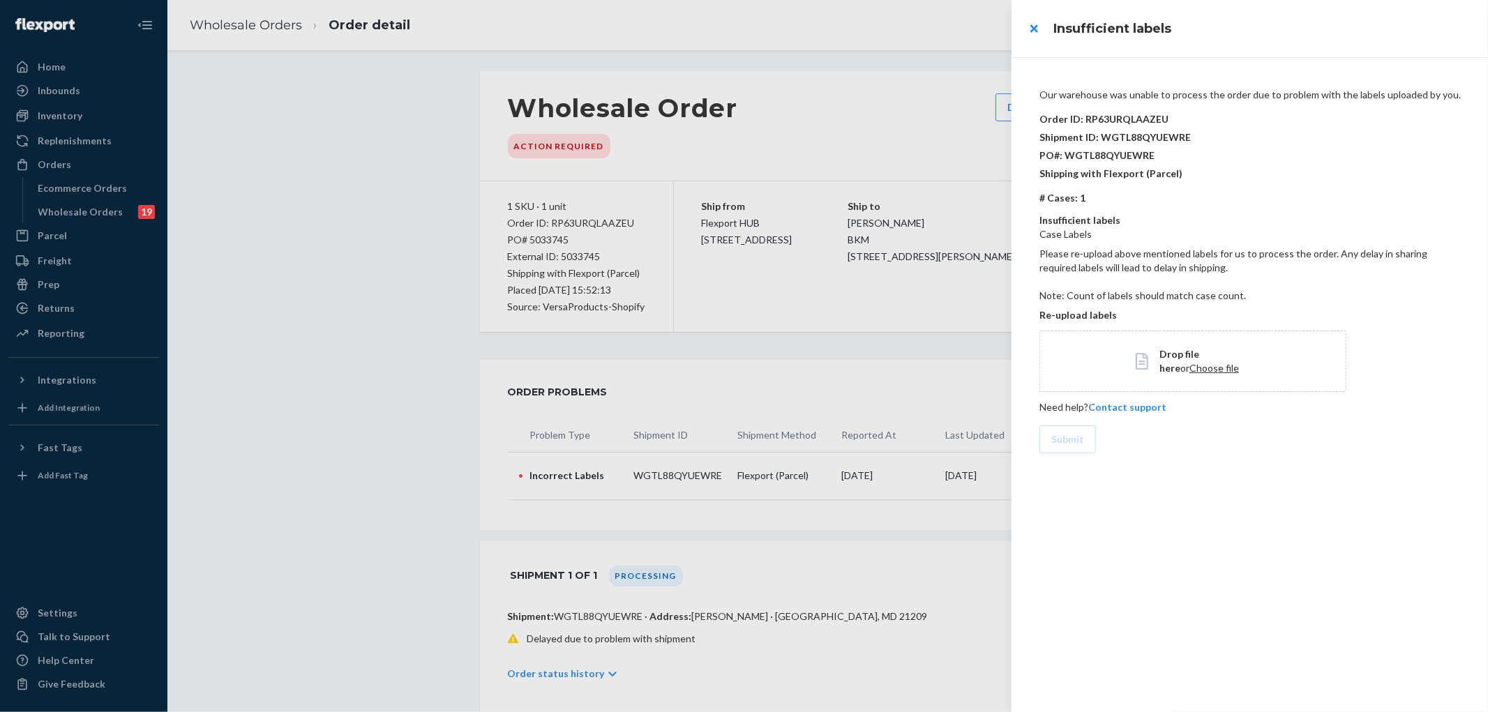
click at [936, 103] on div at bounding box center [744, 356] width 1488 height 712
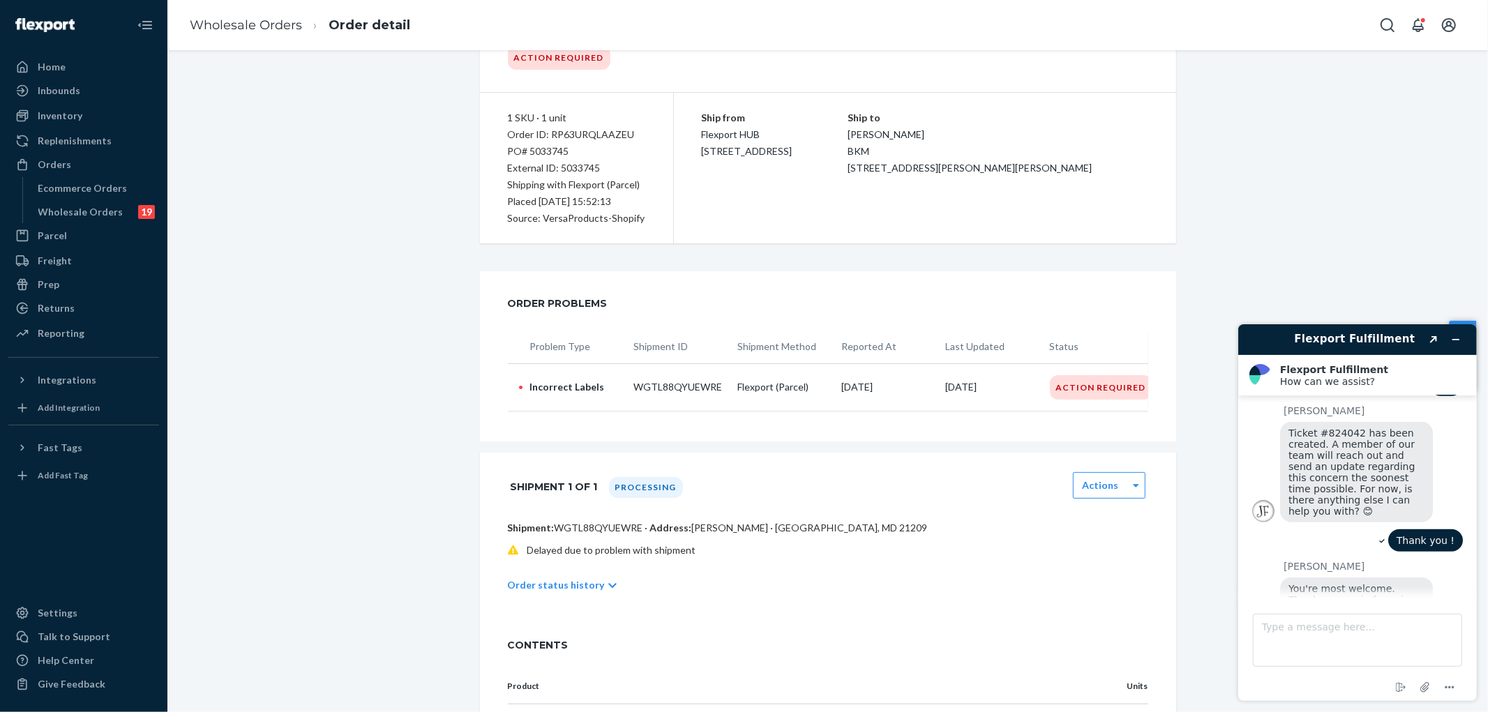
scroll to position [310, 0]
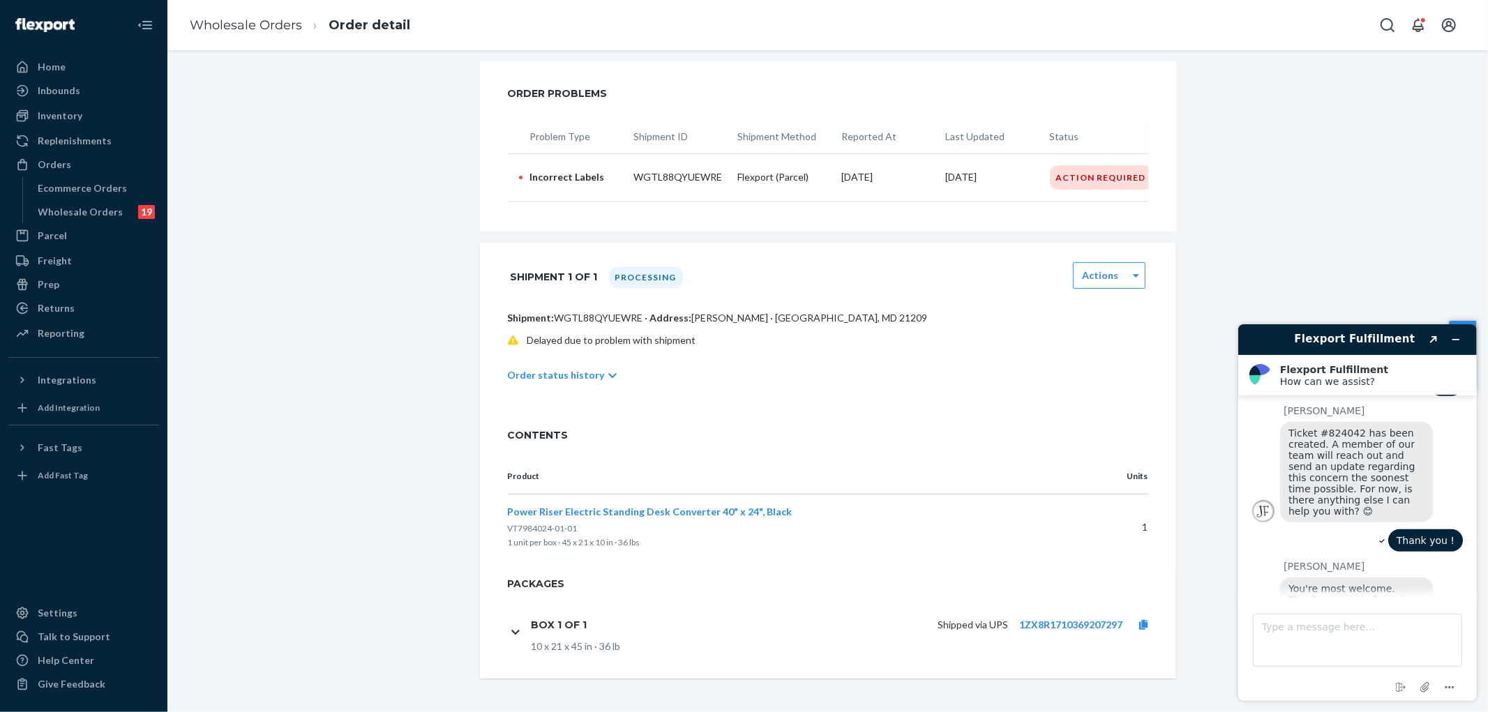
drag, startPoint x: 86, startPoint y: 211, endPoint x: 476, endPoint y: 53, distance: 420.8
click at [87, 211] on div "Wholesale Orders" at bounding box center [80, 212] width 85 height 14
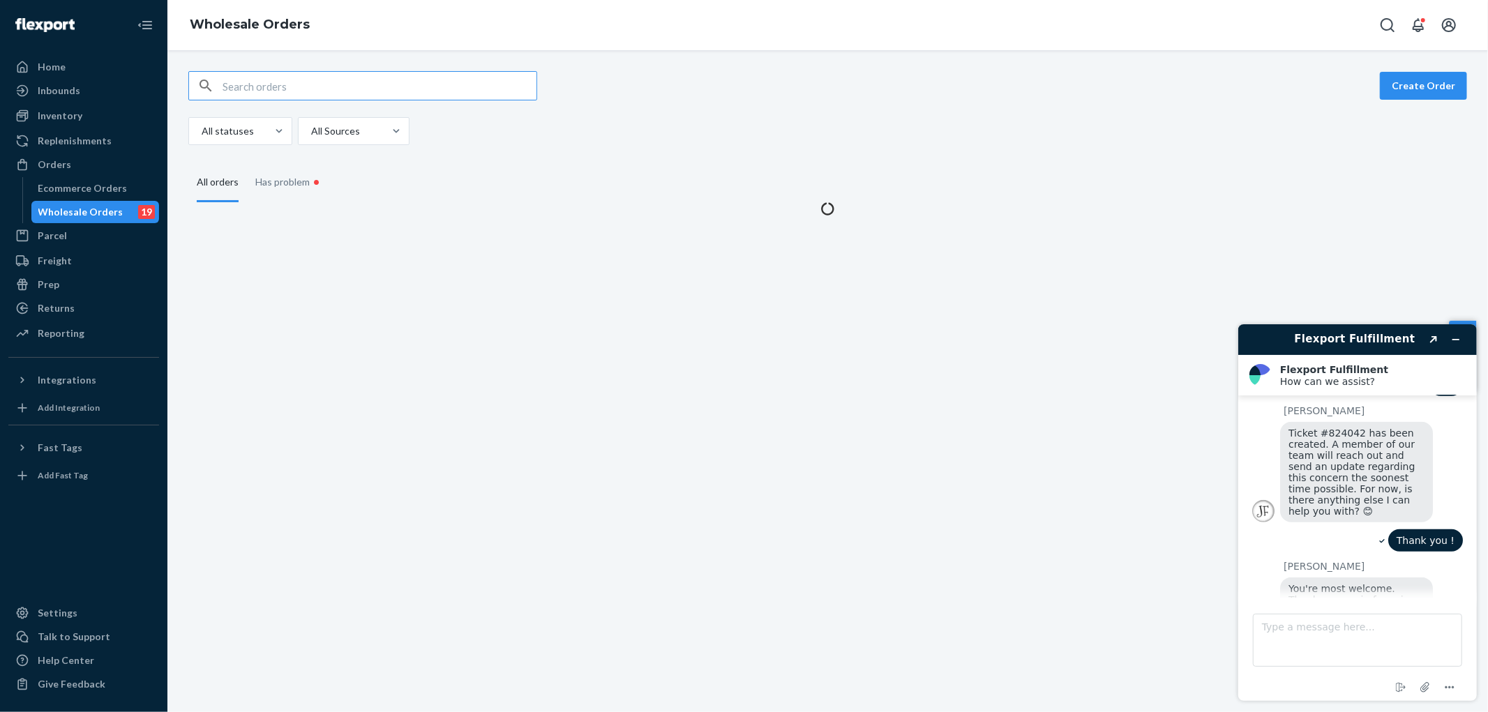
click at [430, 88] on input "text" at bounding box center [380, 86] width 314 height 28
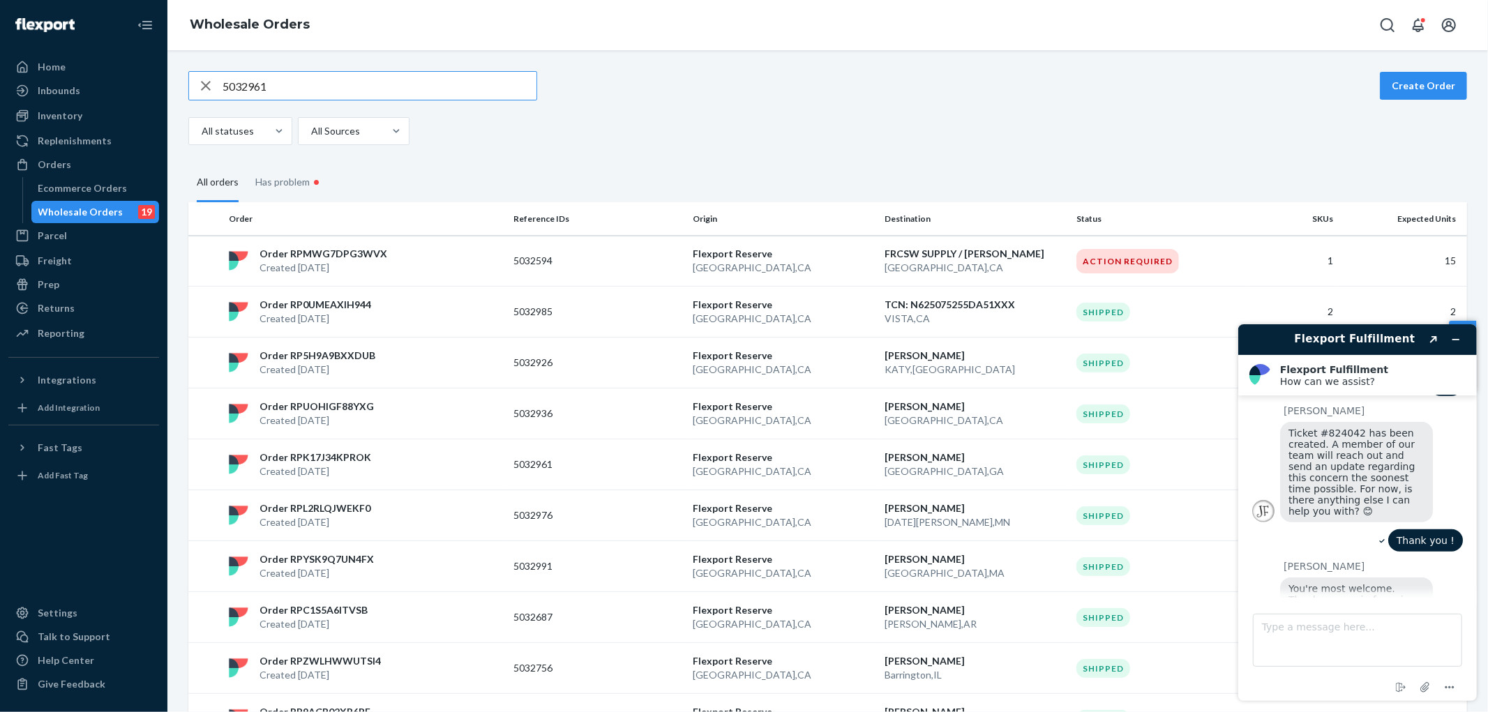
type input "5032961"
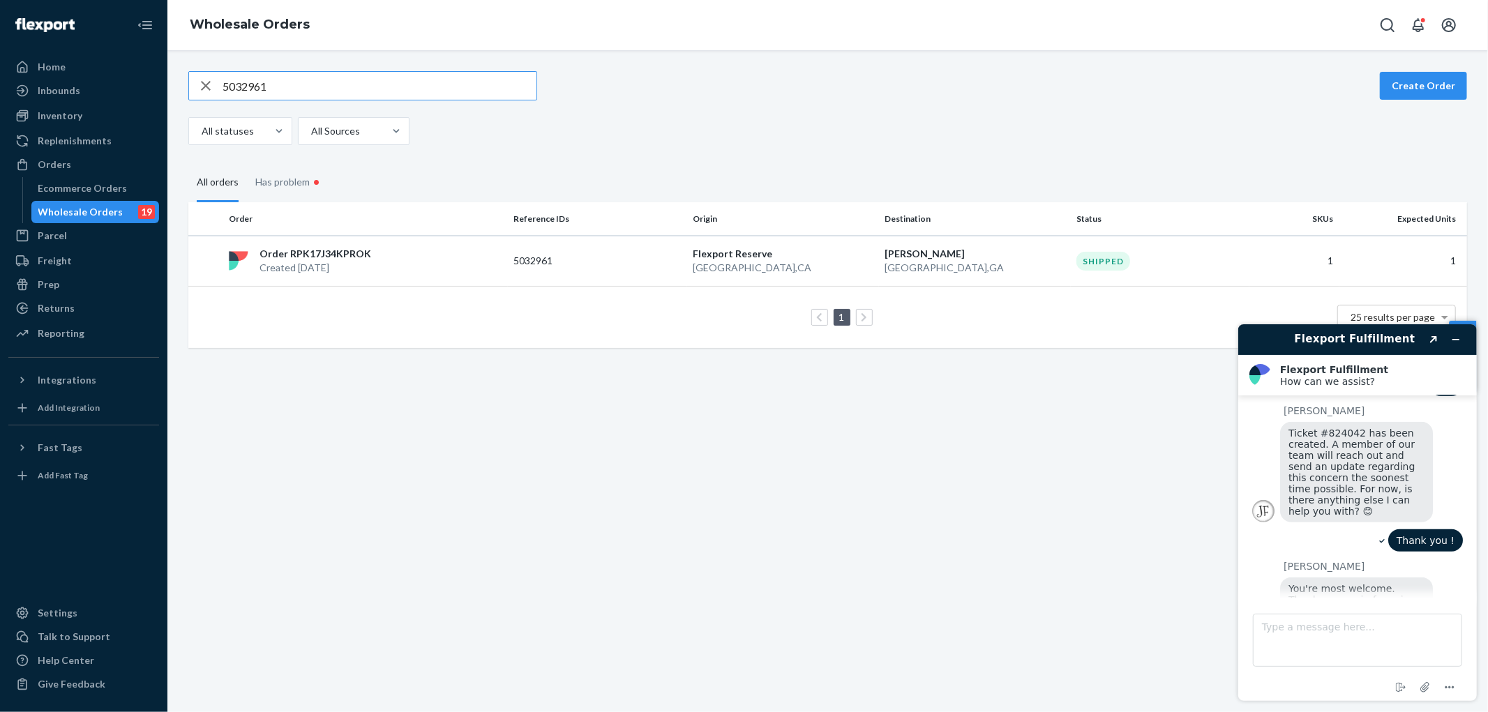
click at [441, 216] on th "Order" at bounding box center [365, 218] width 285 height 33
click at [450, 251] on div "Order RPK17J34KPROK Created [DATE]" at bounding box center [365, 261] width 285 height 28
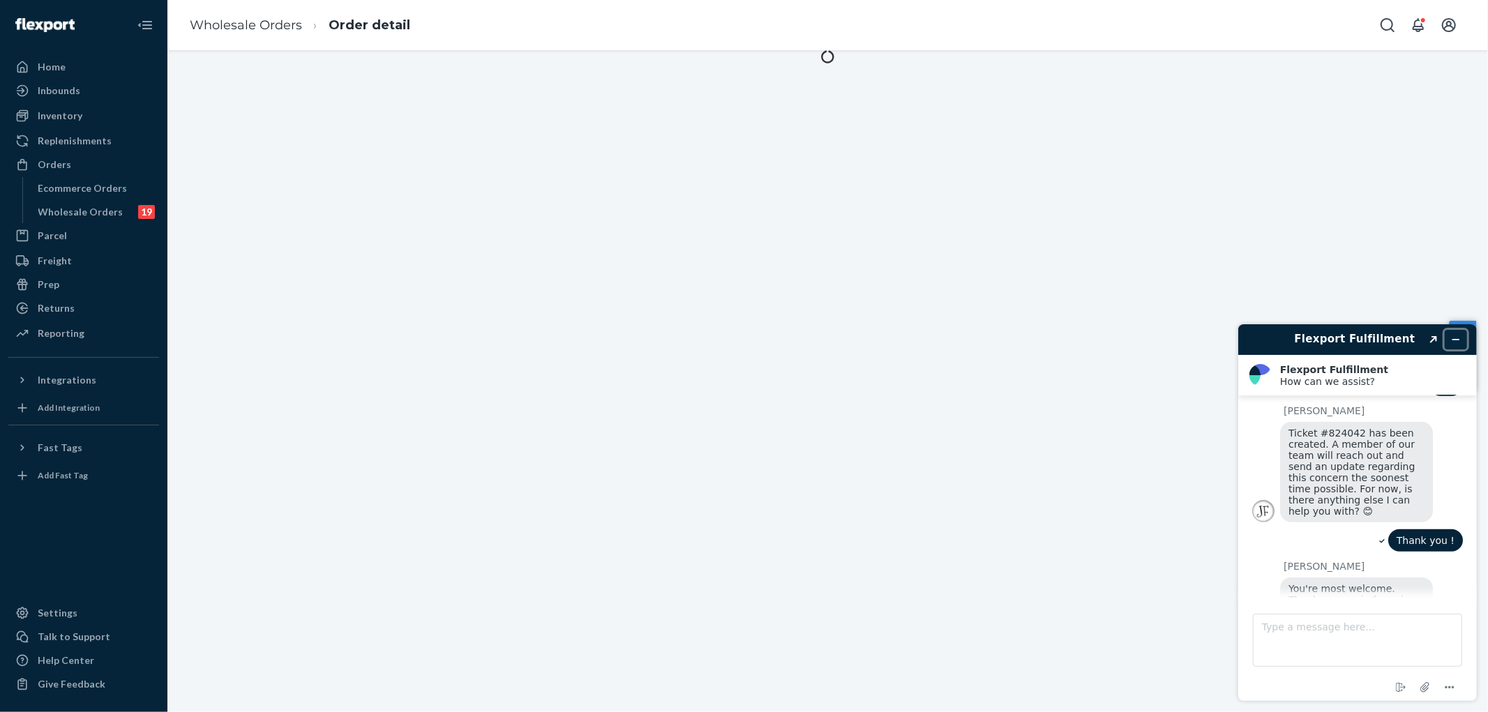
click at [1449, 336] on button "Minimize widget" at bounding box center [1455, 339] width 22 height 20
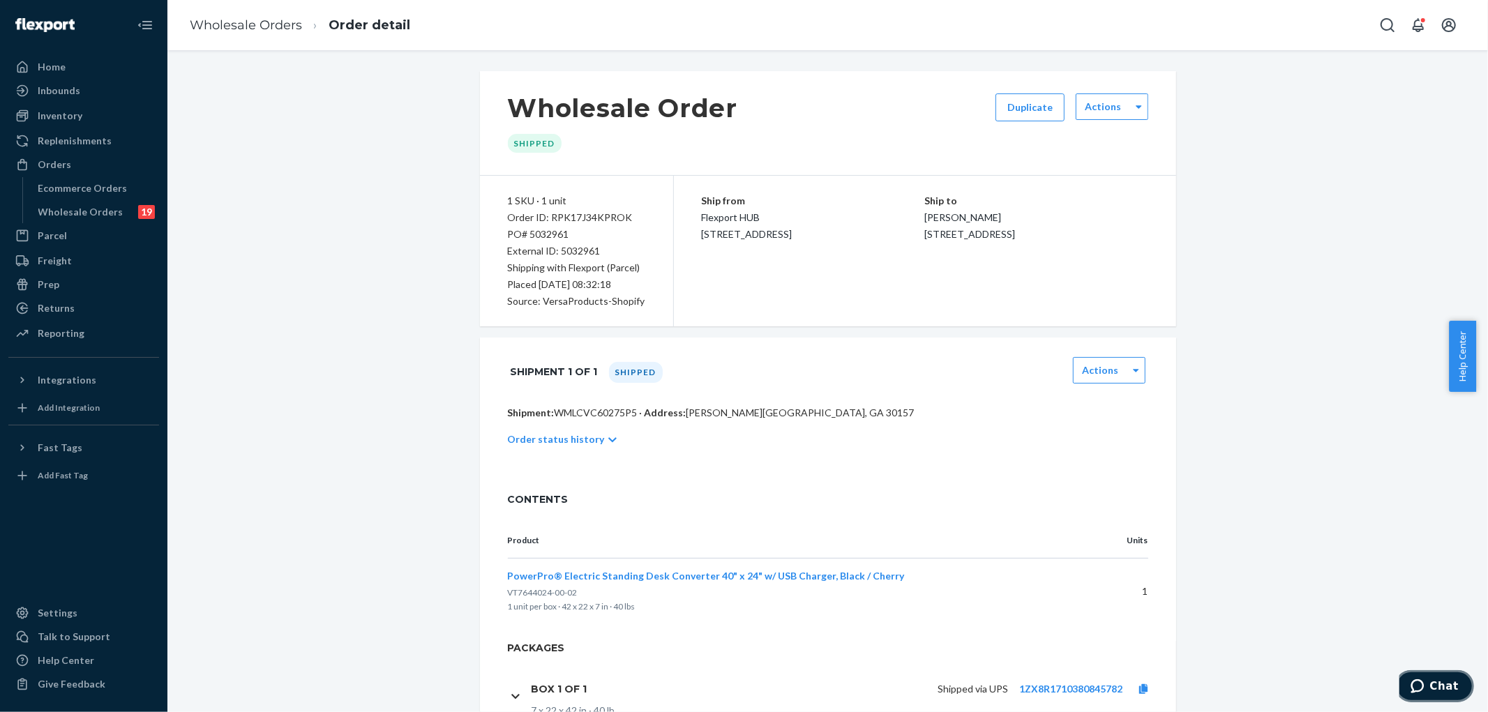
scroll to position [64, 0]
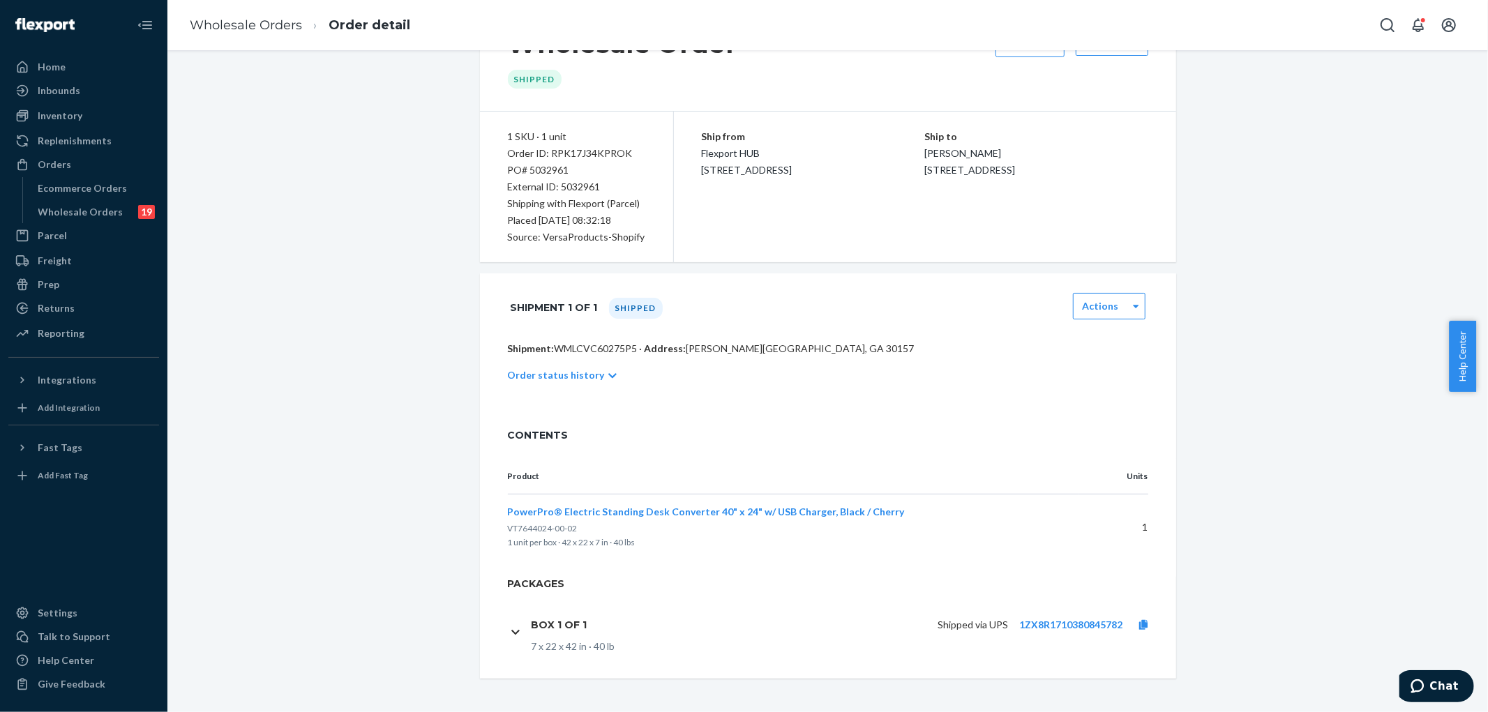
drag, startPoint x: 1139, startPoint y: 624, endPoint x: 1131, endPoint y: 614, distance: 13.0
click at [1139, 624] on icon at bounding box center [1143, 625] width 8 height 10
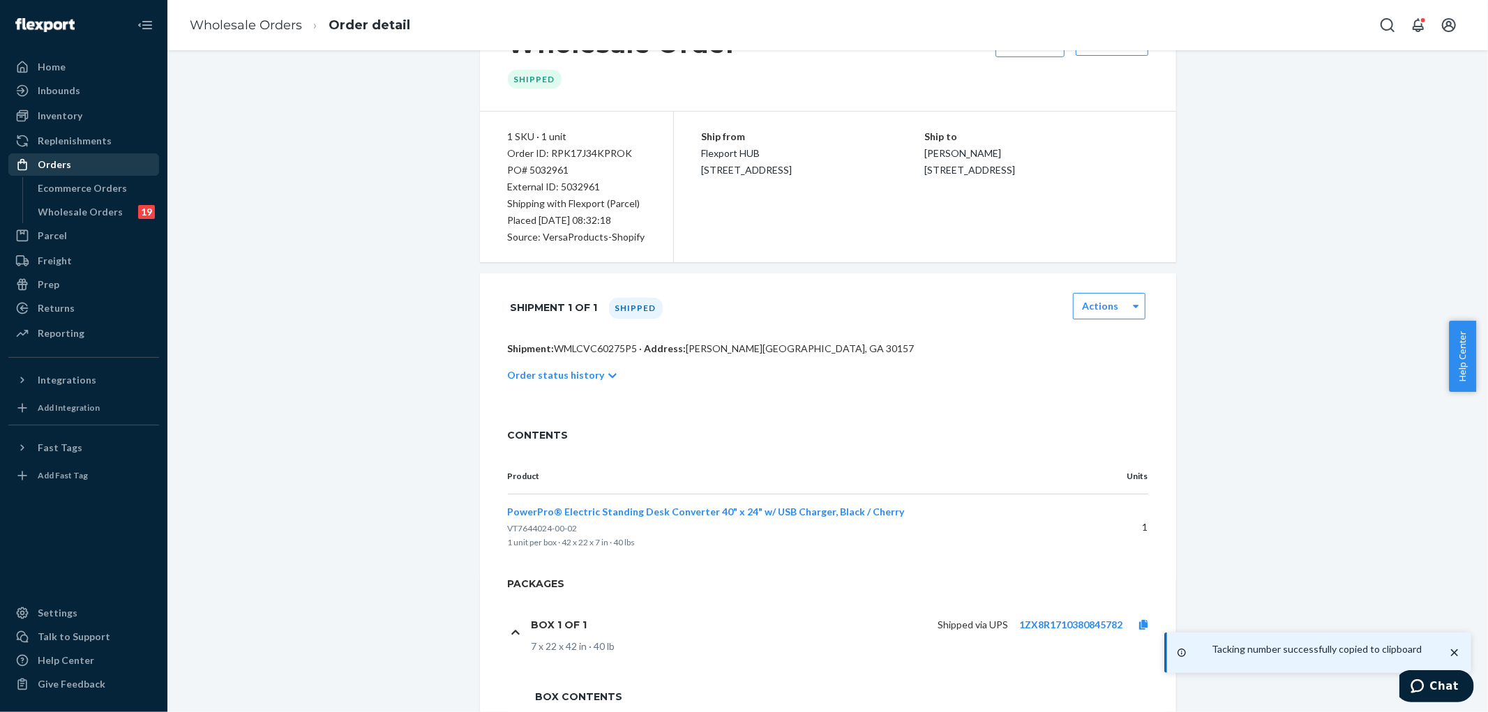
scroll to position [0, 0]
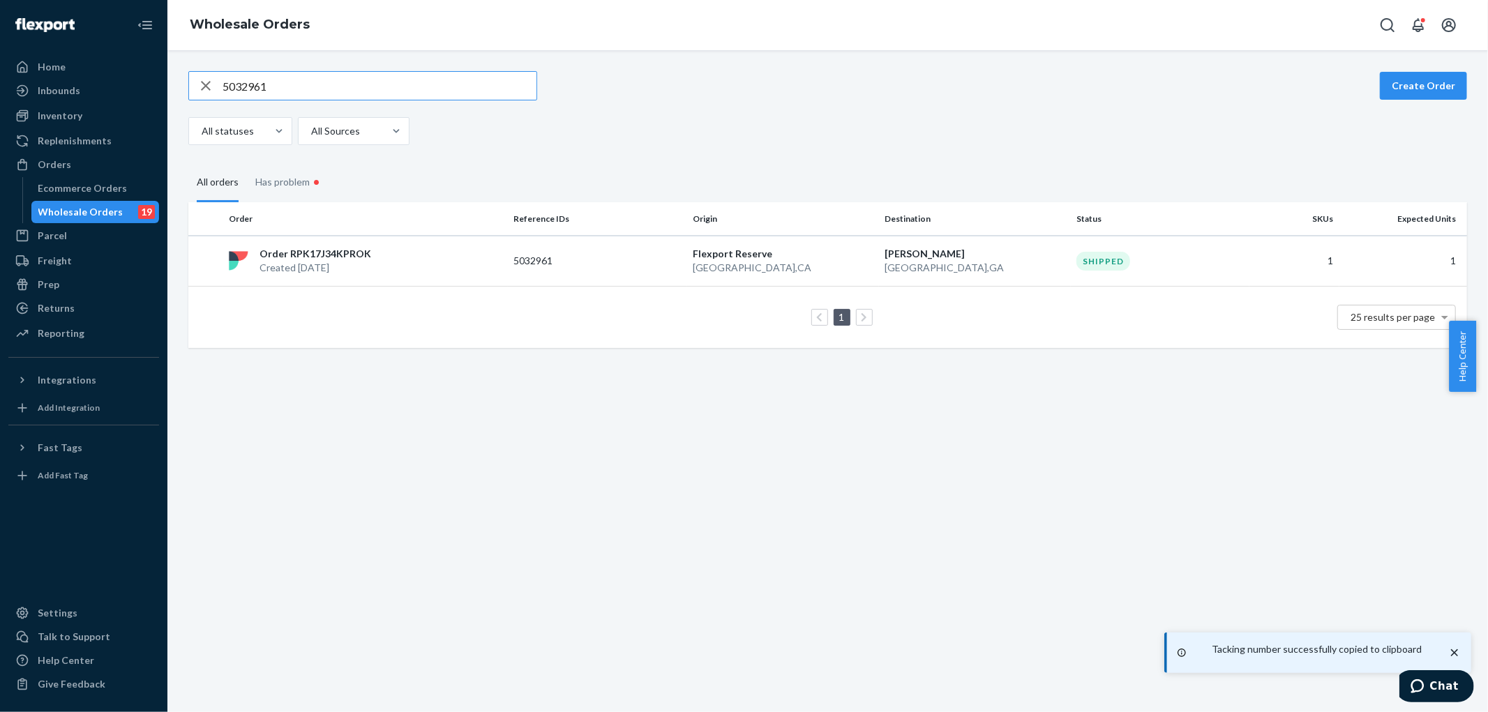
click at [206, 87] on icon "button" at bounding box center [205, 86] width 17 height 28
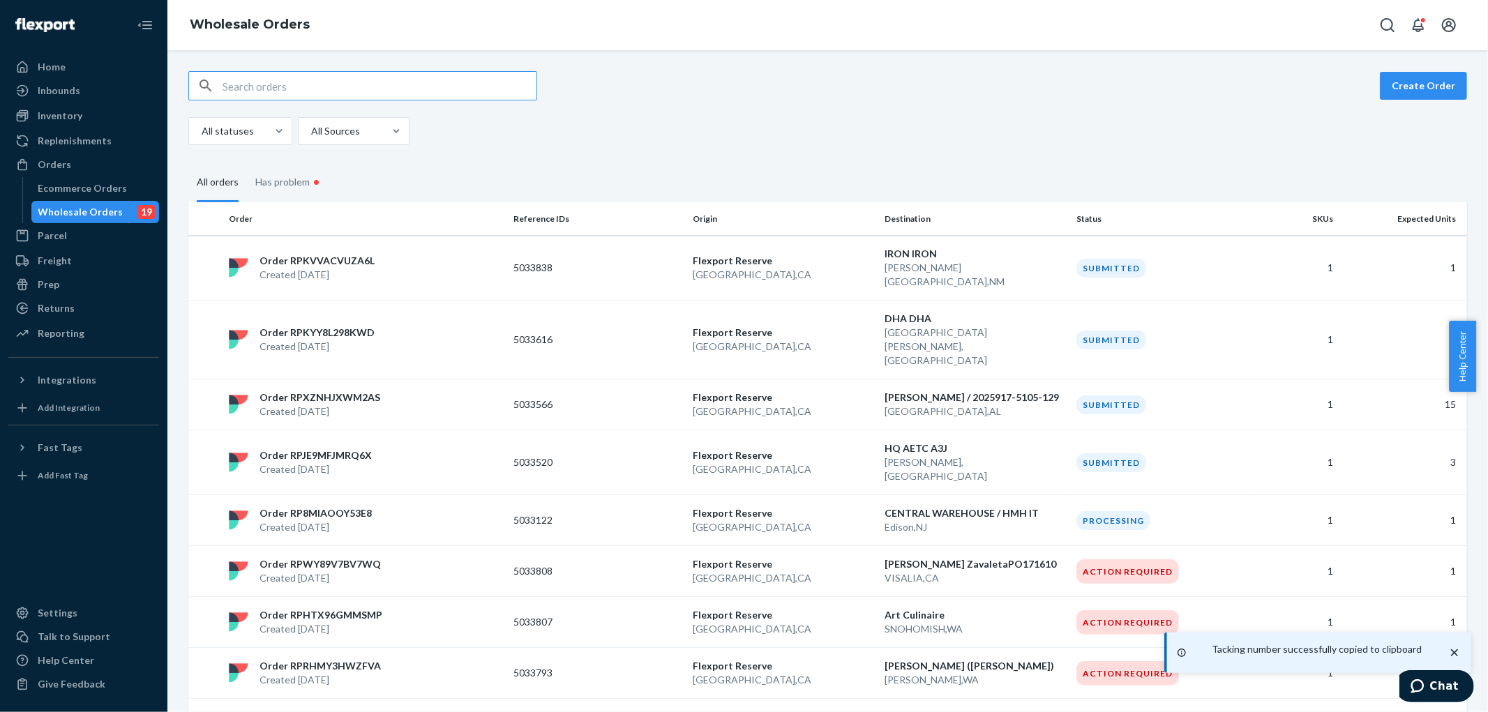
click at [293, 89] on input "text" at bounding box center [380, 86] width 314 height 28
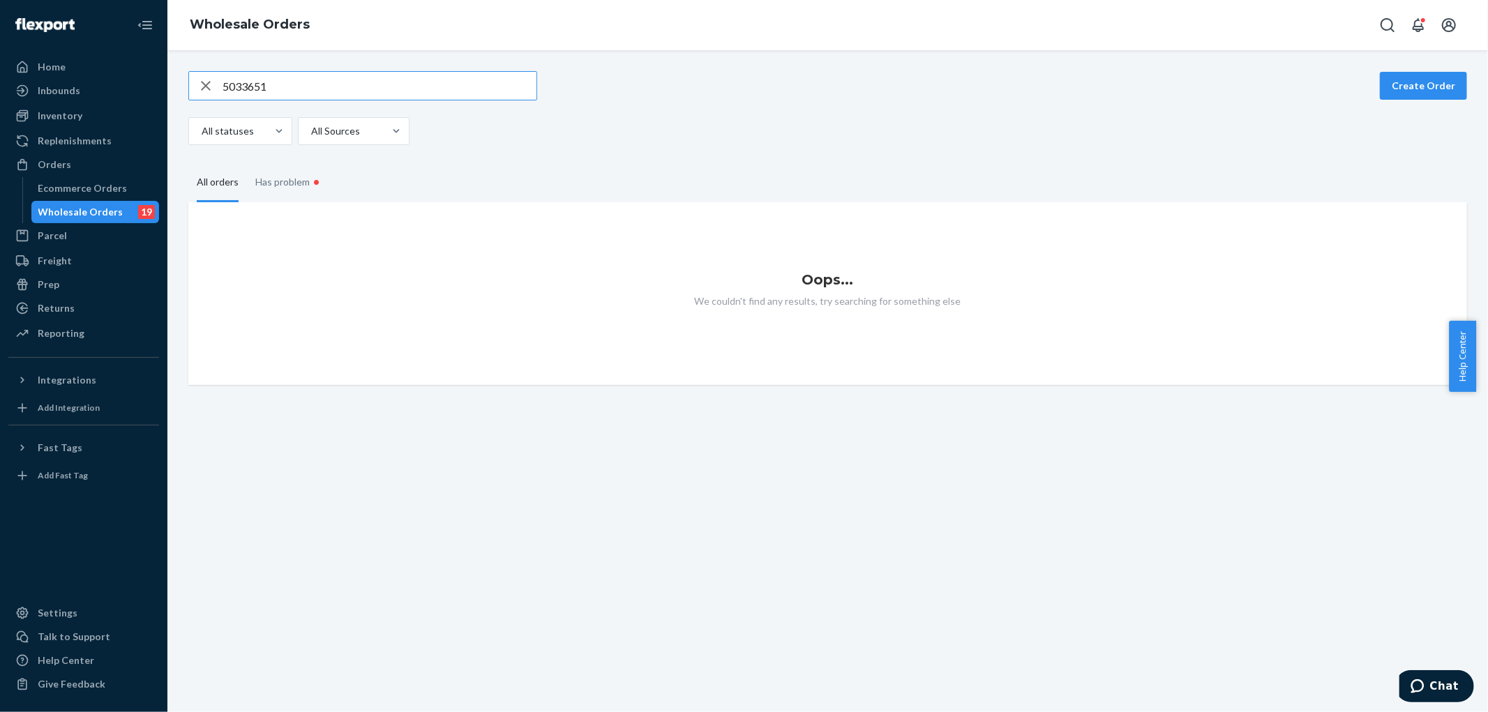
click at [105, 211] on div "Wholesale Orders" at bounding box center [80, 212] width 85 height 14
click at [338, 91] on input "5033651" at bounding box center [380, 86] width 314 height 28
type input "90806"
click at [204, 84] on icon "button" at bounding box center [206, 86] width 10 height 10
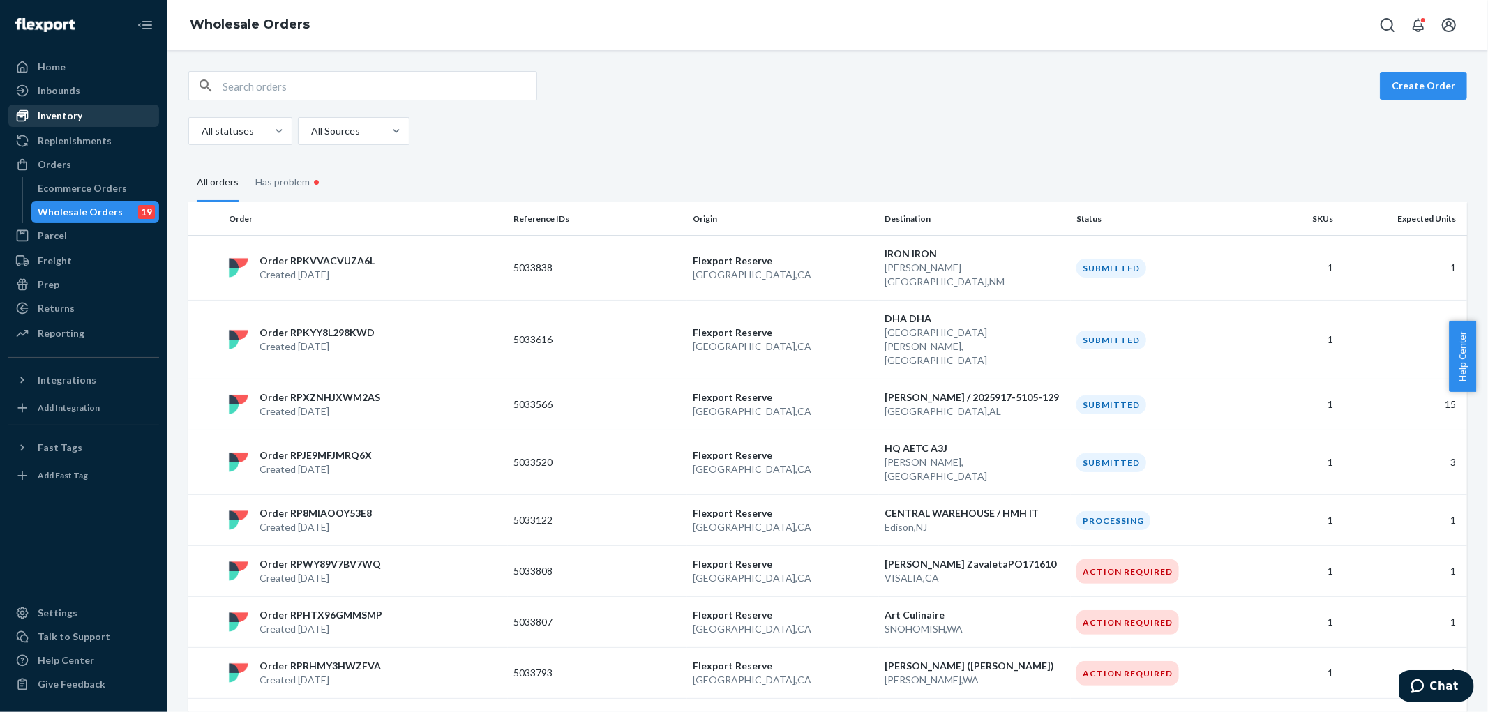
click at [67, 113] on div "Inventory" at bounding box center [60, 116] width 45 height 14
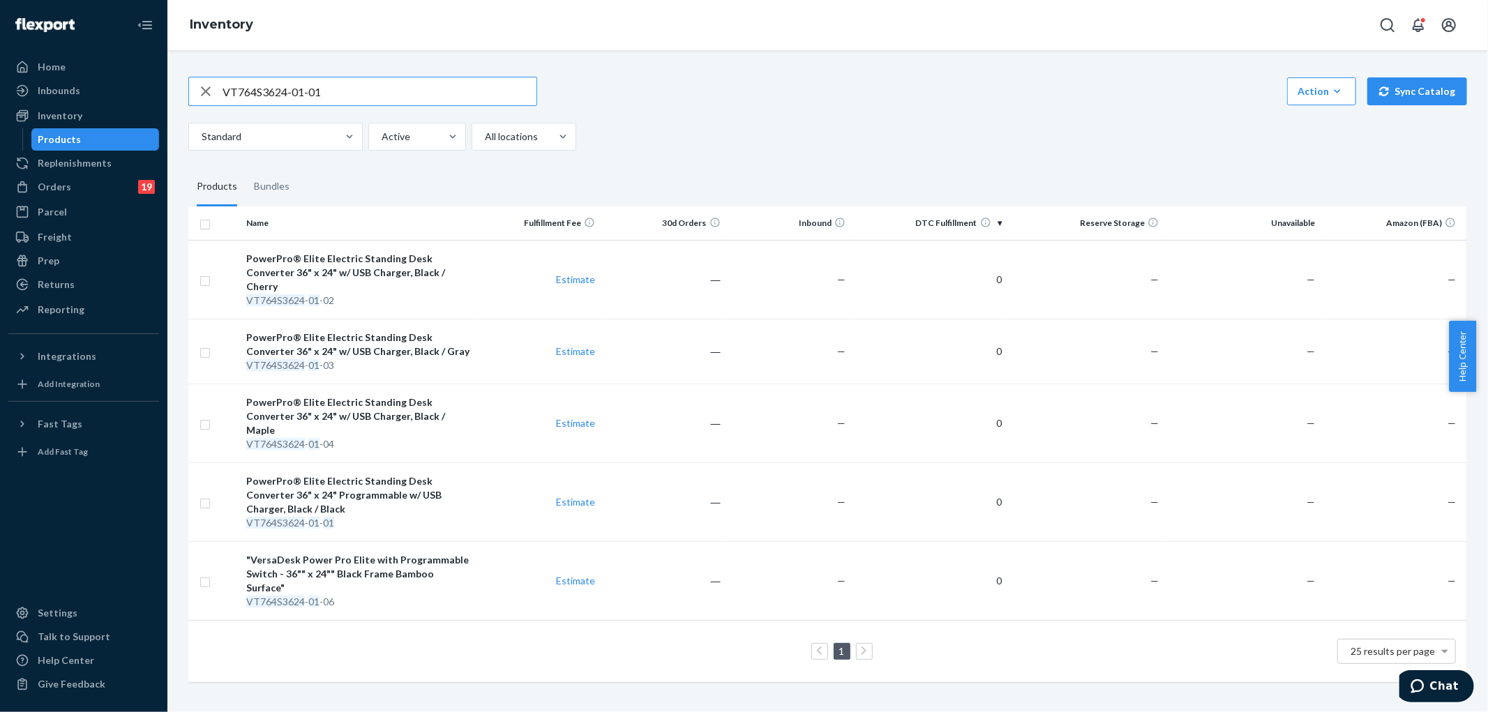
click at [340, 96] on input "VT764S3624-01-01" at bounding box center [380, 91] width 314 height 28
drag, startPoint x: 381, startPoint y: 88, endPoint x: 0, endPoint y: 81, distance: 380.9
click at [0, 81] on div "Home Inbounds Shipping Plans Problems Inventory Products Replenishments Orders …" at bounding box center [744, 356] width 1488 height 712
click at [368, 98] on input "text" at bounding box center [380, 91] width 314 height 28
paste input "VT7643624-00-01-S"
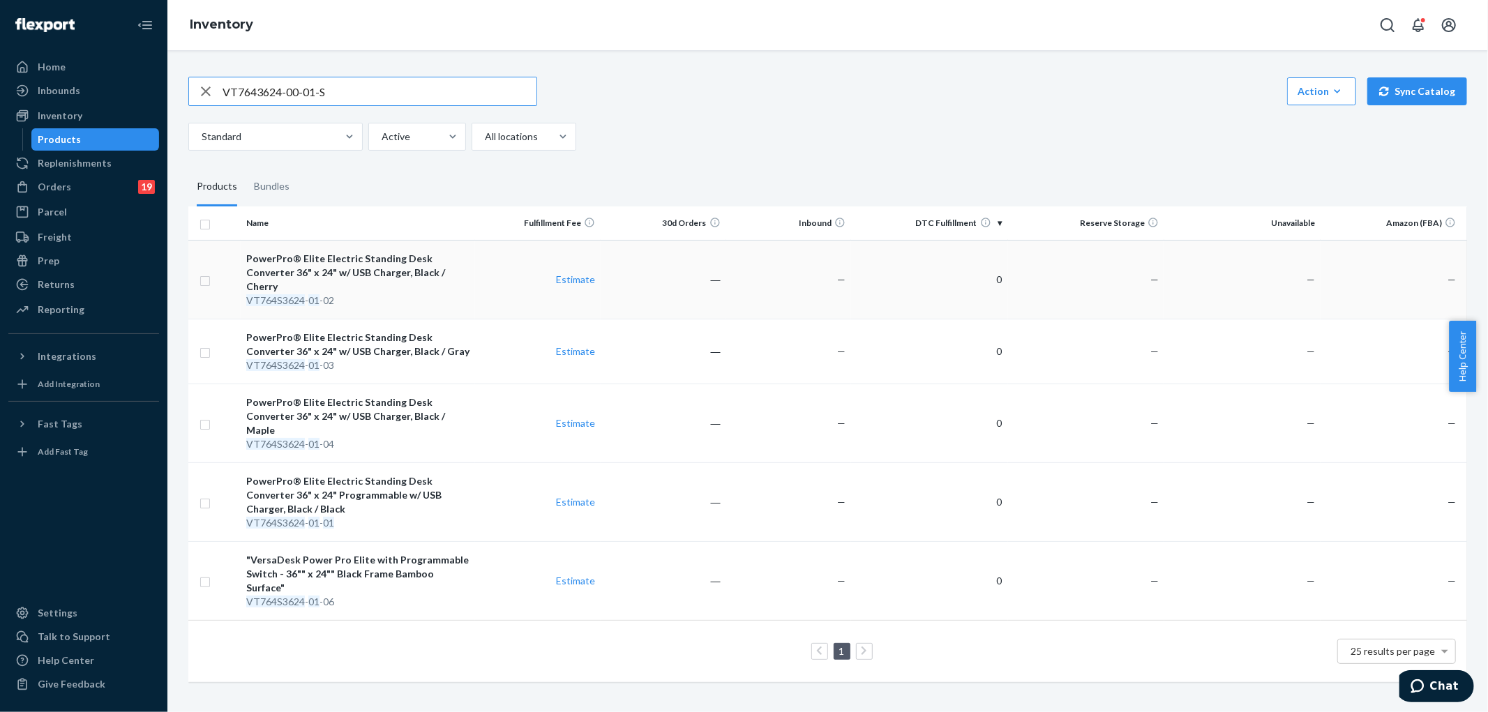
type input "VT7643624-00-01-S"
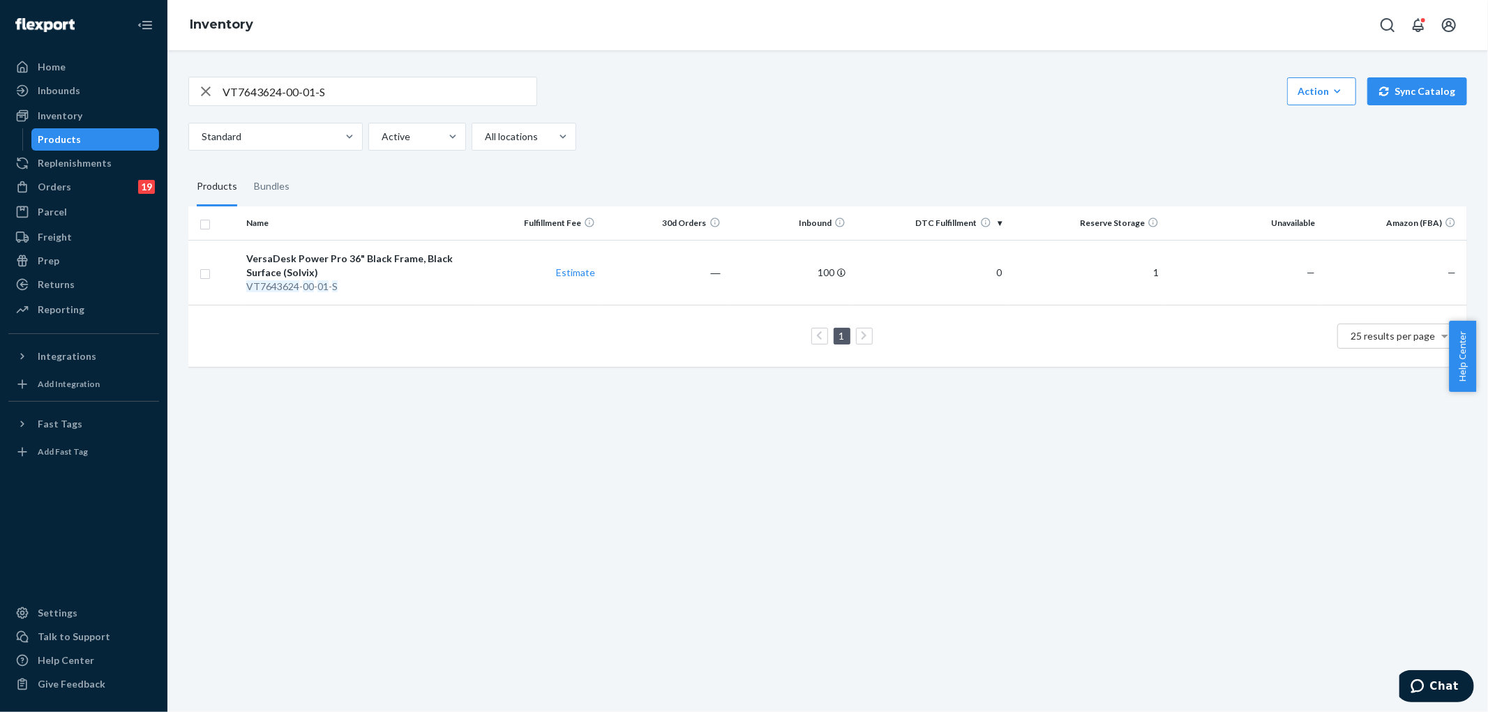
click at [861, 78] on div "VT7643624-00-01-S Action Create product Create bundle Bulk create products Bulk…" at bounding box center [827, 91] width 1279 height 29
click at [70, 186] on div "Orders 19" at bounding box center [84, 187] width 148 height 20
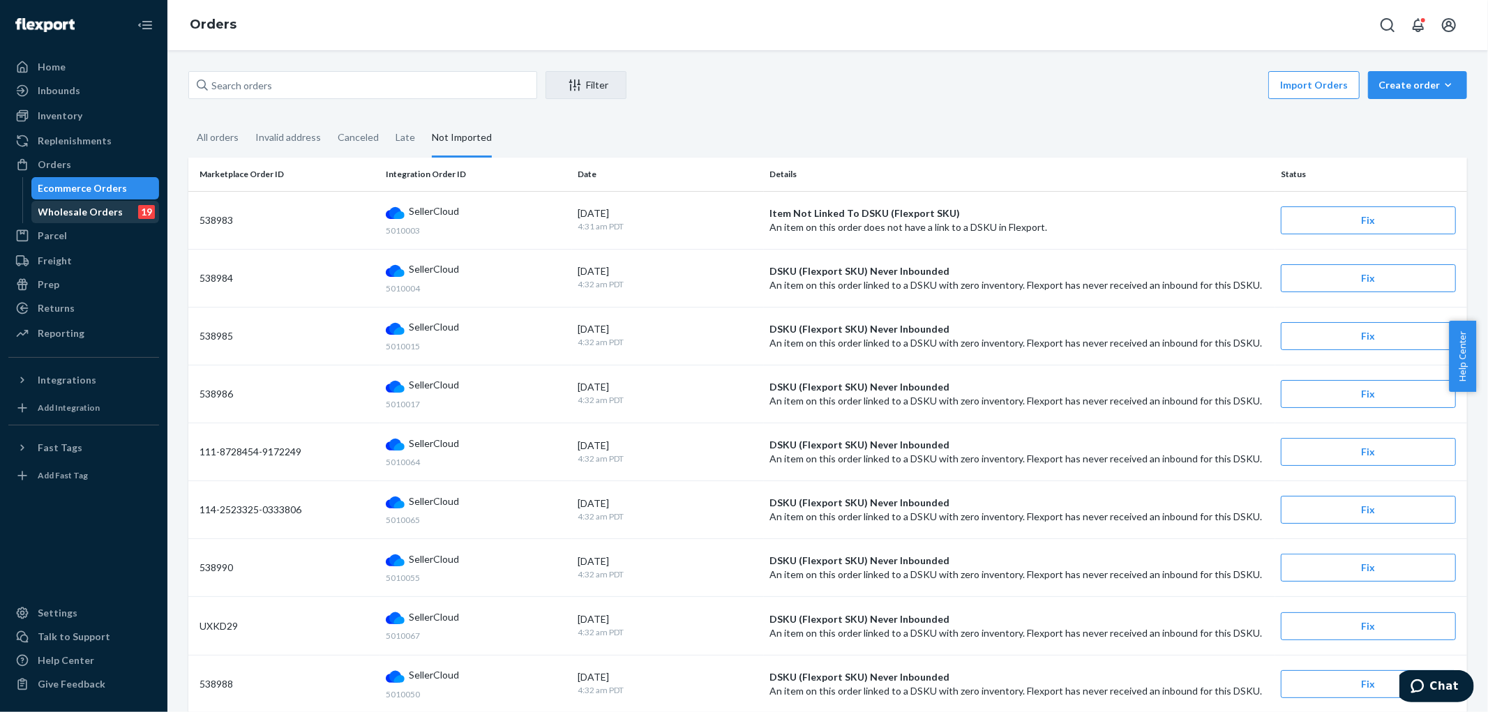
click at [105, 214] on div "Wholesale Orders" at bounding box center [80, 212] width 85 height 14
click at [58, 114] on div "Inventory" at bounding box center [60, 116] width 45 height 14
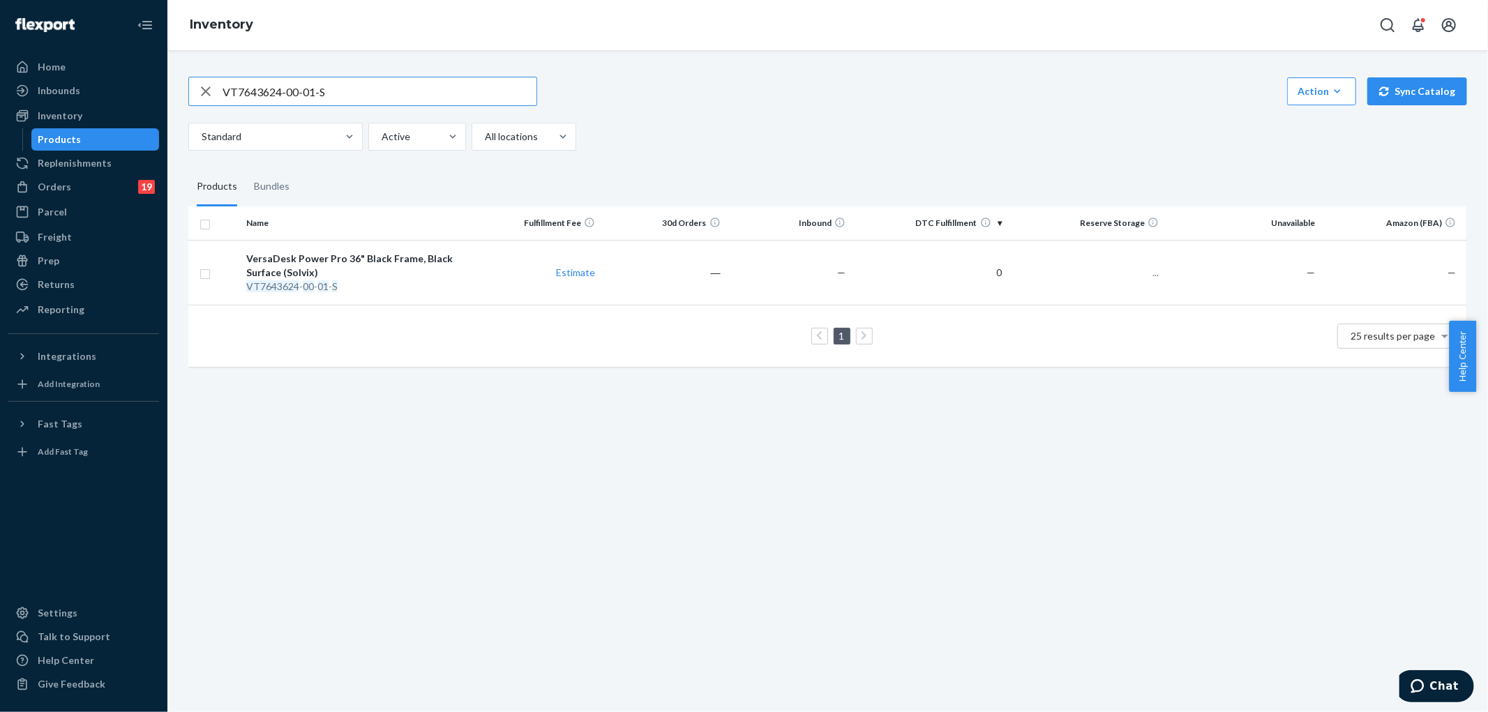
click at [343, 91] on input "VT7643624-00-01-S" at bounding box center [380, 91] width 314 height 28
click at [319, 89] on input "VT7798" at bounding box center [380, 91] width 314 height 28
type input "VT798"
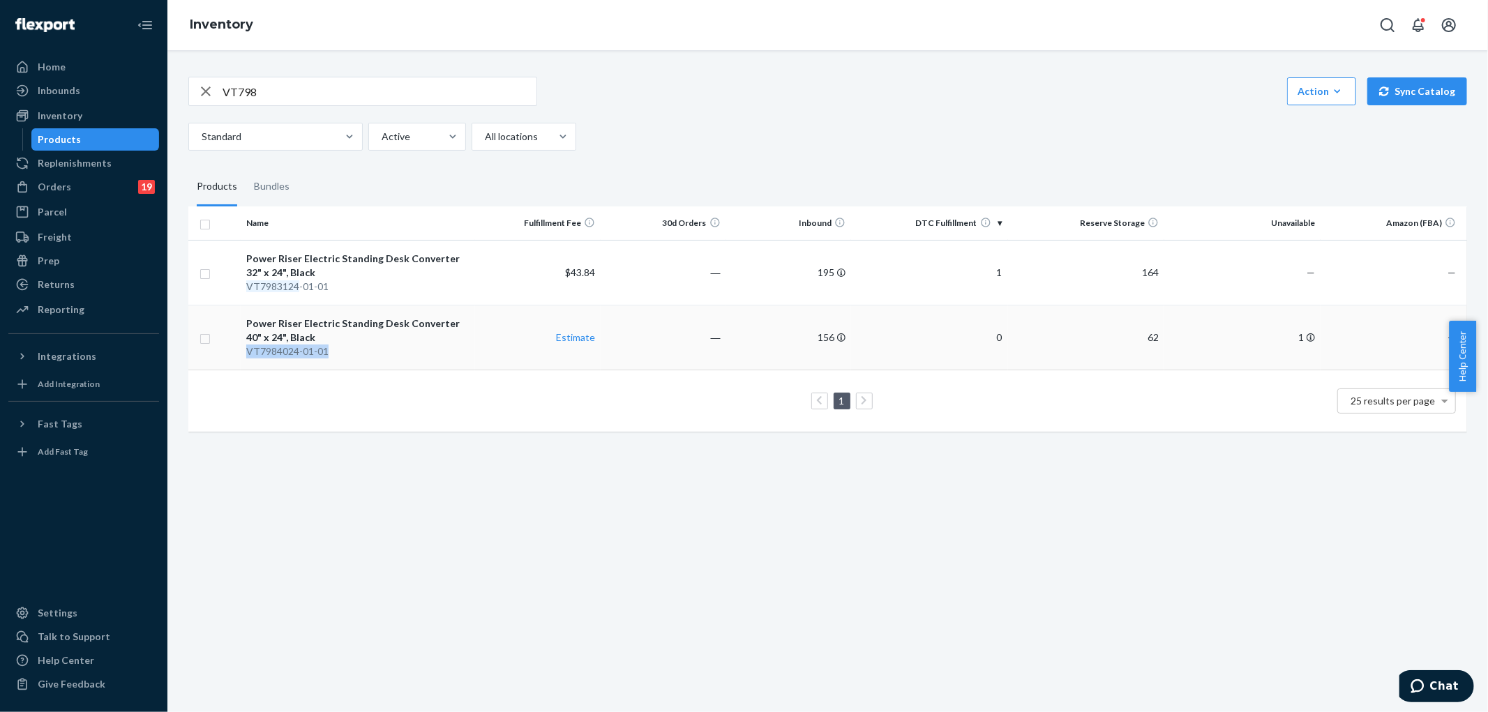
drag, startPoint x: 317, startPoint y: 350, endPoint x: 244, endPoint y: 350, distance: 73.2
click at [244, 350] on td "Power Riser Electric Standing Desk Converter 40" x 24", Black VT7984024 -01-01" at bounding box center [358, 337] width 235 height 65
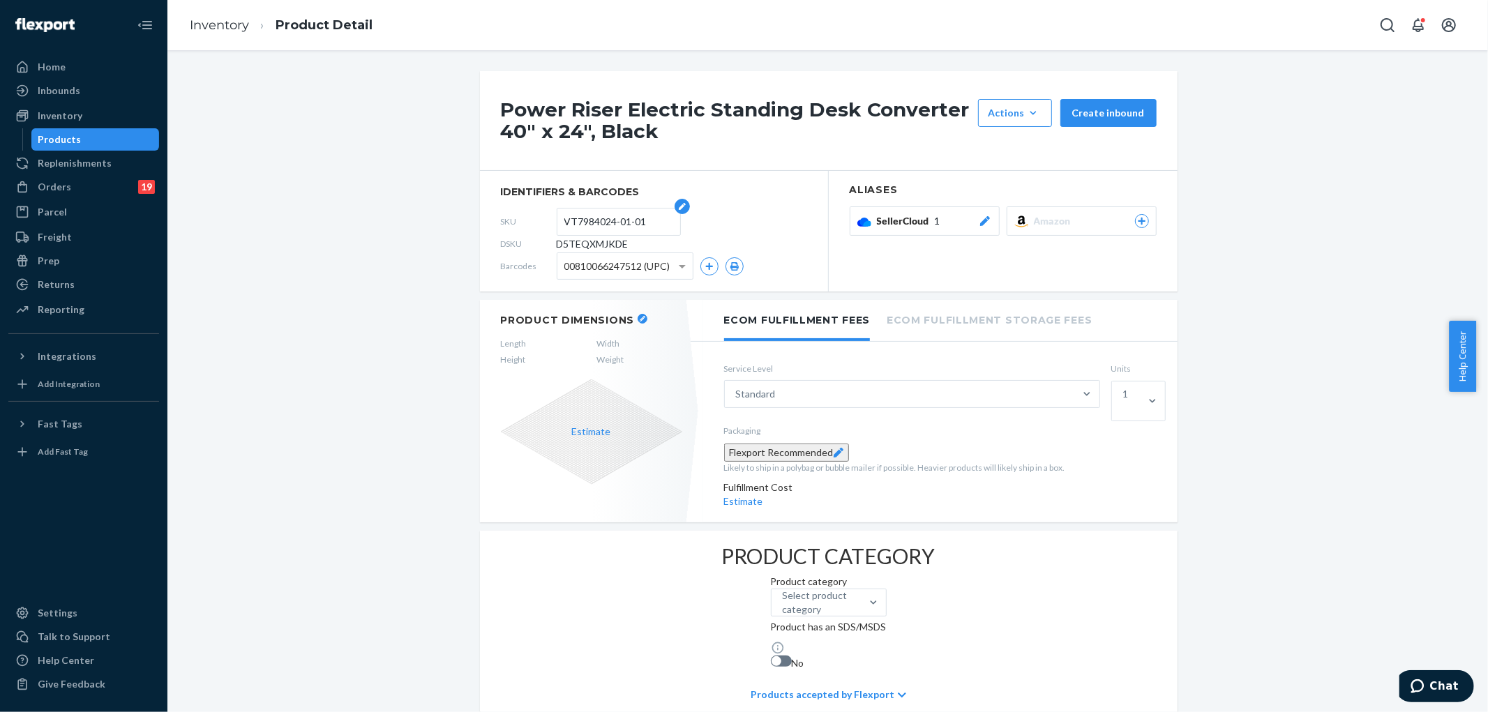
drag, startPoint x: 644, startPoint y: 220, endPoint x: 559, endPoint y: 220, distance: 84.4
click at [564, 220] on input "VT7984024-01-01" at bounding box center [618, 222] width 109 height 27
